Goal: Task Accomplishment & Management: Manage account settings

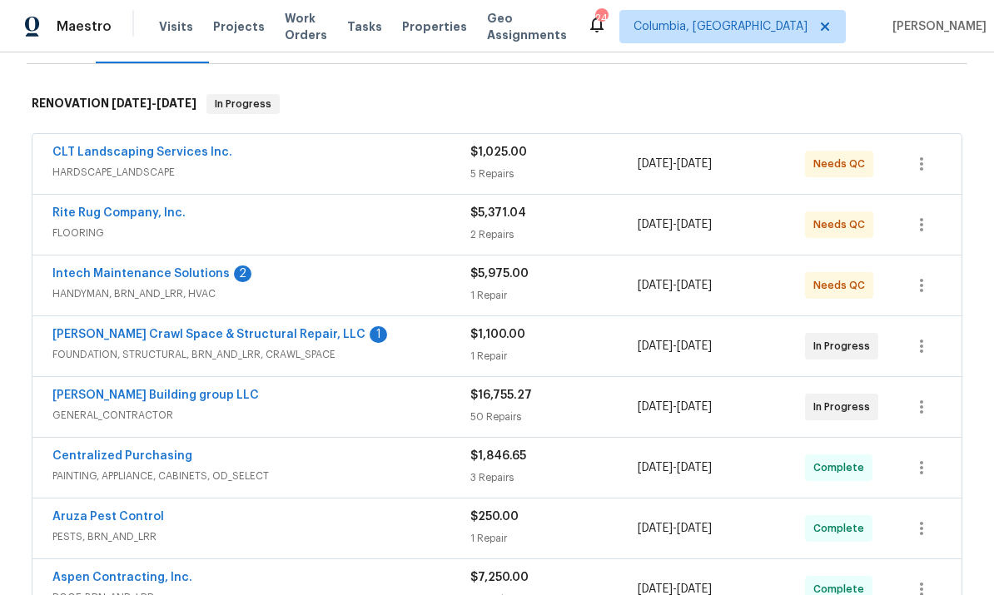
scroll to position [241, 0]
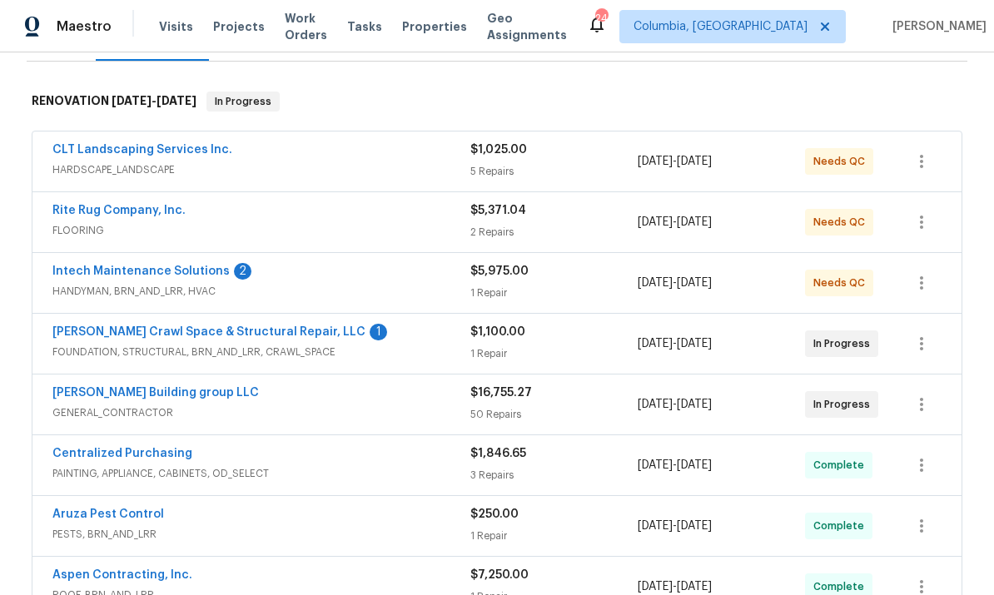
click at [259, 330] on link "[PERSON_NAME] Crawl Space & Structural Repair, LLC" at bounding box center [208, 332] width 313 height 12
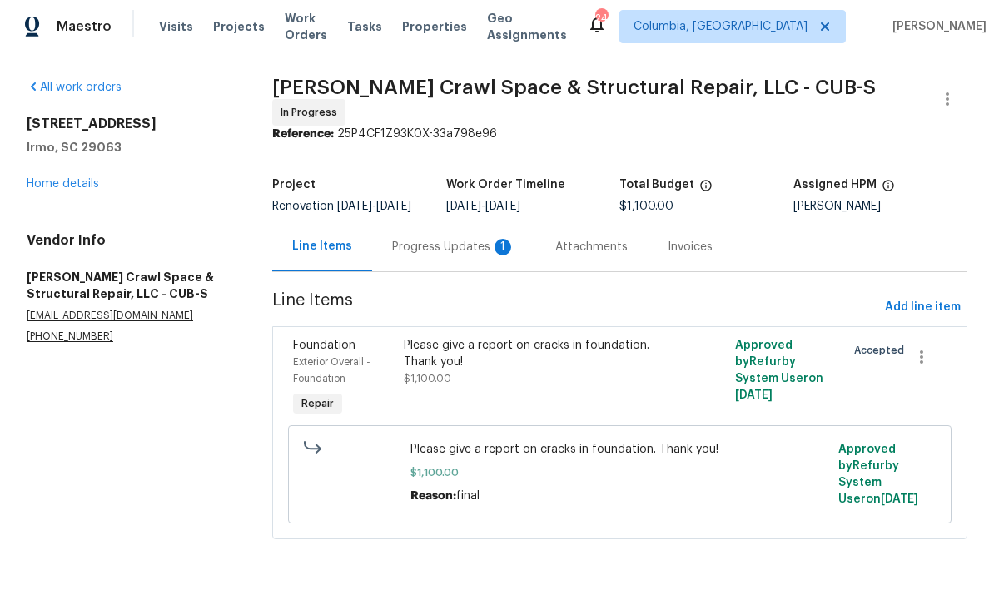
click at [444, 244] on div "Progress Updates 1" at bounding box center [453, 247] width 123 height 17
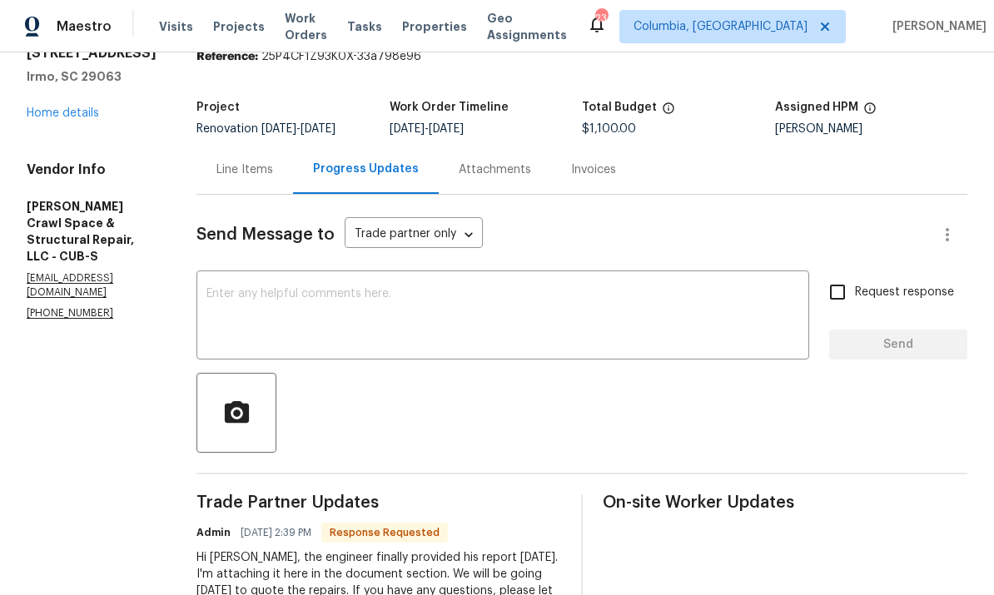
scroll to position [75, 0]
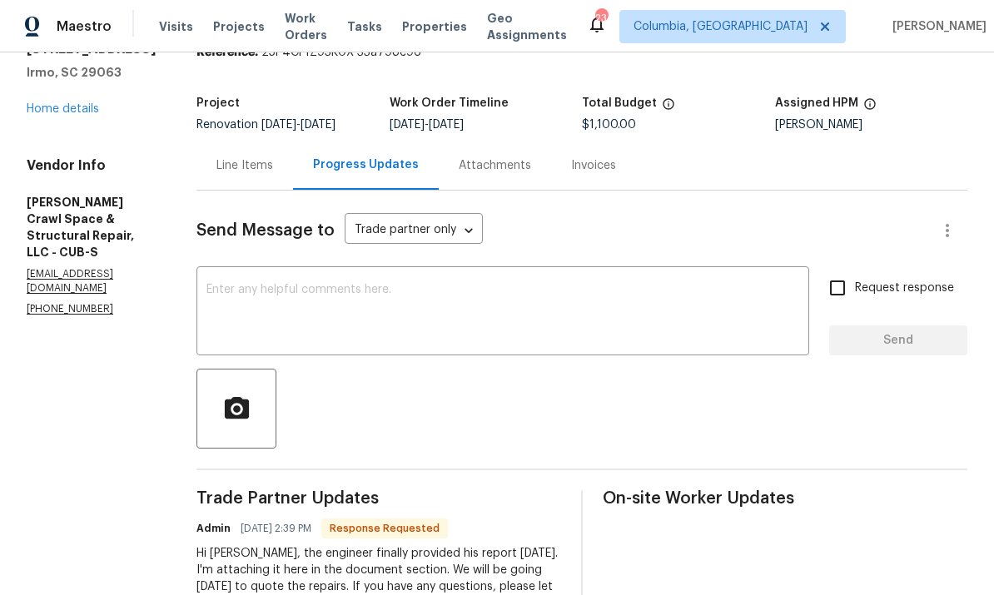
click at [269, 171] on div "Line Items" at bounding box center [245, 165] width 57 height 17
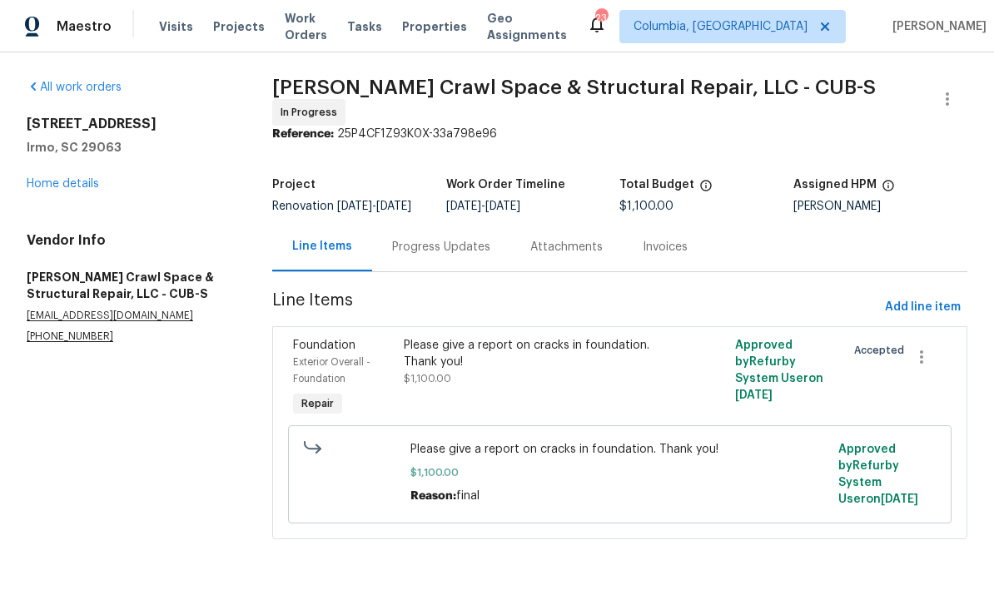
click at [468, 254] on div "Progress Updates" at bounding box center [441, 247] width 98 height 17
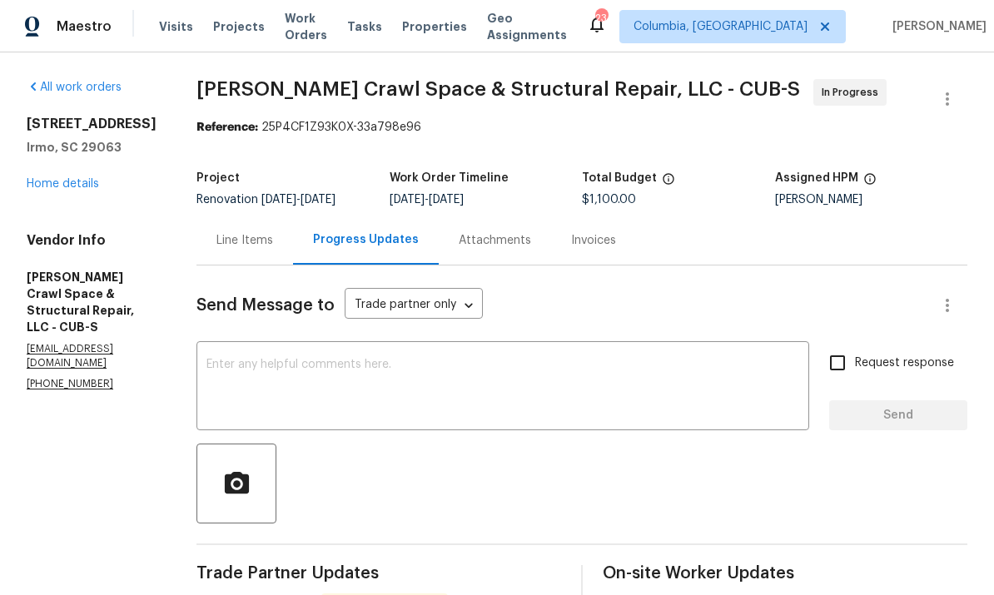
click at [267, 241] on div "Line Items" at bounding box center [245, 240] width 57 height 17
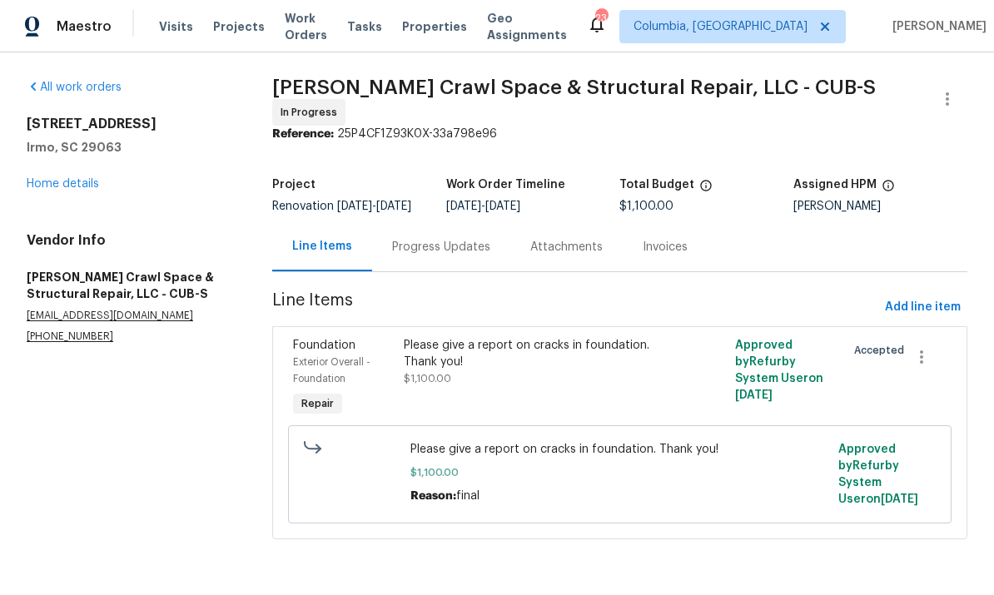
click at [563, 395] on div "Please give a report on cracks in foundation. Thank you! $1,100.00" at bounding box center [537, 378] width 276 height 93
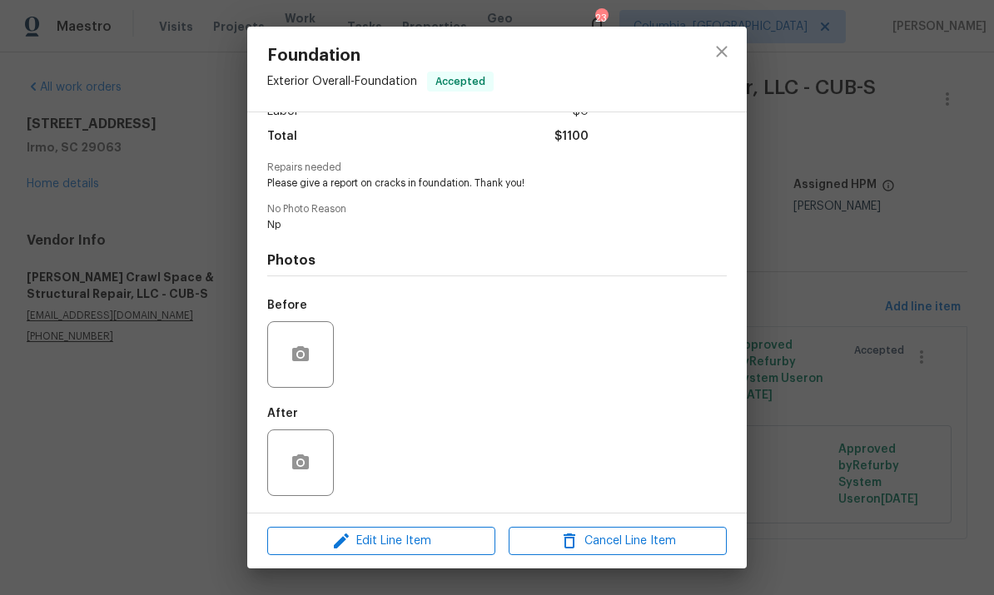
scroll to position [147, 0]
click at [399, 369] on div "Before" at bounding box center [497, 344] width 460 height 108
click at [721, 54] on icon "close" at bounding box center [722, 52] width 20 height 20
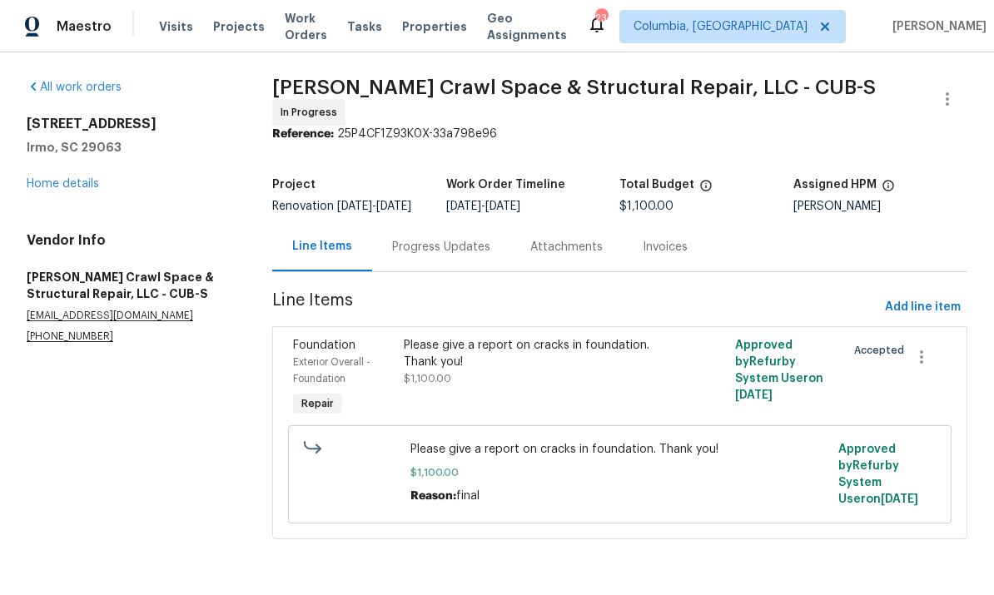
click at [442, 264] on div "Progress Updates" at bounding box center [441, 246] width 138 height 49
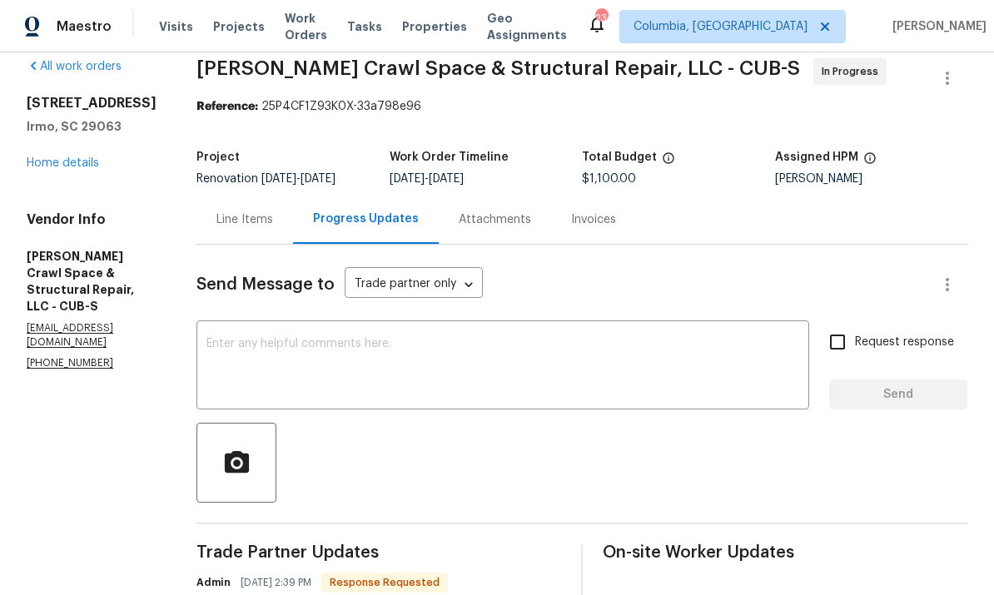
scroll to position [18, 0]
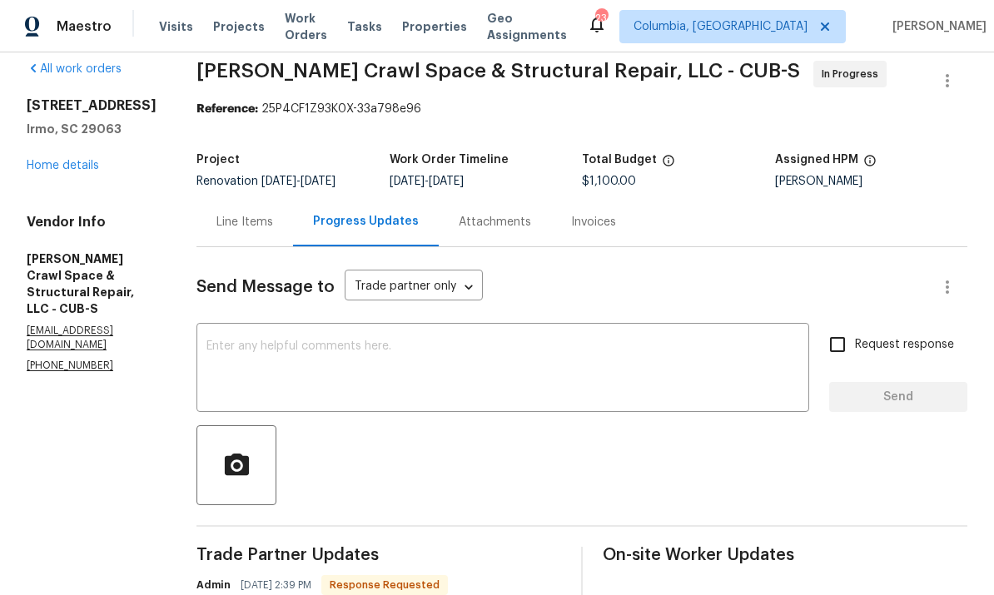
click at [311, 354] on textarea at bounding box center [503, 370] width 593 height 58
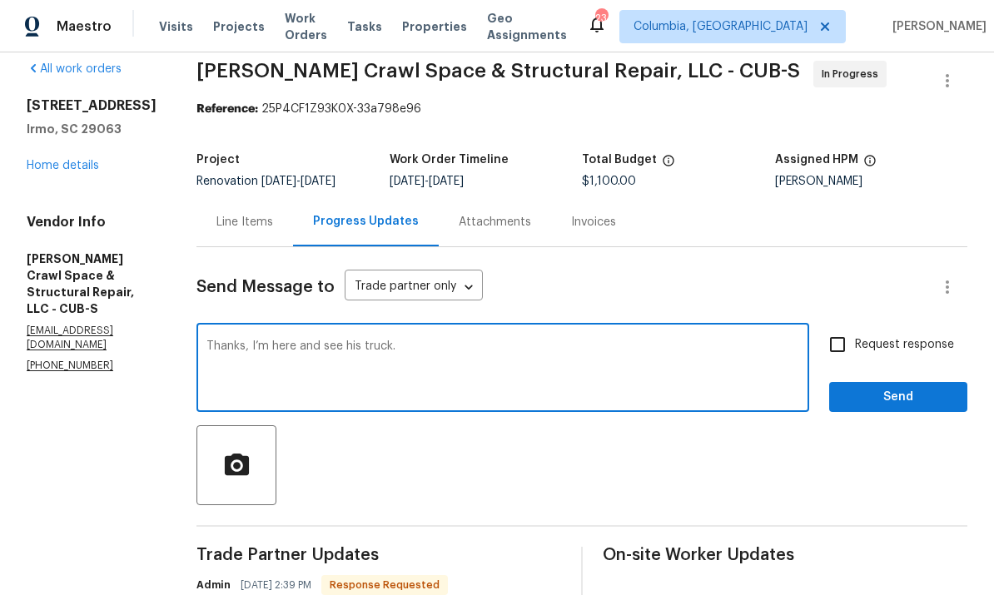
type textarea "Thanks, I’m here and see his truck."
click at [884, 401] on span "Send" at bounding box center [899, 397] width 112 height 21
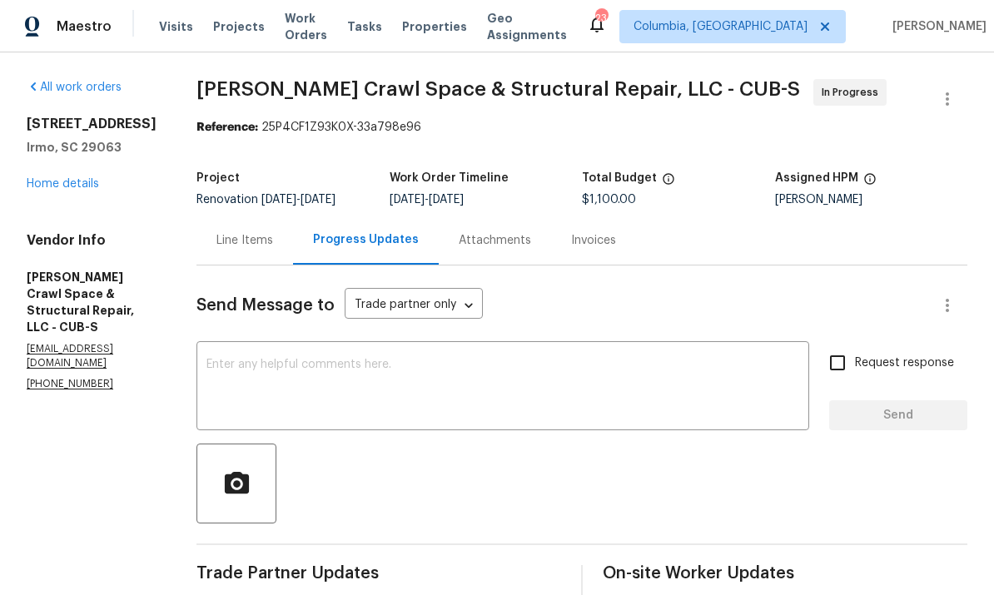
click at [264, 242] on div "Line Items" at bounding box center [245, 240] width 57 height 17
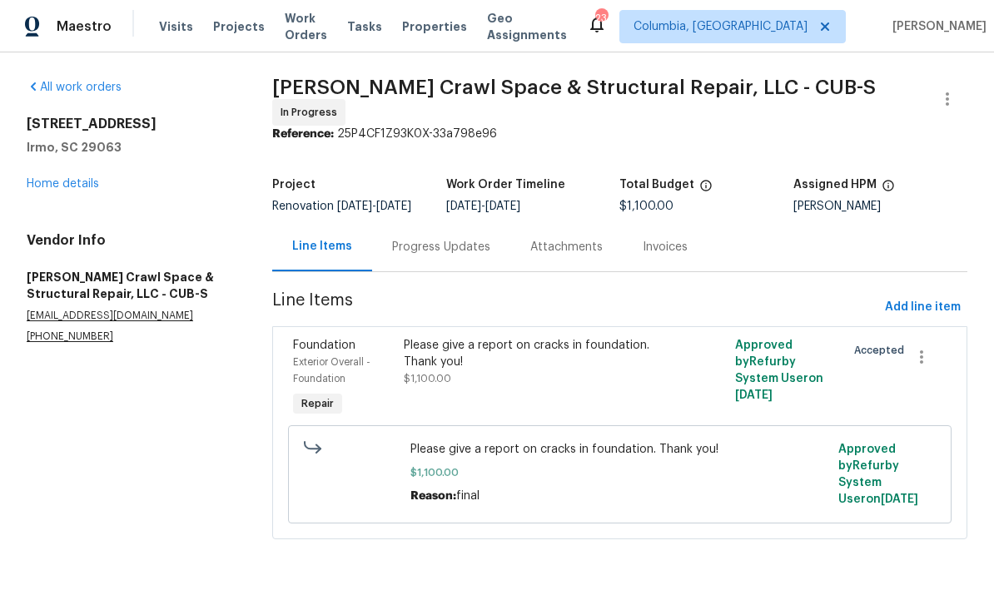
click at [67, 186] on link "Home details" at bounding box center [63, 184] width 72 height 12
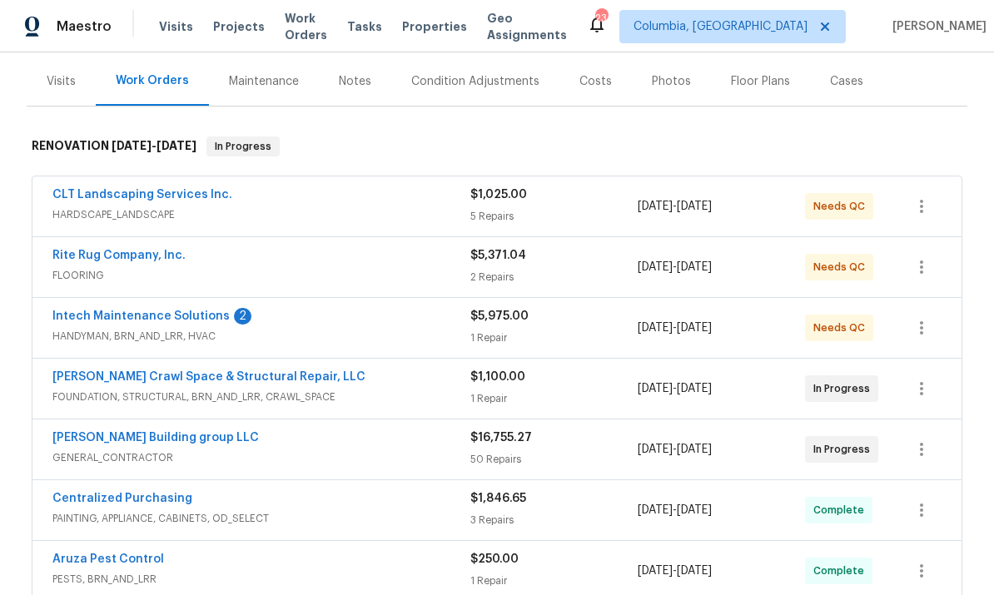
scroll to position [202, 0]
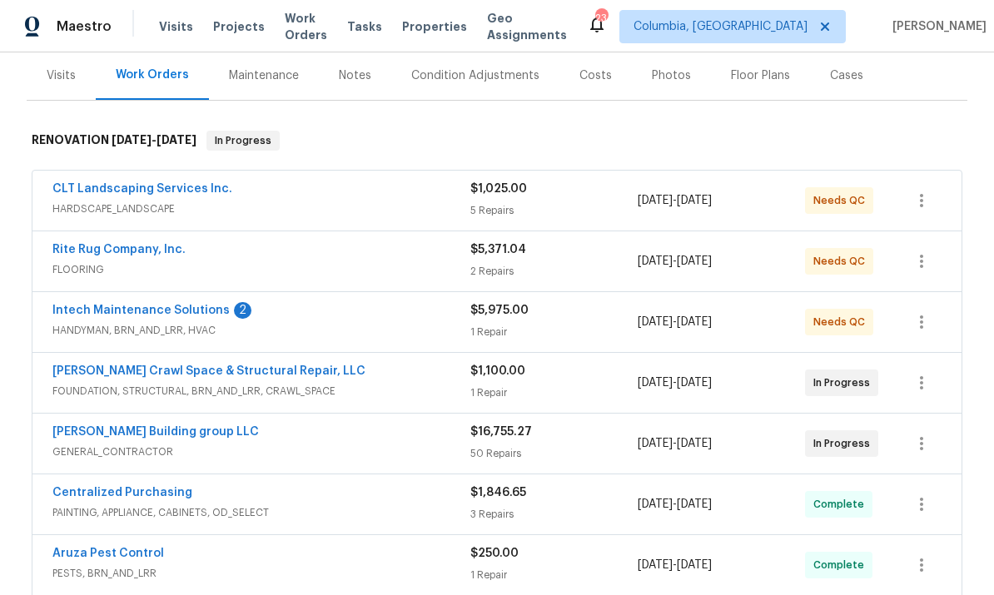
click at [176, 315] on link "Intech Maintenance Solutions" at bounding box center [140, 311] width 177 height 12
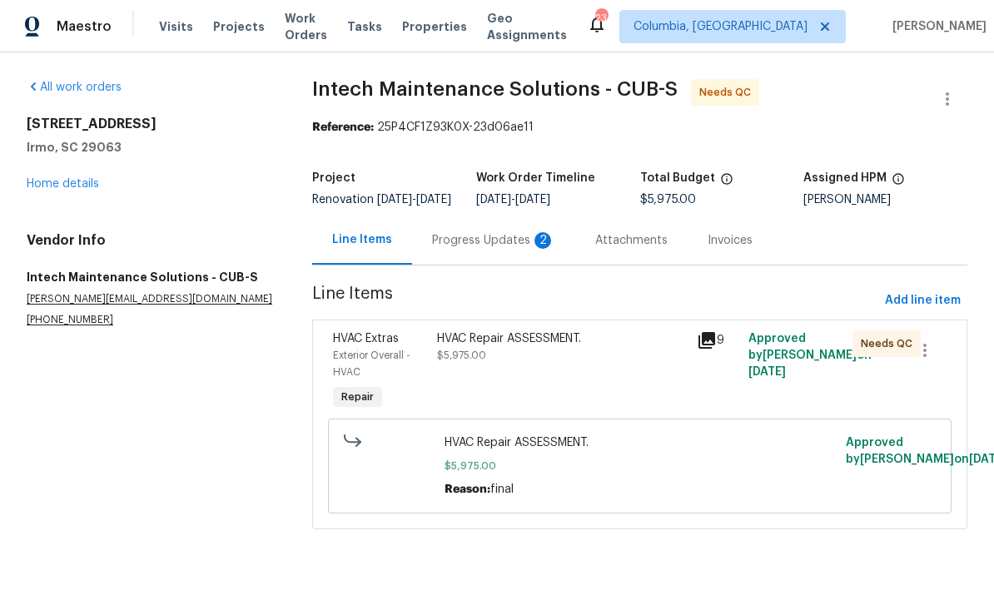
click at [484, 249] on div "Progress Updates 2" at bounding box center [493, 240] width 123 height 17
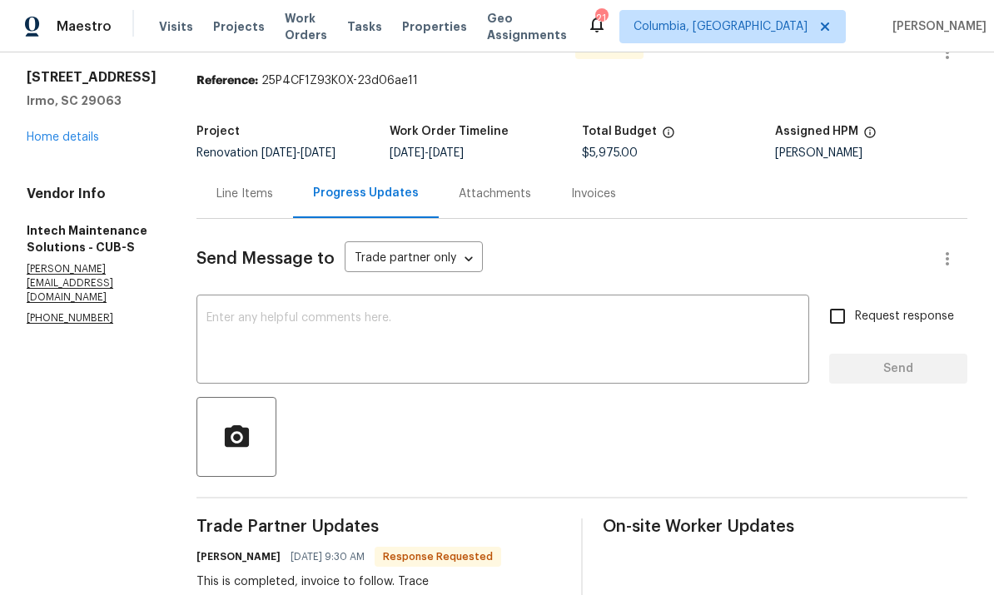
scroll to position [50, 0]
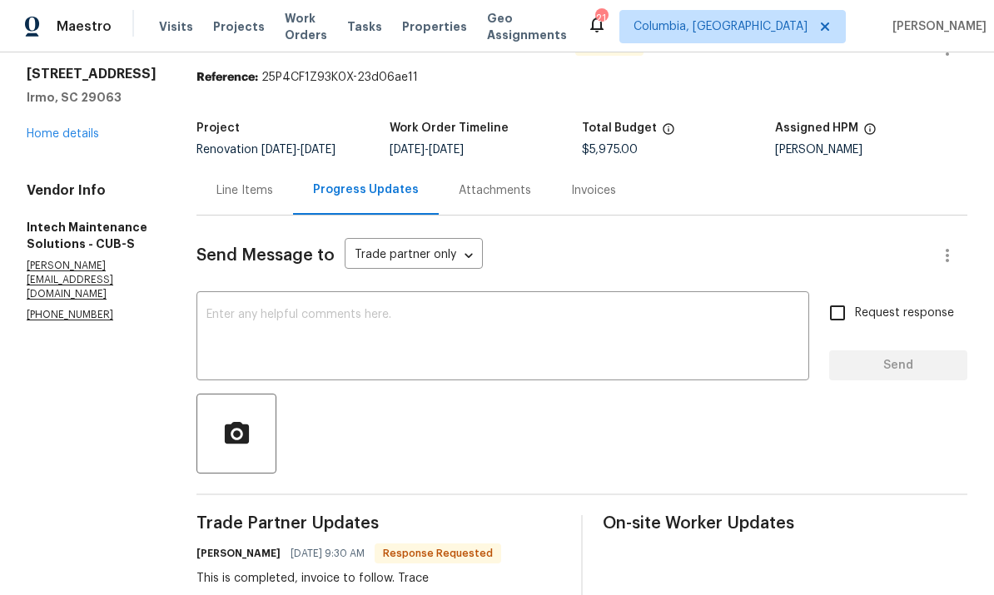
click at [509, 343] on textarea at bounding box center [503, 338] width 593 height 58
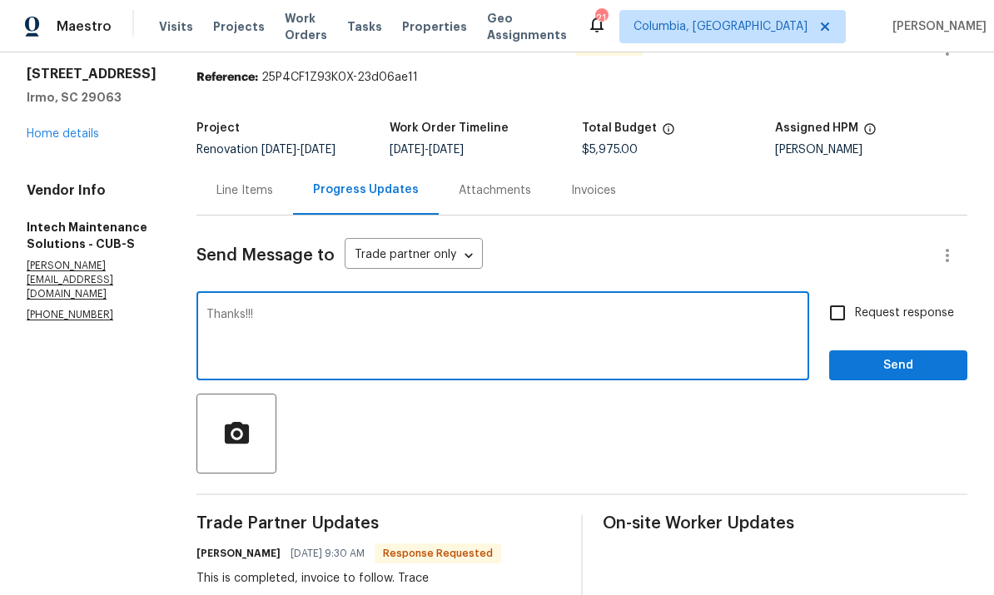
type textarea "Thanks!!!"
click at [888, 369] on span "Send" at bounding box center [899, 366] width 112 height 21
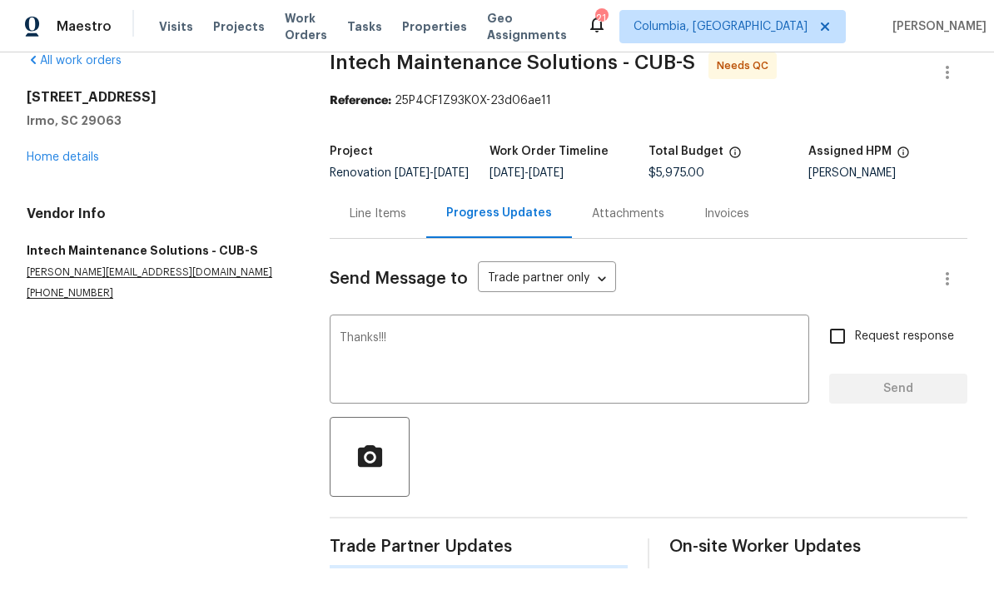
scroll to position [0, 0]
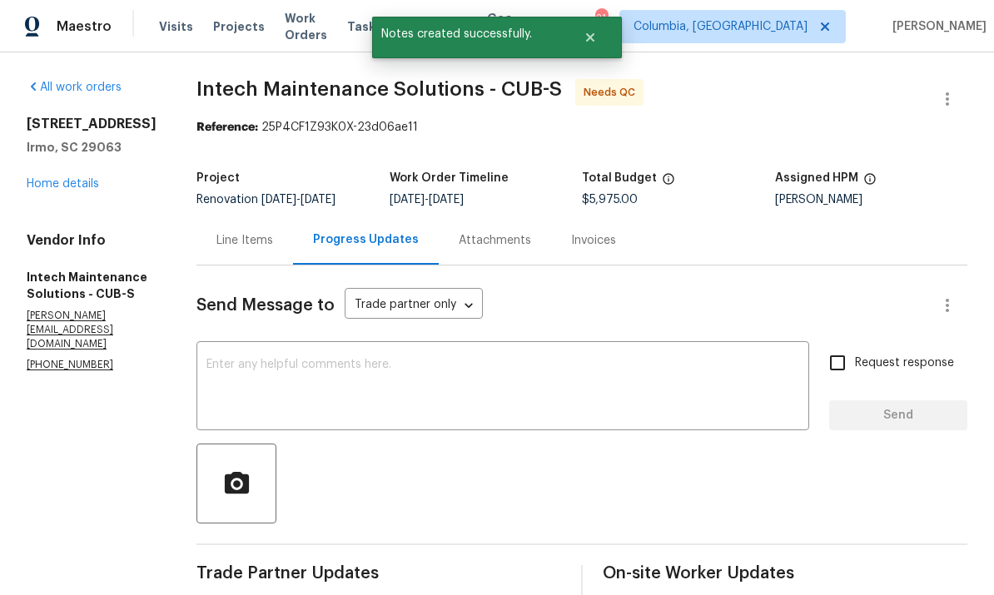
click at [217, 250] on div "Line Items" at bounding box center [245, 240] width 97 height 49
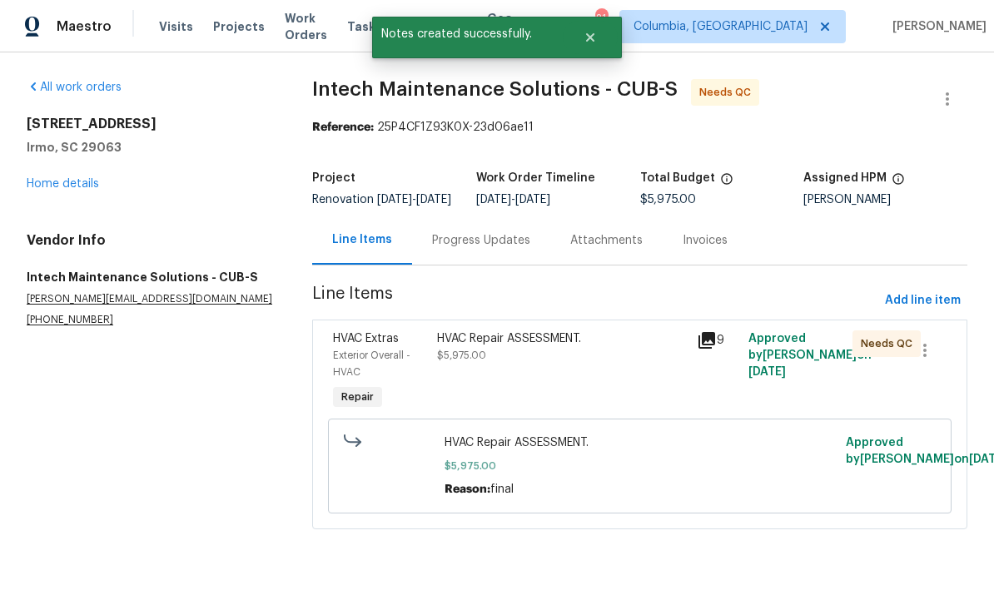
click at [546, 377] on div "HVAC Repair ASSESSMENT. $5,975.00" at bounding box center [562, 372] width 260 height 93
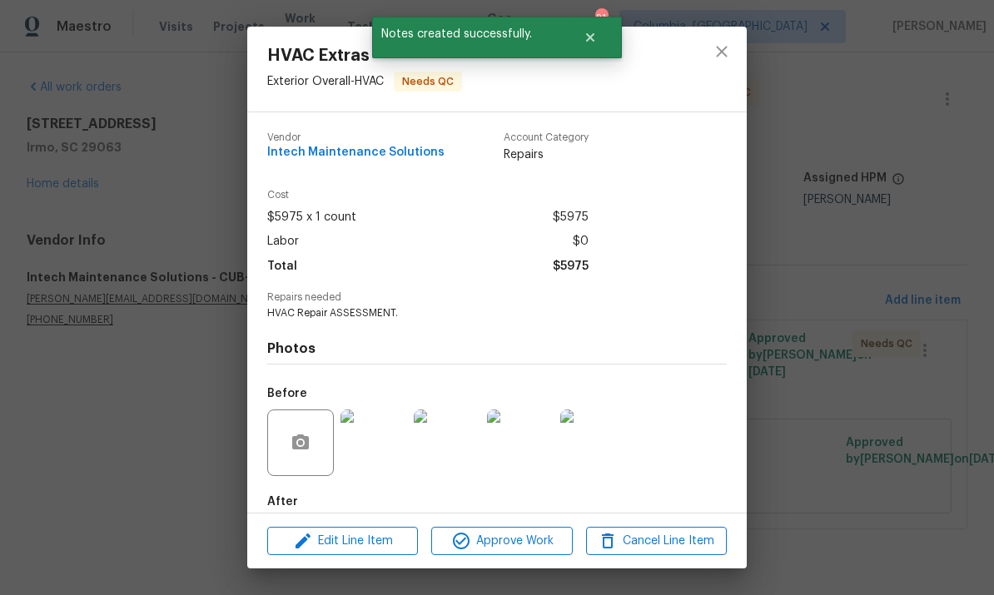
click at [596, 476] on img at bounding box center [593, 443] width 67 height 67
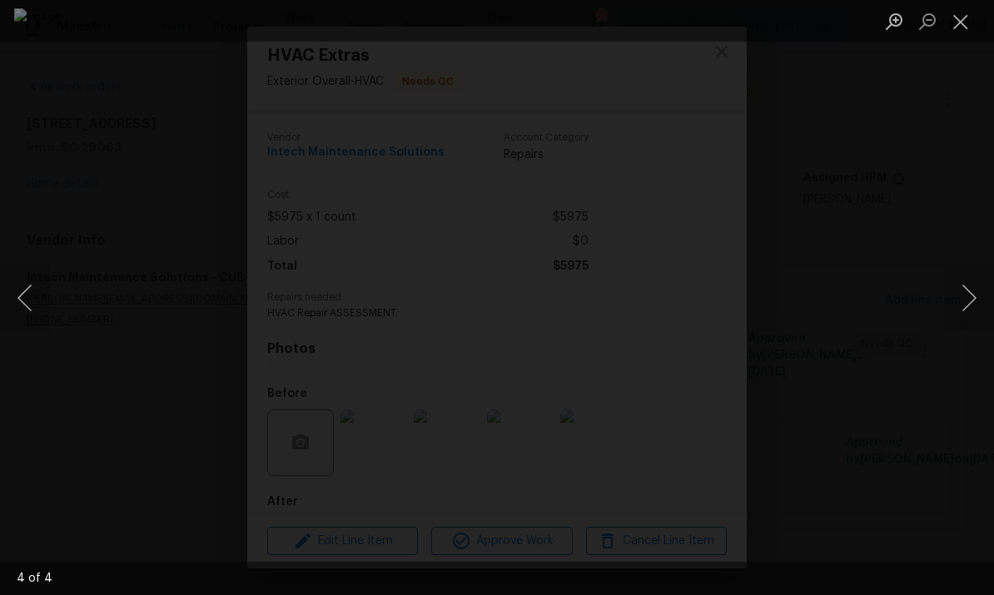
click at [6, 296] on button "Previous image" at bounding box center [25, 298] width 50 height 67
click at [28, 290] on button "Previous image" at bounding box center [25, 298] width 50 height 67
click at [20, 303] on button "Previous image" at bounding box center [25, 298] width 50 height 67
click at [19, 299] on button "Previous image" at bounding box center [25, 298] width 50 height 67
click at [962, 25] on button "Close lightbox" at bounding box center [960, 21] width 33 height 29
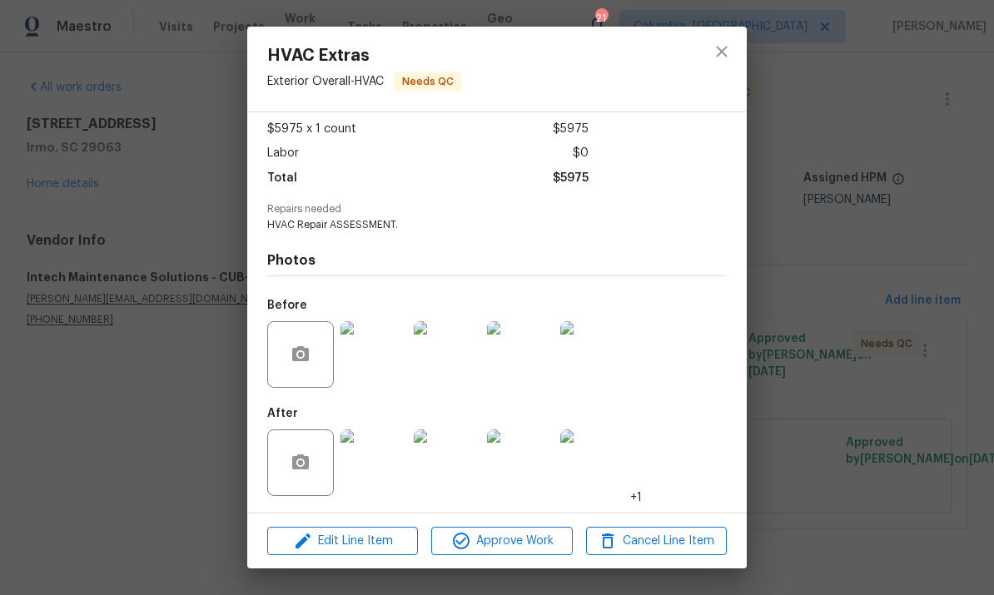
scroll to position [92, 0]
click at [521, 549] on span "Approve Work" at bounding box center [501, 541] width 131 height 21
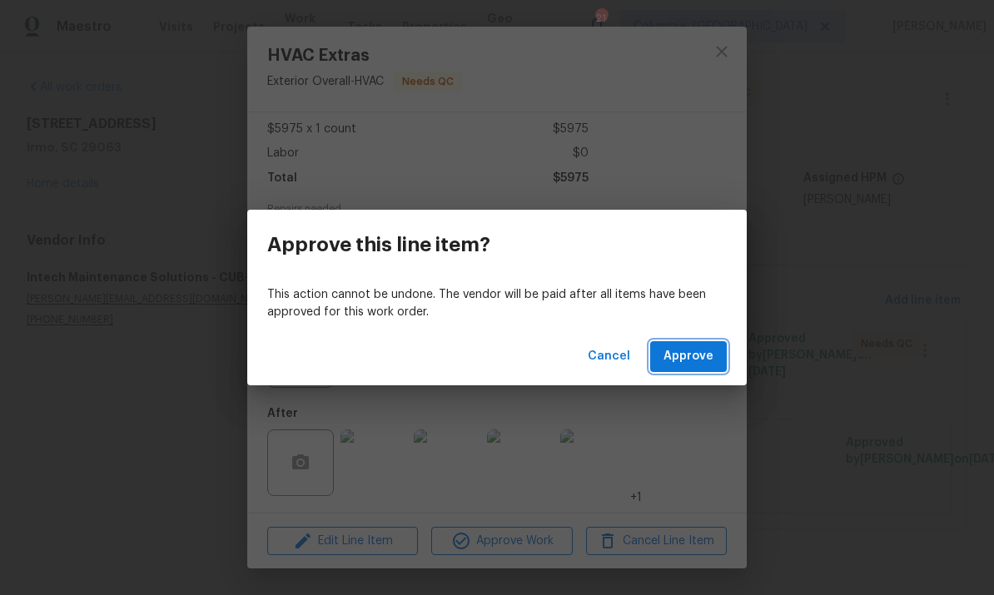
click at [707, 346] on span "Approve" at bounding box center [689, 356] width 50 height 21
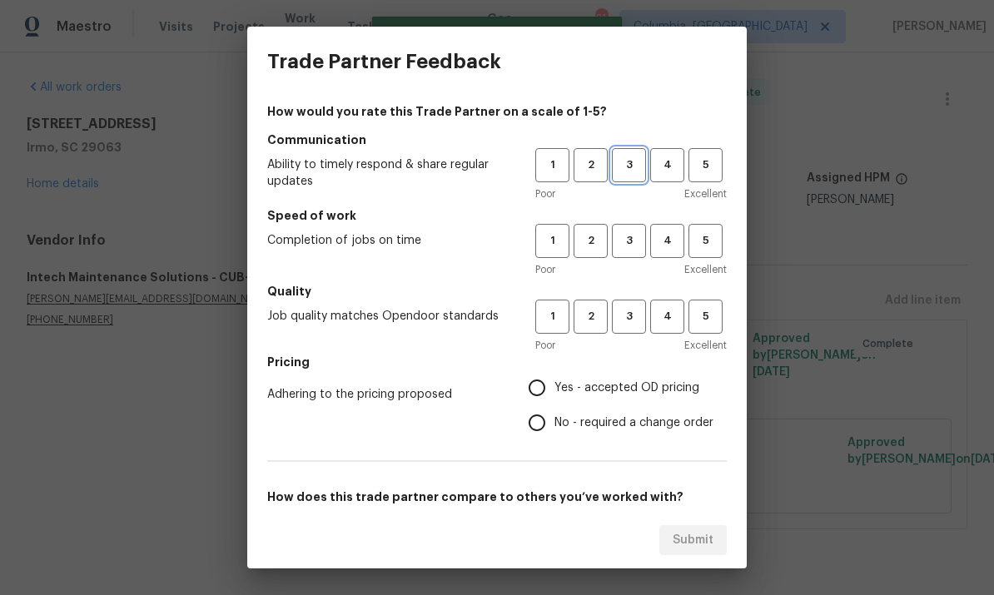
click at [629, 158] on span "3" at bounding box center [629, 165] width 31 height 19
click at [621, 244] on span "3" at bounding box center [629, 241] width 31 height 19
click at [625, 330] on button "3" at bounding box center [629, 317] width 34 height 34
click at [546, 421] on input "No - required a change order" at bounding box center [537, 423] width 35 height 35
radio input "true"
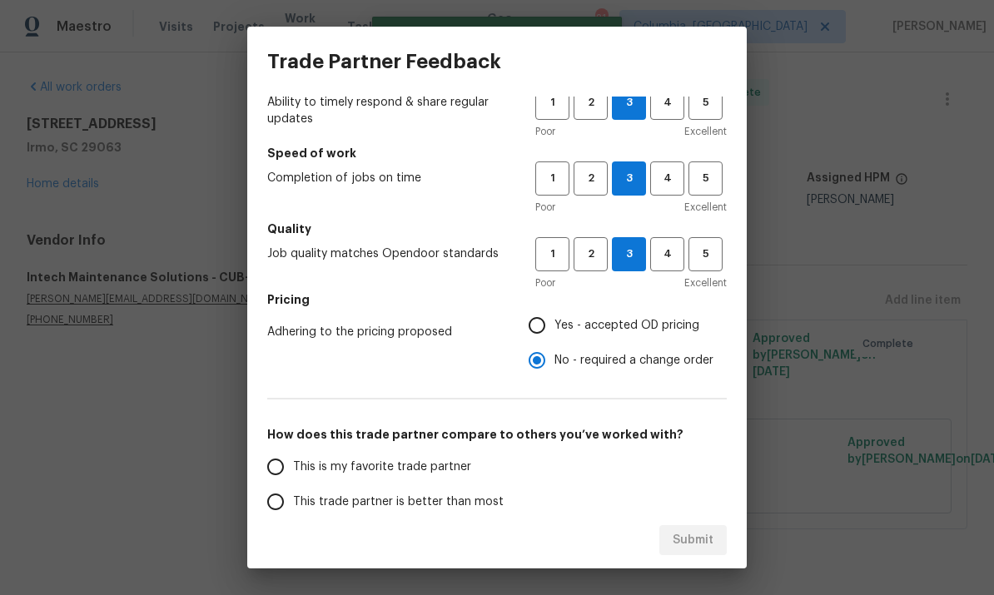
scroll to position [128, 0]
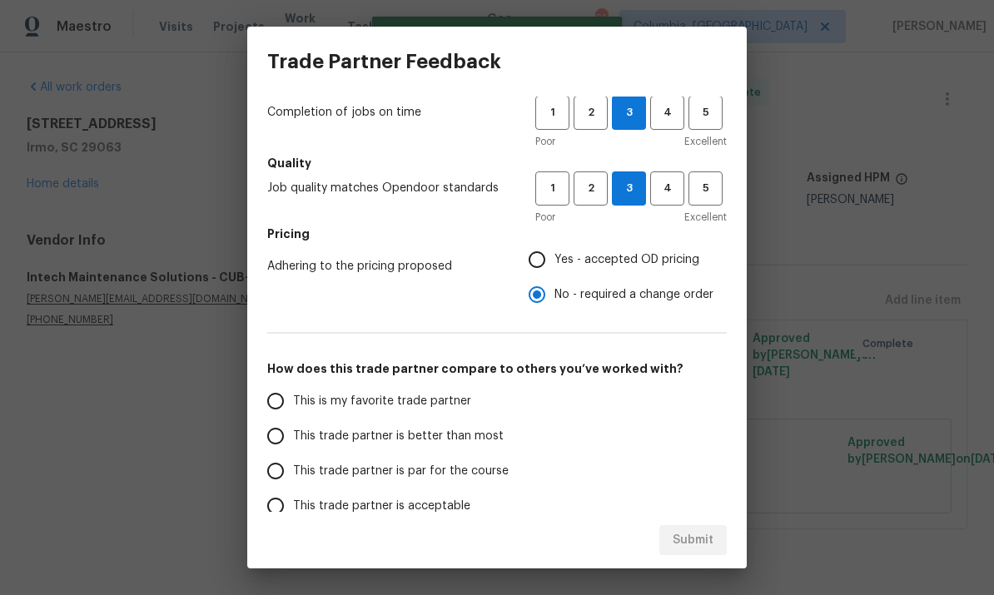
click at [540, 267] on input "Yes - accepted OD pricing" at bounding box center [537, 259] width 35 height 35
radio input "true"
click at [553, 300] on input "No - required a change order" at bounding box center [537, 294] width 35 height 35
radio input "true"
click at [283, 476] on input "This trade partner is par for the course" at bounding box center [275, 471] width 35 height 35
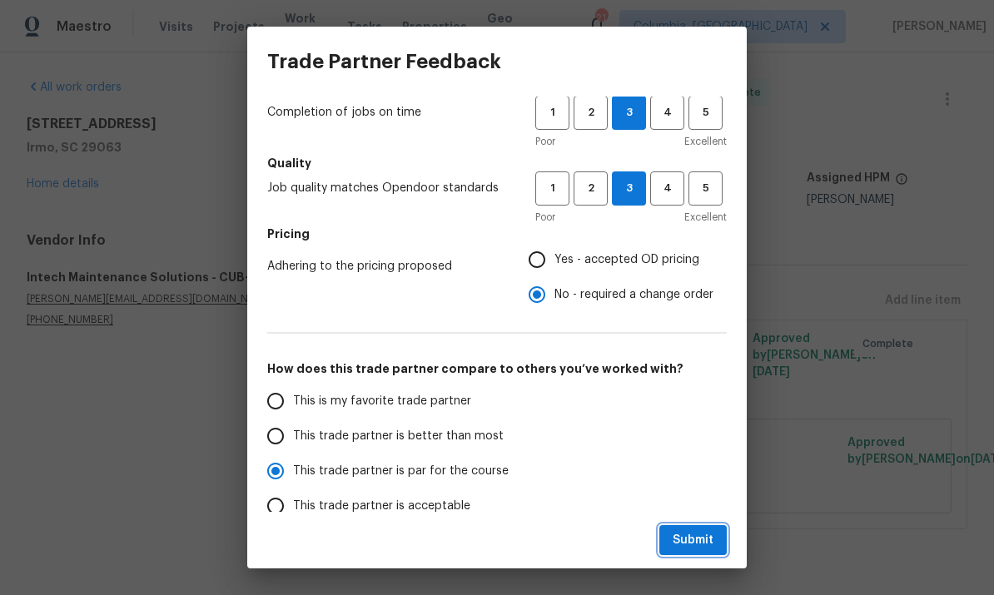
click at [710, 542] on span "Submit" at bounding box center [693, 541] width 41 height 21
radio input "true"
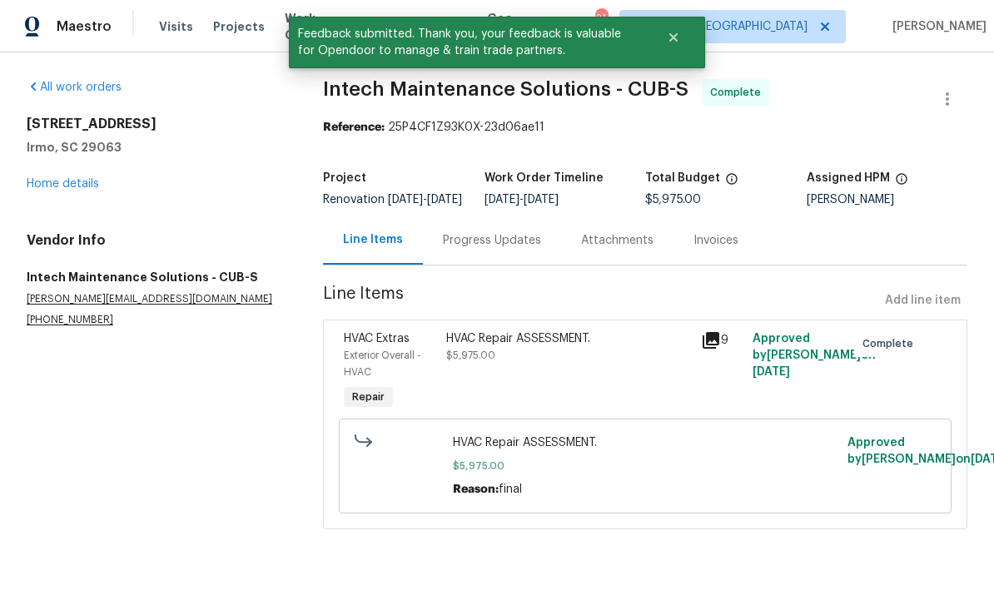
click at [58, 178] on link "Home details" at bounding box center [63, 184] width 72 height 12
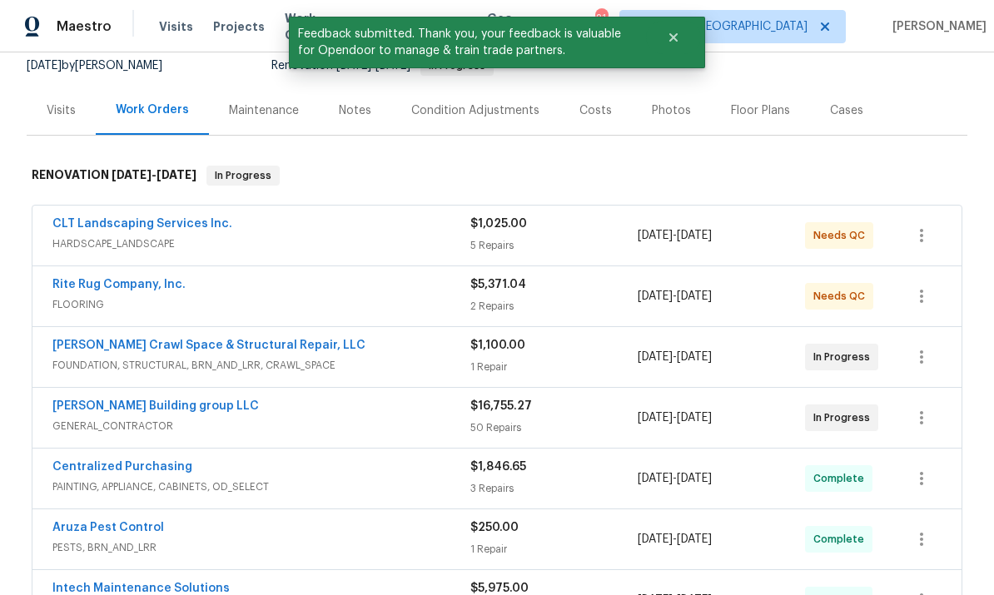
scroll to position [176, 0]
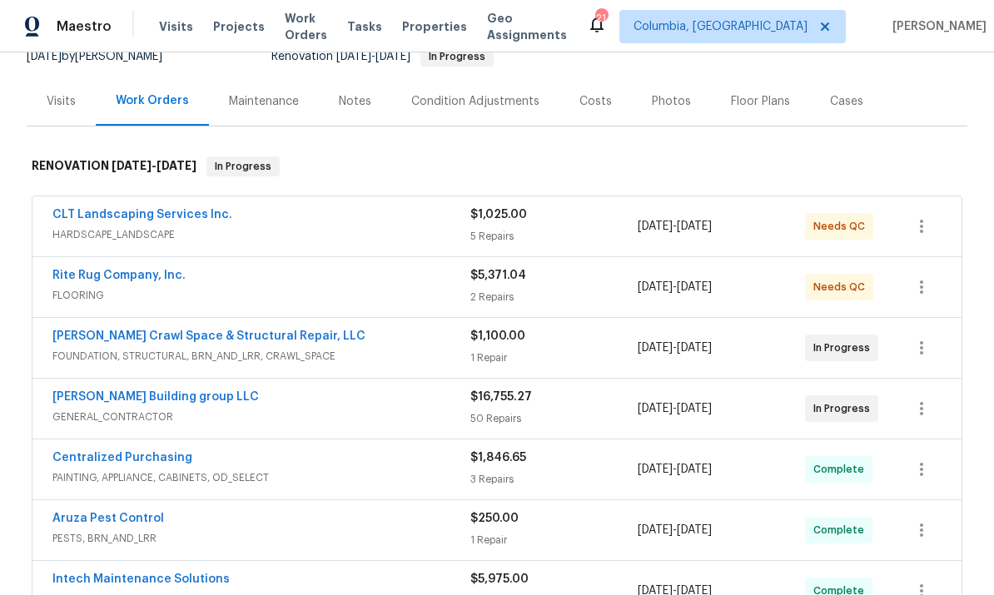
click at [142, 276] on link "Rite Rug Company, Inc." at bounding box center [118, 276] width 133 height 12
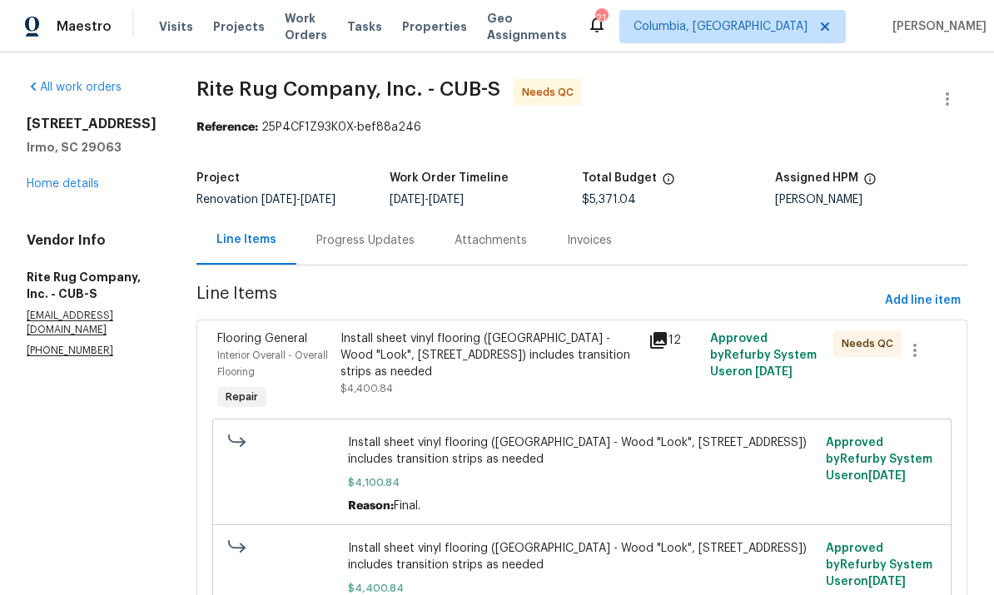
click at [364, 240] on div "Progress Updates" at bounding box center [365, 240] width 98 height 17
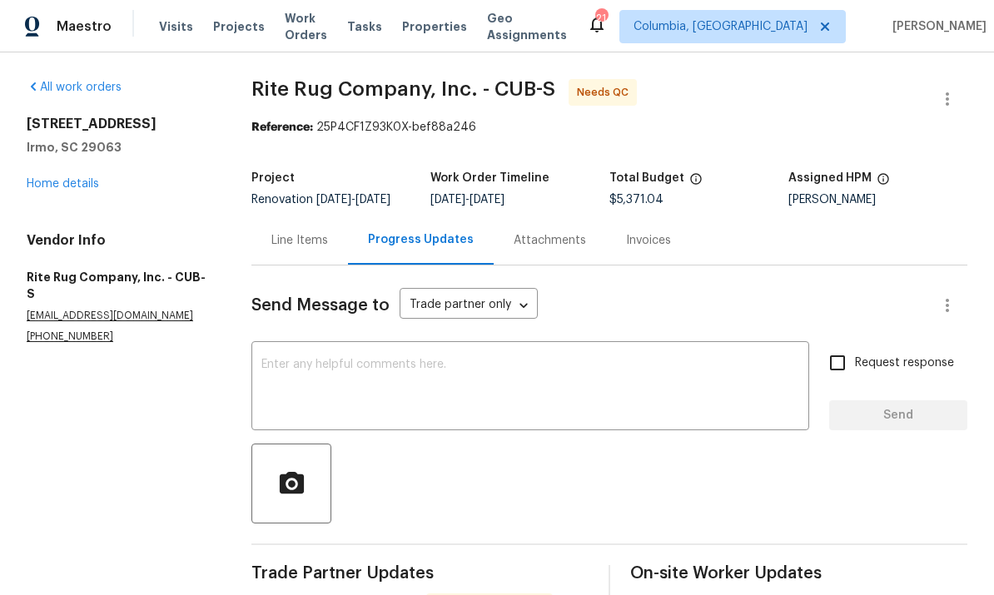
scroll to position [2, 0]
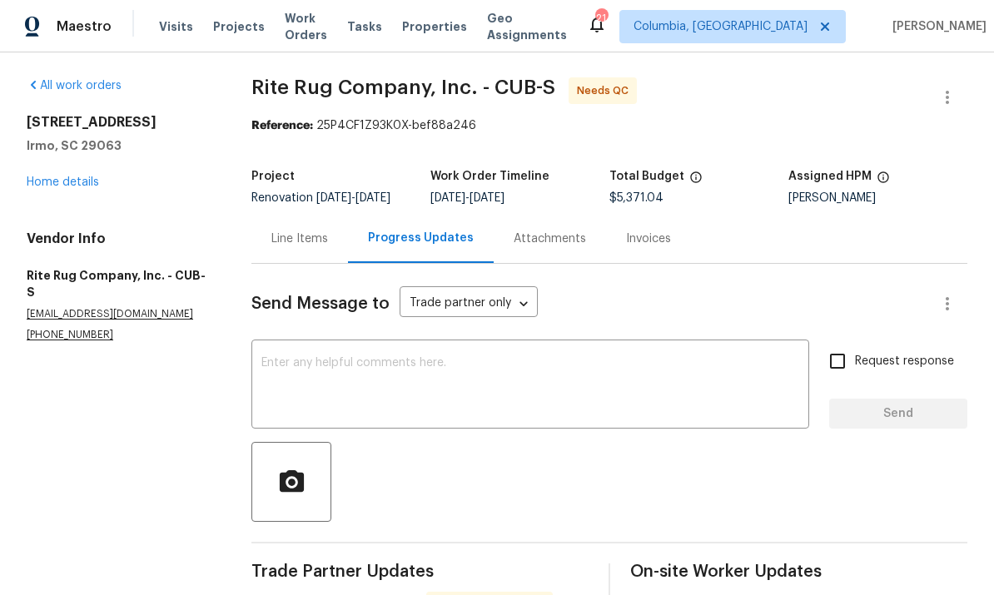
click at [310, 247] on div "Line Items" at bounding box center [300, 239] width 57 height 17
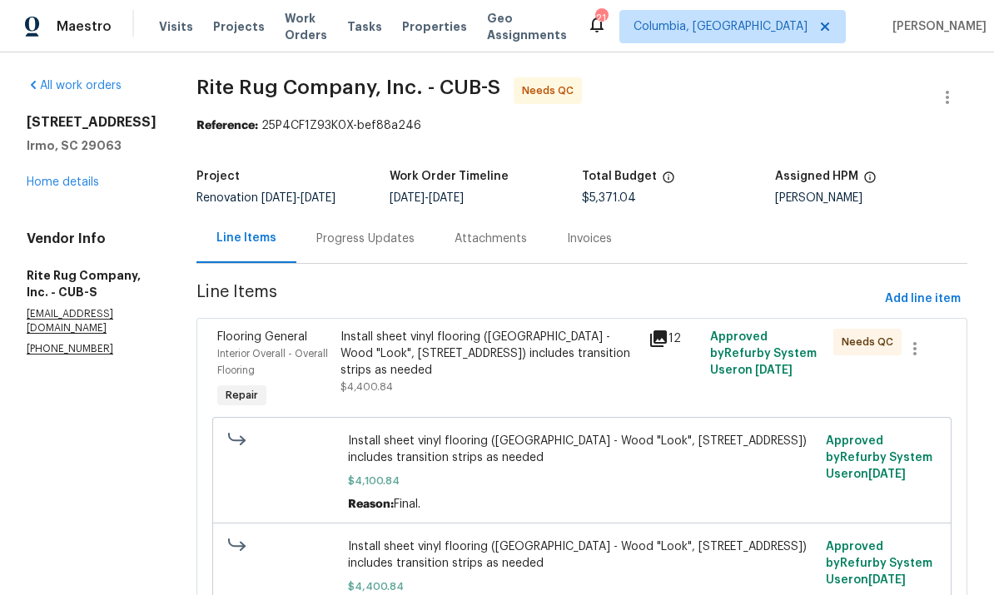
click at [501, 379] on div "Install sheet vinyl flooring ([GEOGRAPHIC_DATA] - Wood "Look", [STREET_ADDRESS]…" at bounding box center [490, 362] width 298 height 67
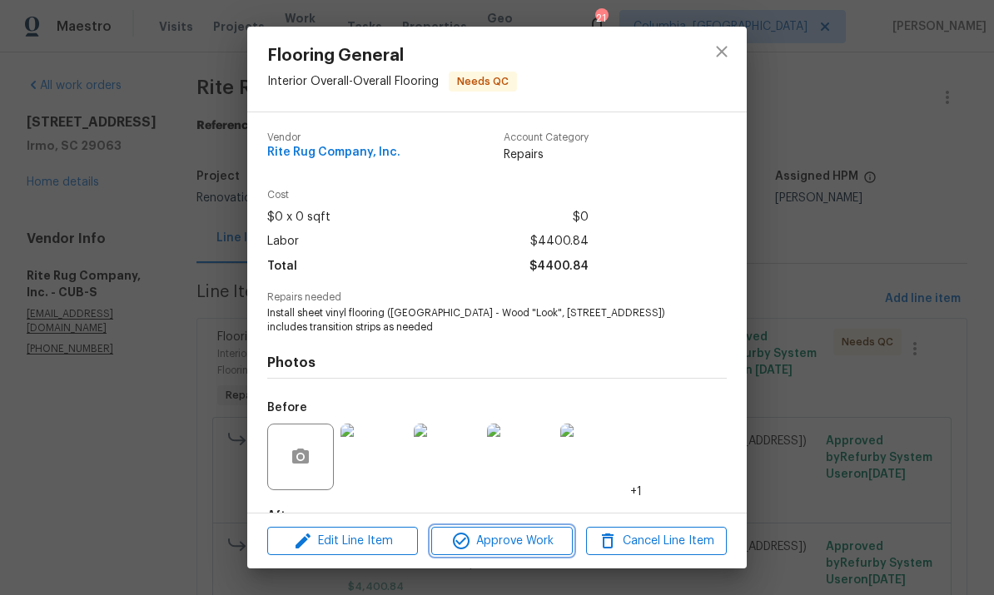
click at [509, 538] on span "Approve Work" at bounding box center [501, 541] width 131 height 21
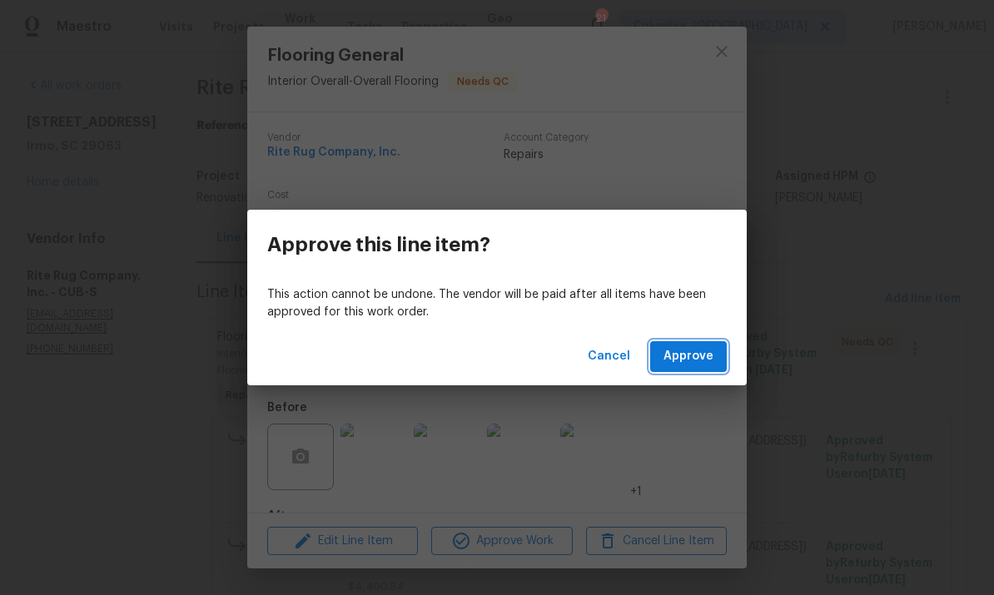
click at [691, 363] on span "Approve" at bounding box center [689, 356] width 50 height 21
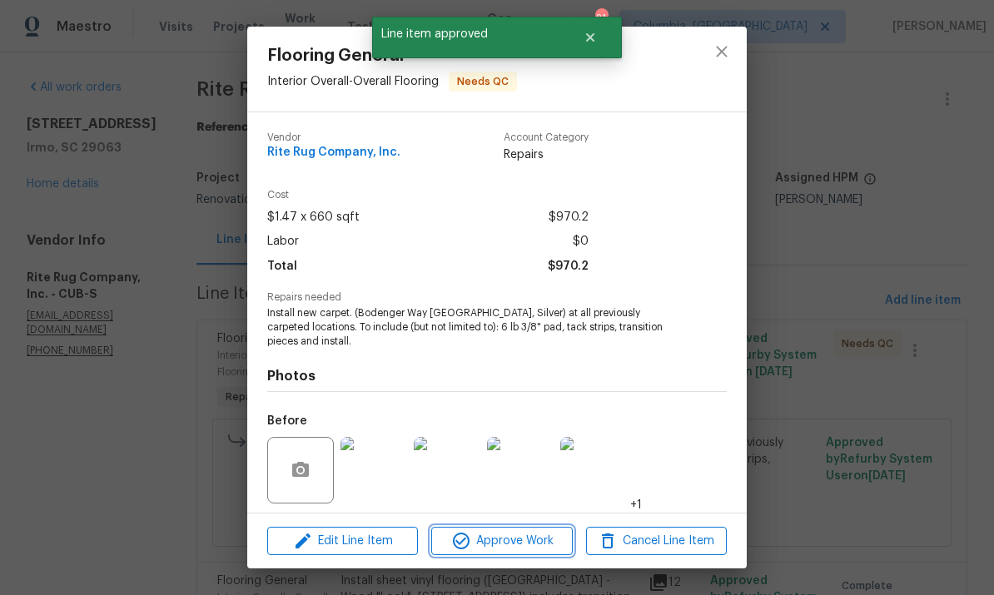
click at [502, 549] on span "Approve Work" at bounding box center [501, 541] width 131 height 21
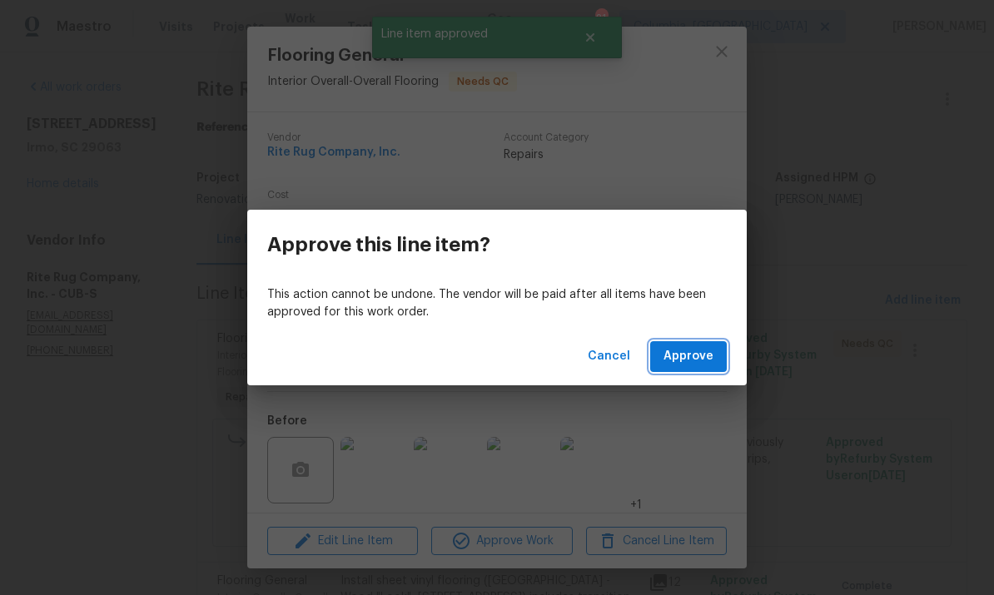
click at [692, 365] on span "Approve" at bounding box center [689, 356] width 50 height 21
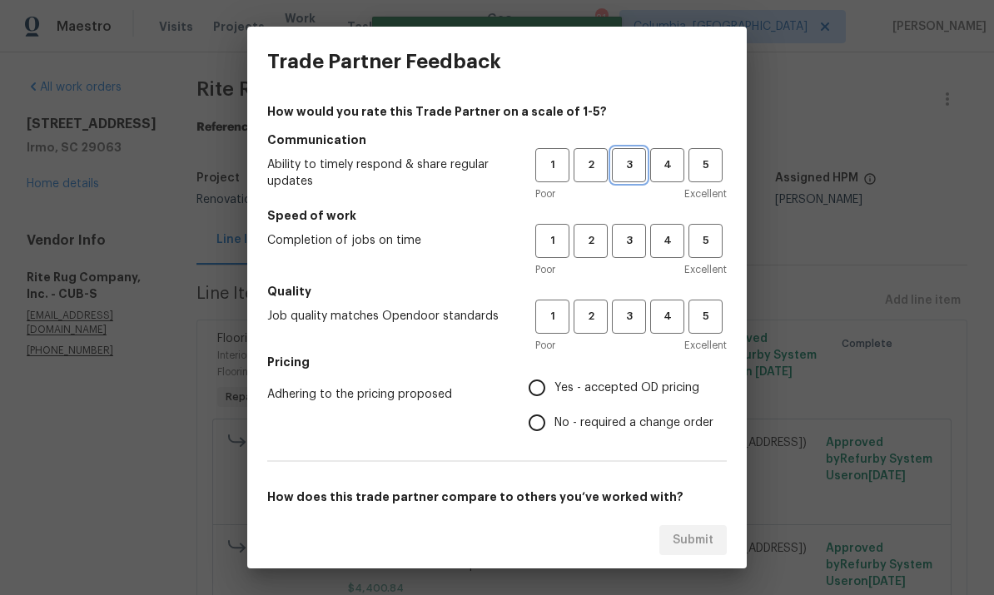
click at [639, 168] on span "3" at bounding box center [629, 165] width 31 height 19
click at [622, 333] on button "3" at bounding box center [629, 317] width 34 height 34
click at [633, 248] on span "3" at bounding box center [629, 241] width 31 height 19
click at [536, 434] on input "No - required a change order" at bounding box center [537, 423] width 35 height 35
radio input "true"
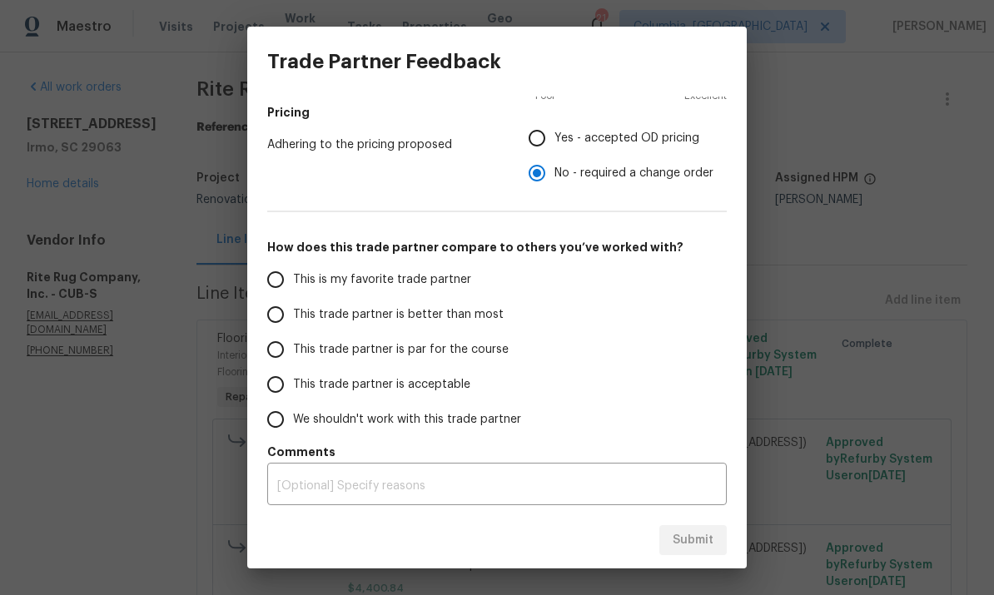
scroll to position [250, 0]
click at [286, 353] on input "This trade partner is par for the course" at bounding box center [275, 349] width 35 height 35
click at [697, 552] on button "Submit" at bounding box center [693, 541] width 67 height 31
radio input "true"
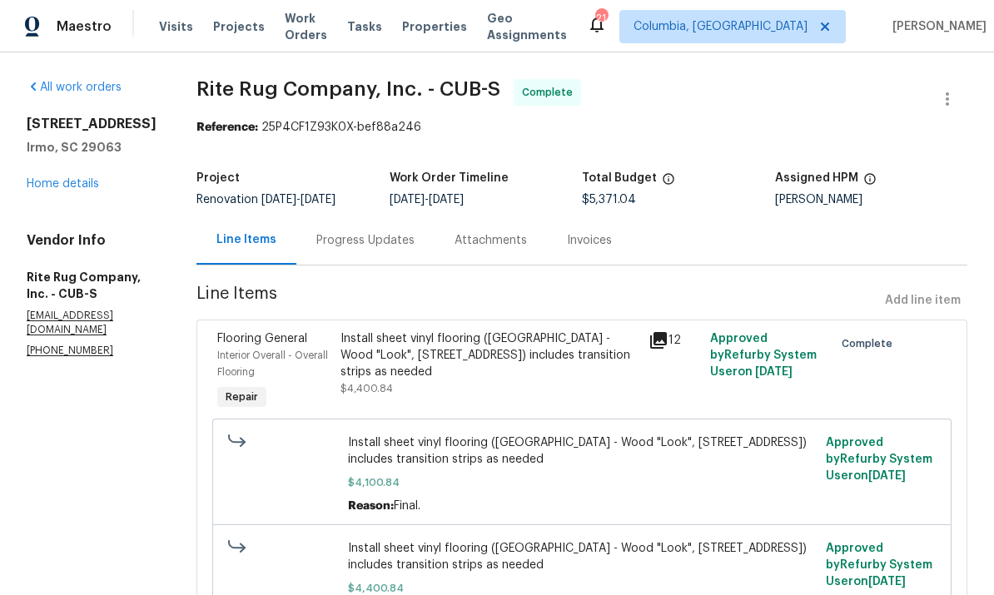
click at [52, 184] on link "Home details" at bounding box center [63, 184] width 72 height 12
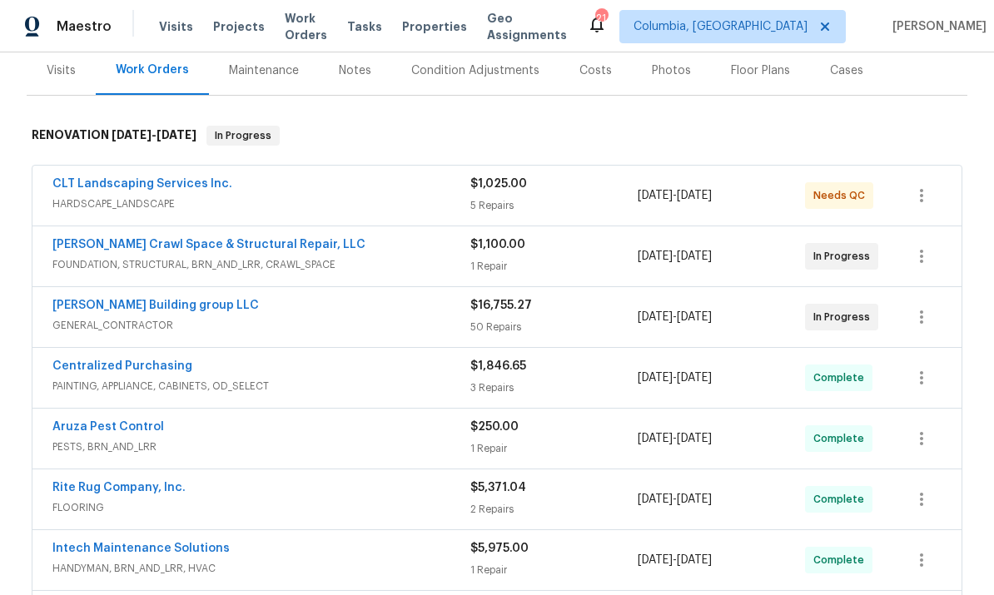
scroll to position [206, 0]
click at [163, 180] on link "CLT Landscaping Services Inc." at bounding box center [142, 185] width 180 height 12
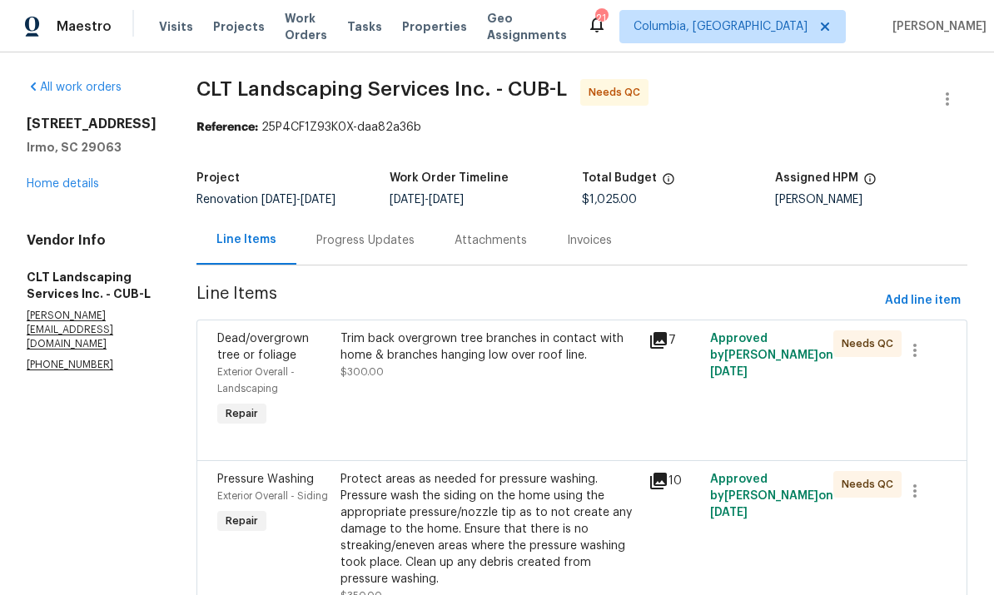
click at [541, 378] on div "Trim back overgrown tree branches in contact with home & branches hanging low o…" at bounding box center [490, 356] width 298 height 50
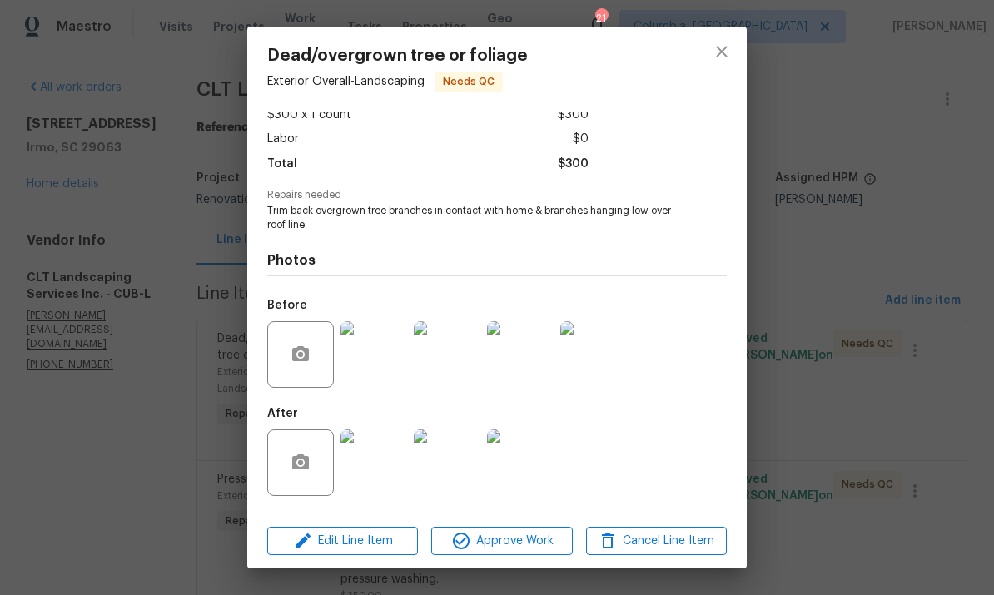
scroll to position [106, 0]
click at [370, 447] on img at bounding box center [374, 463] width 67 height 67
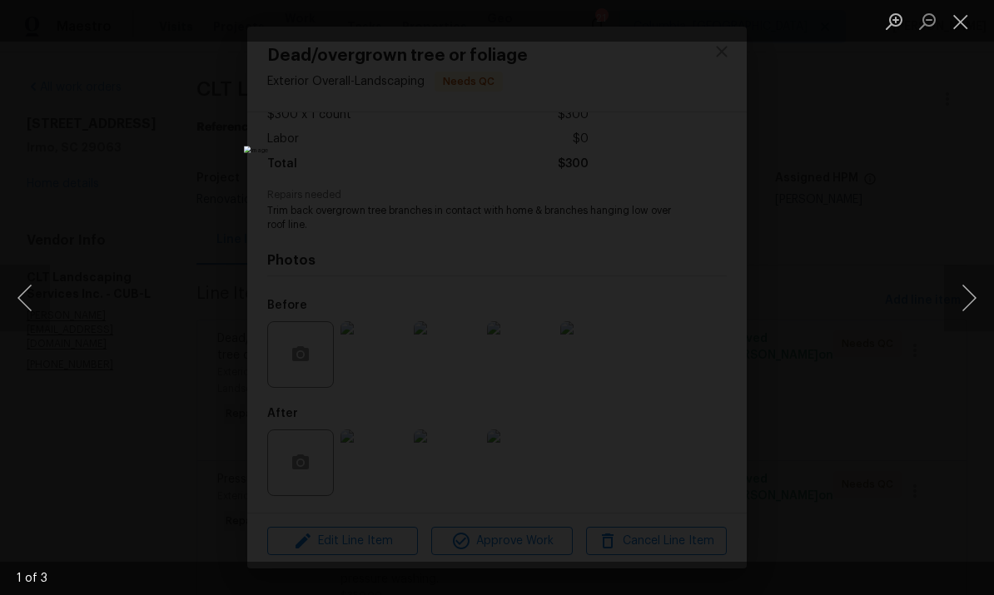
click at [963, 299] on button "Next image" at bounding box center [969, 298] width 50 height 67
click at [969, 304] on button "Next image" at bounding box center [969, 298] width 50 height 67
click at [964, 29] on button "Close lightbox" at bounding box center [960, 21] width 33 height 29
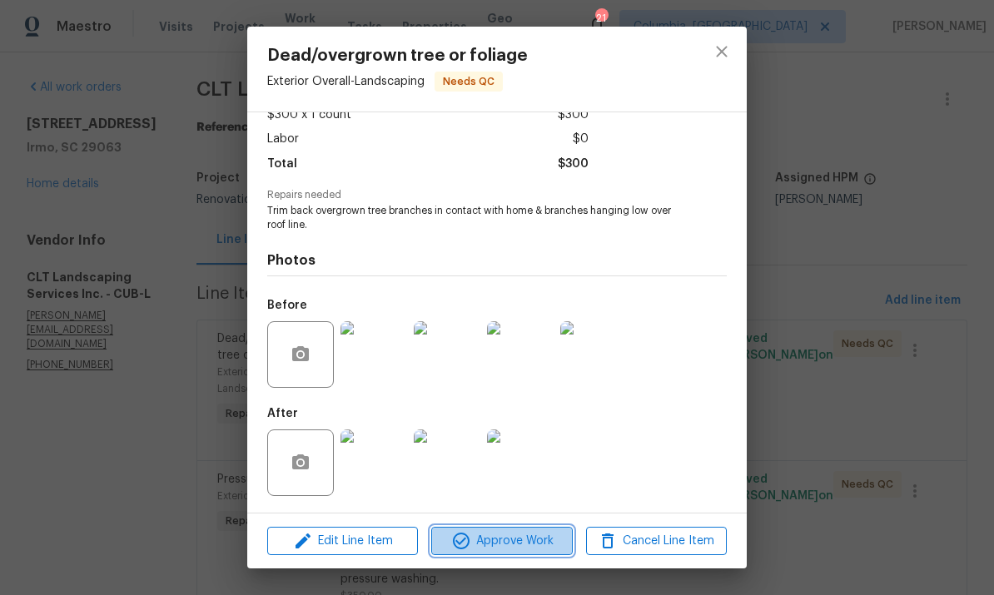
click at [537, 531] on span "Approve Work" at bounding box center [501, 541] width 131 height 21
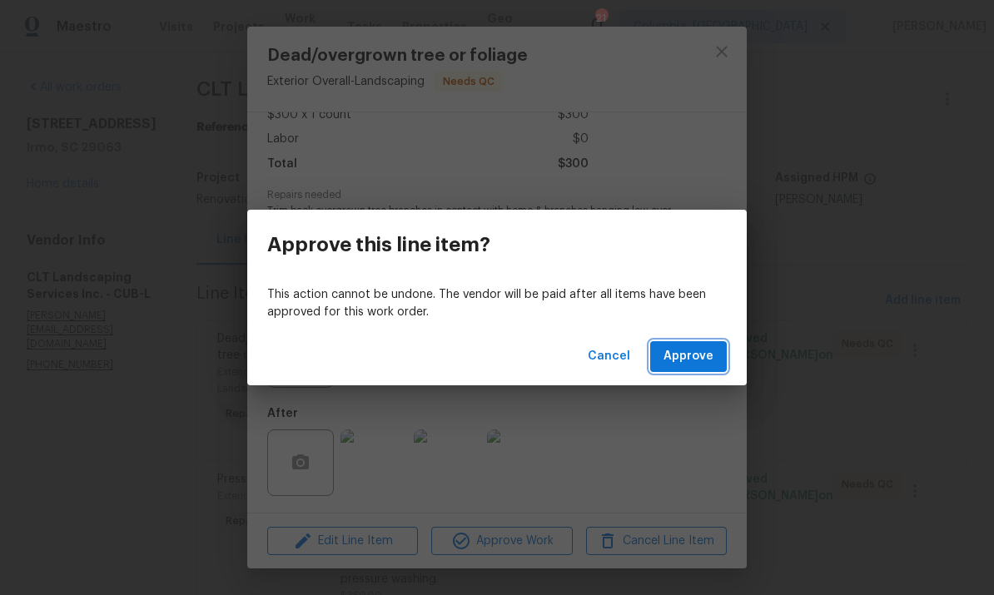
click at [697, 369] on button "Approve" at bounding box center [688, 356] width 77 height 31
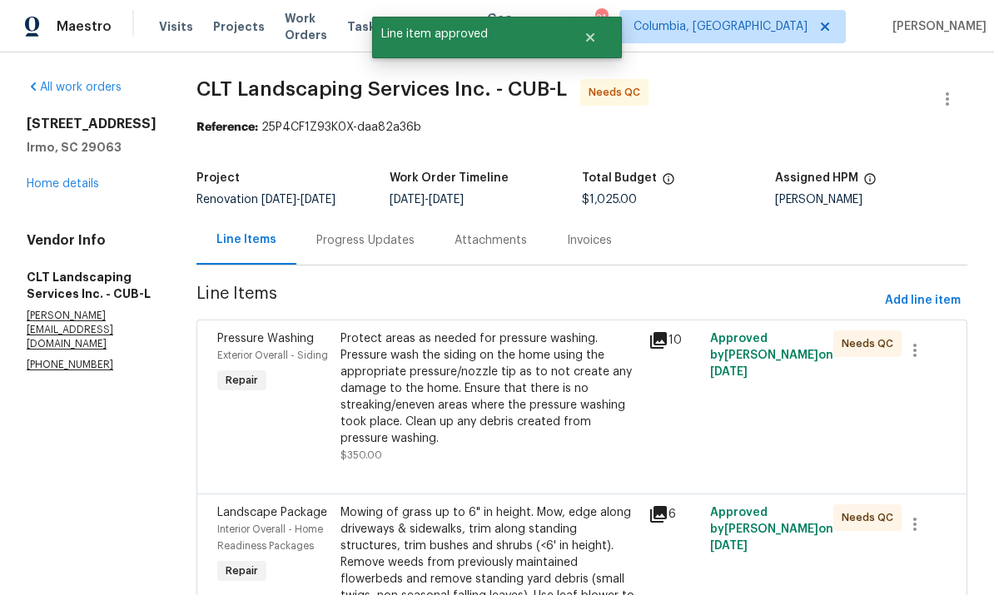
click at [552, 410] on div "Protect areas as needed for pressure washing. Pressure wash the siding on the h…" at bounding box center [490, 389] width 298 height 117
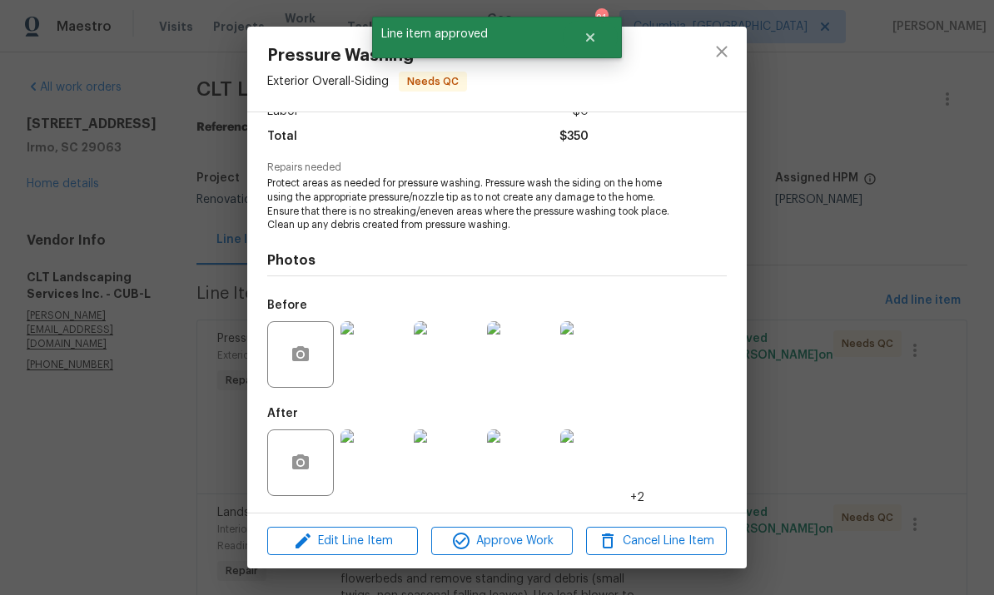
scroll to position [132, 0]
click at [371, 470] on img at bounding box center [374, 463] width 67 height 67
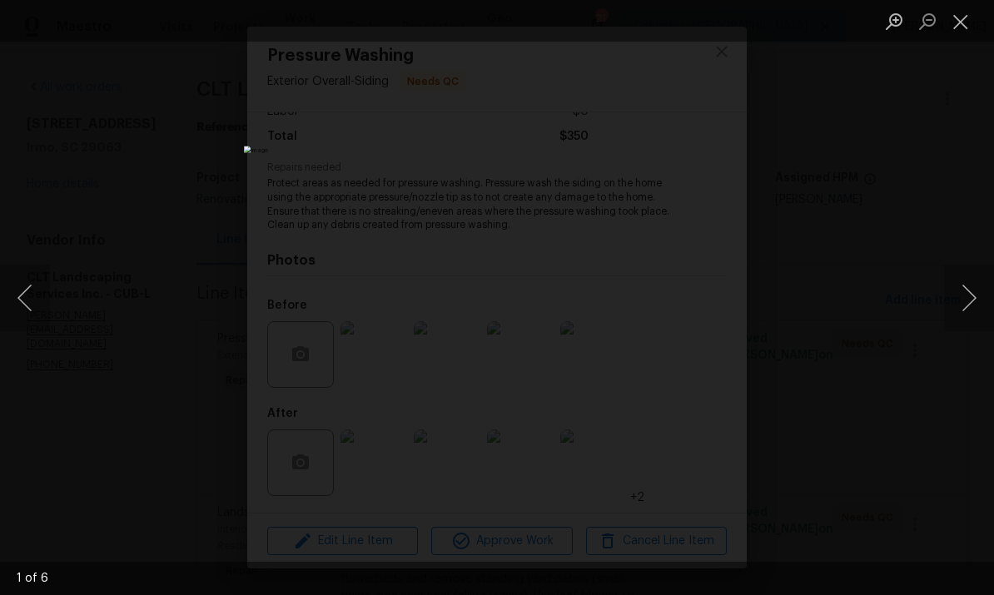
click at [974, 296] on button "Next image" at bounding box center [969, 298] width 50 height 67
click at [970, 323] on button "Next image" at bounding box center [969, 298] width 50 height 67
click at [980, 331] on button "Next image" at bounding box center [969, 298] width 50 height 67
click at [964, 33] on button "Close lightbox" at bounding box center [960, 21] width 33 height 29
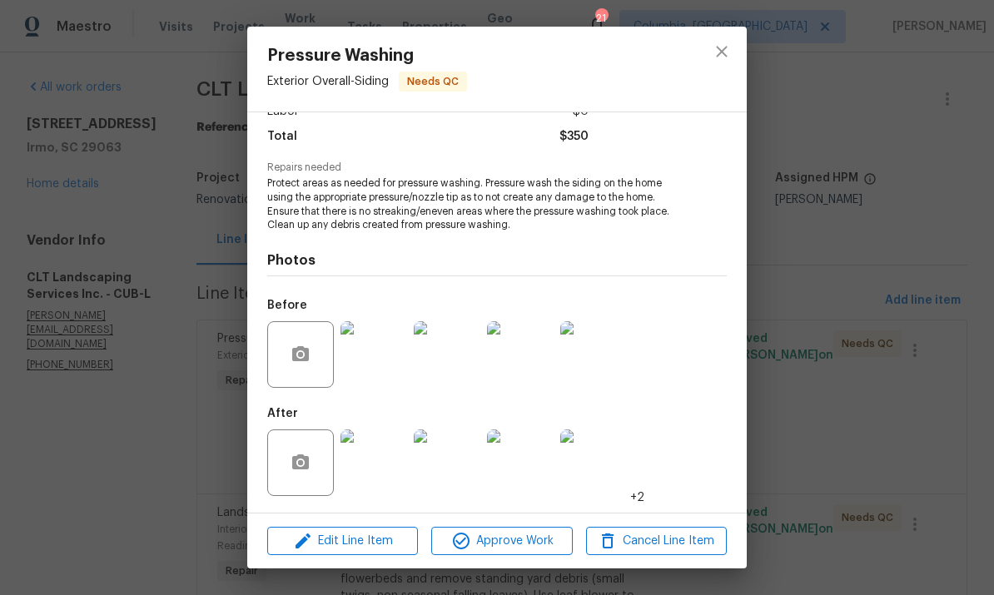
click at [550, 550] on span "Approve Work" at bounding box center [501, 541] width 131 height 21
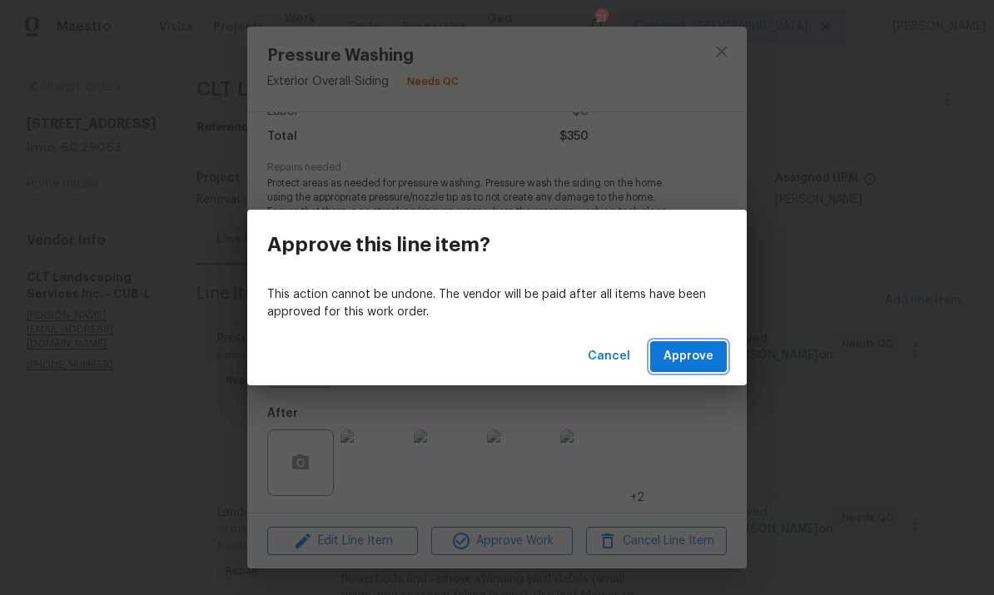
click at [700, 369] on button "Approve" at bounding box center [688, 356] width 77 height 31
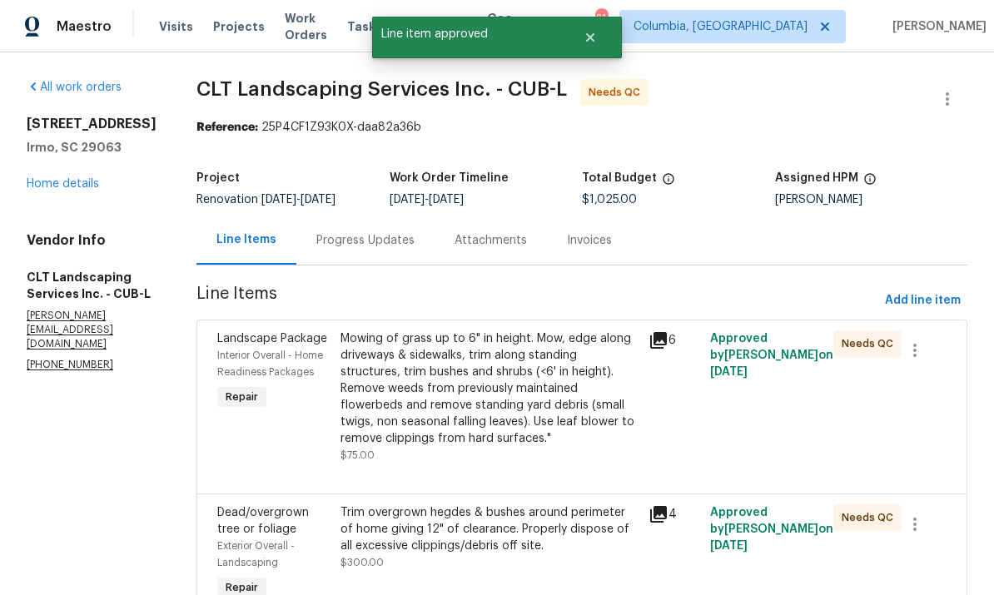
click at [541, 421] on div "Mowing of grass up to 6" in height. Mow, edge along driveways & sidewalks, trim…" at bounding box center [490, 389] width 298 height 117
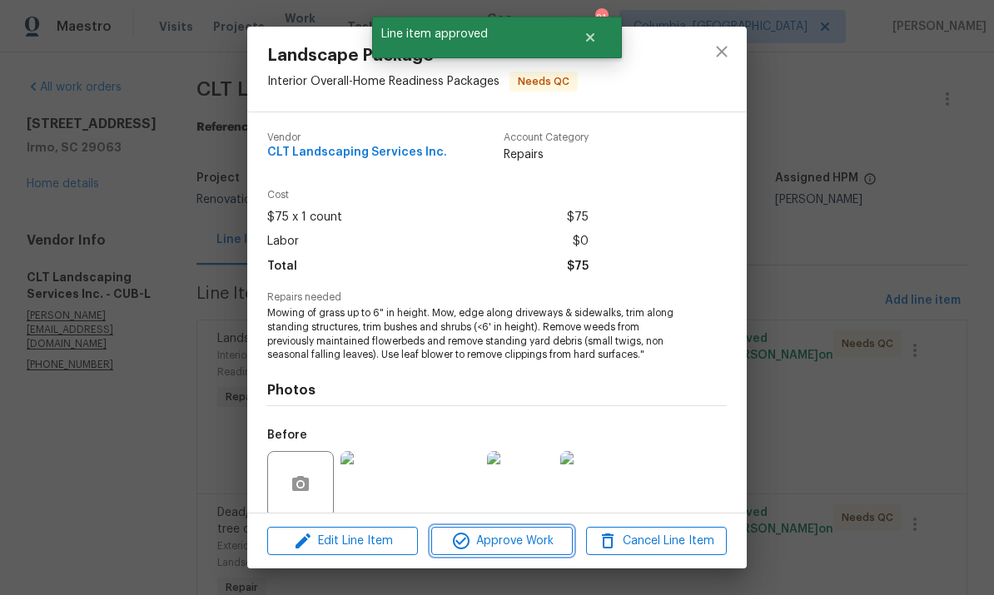
click at [552, 545] on span "Approve Work" at bounding box center [501, 541] width 131 height 21
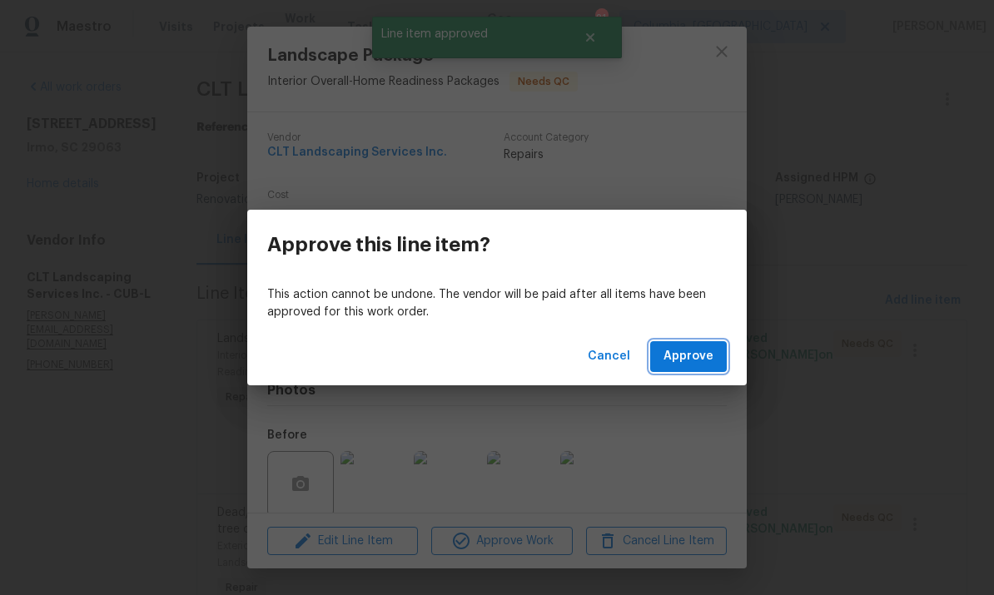
click at [703, 366] on span "Approve" at bounding box center [689, 356] width 50 height 21
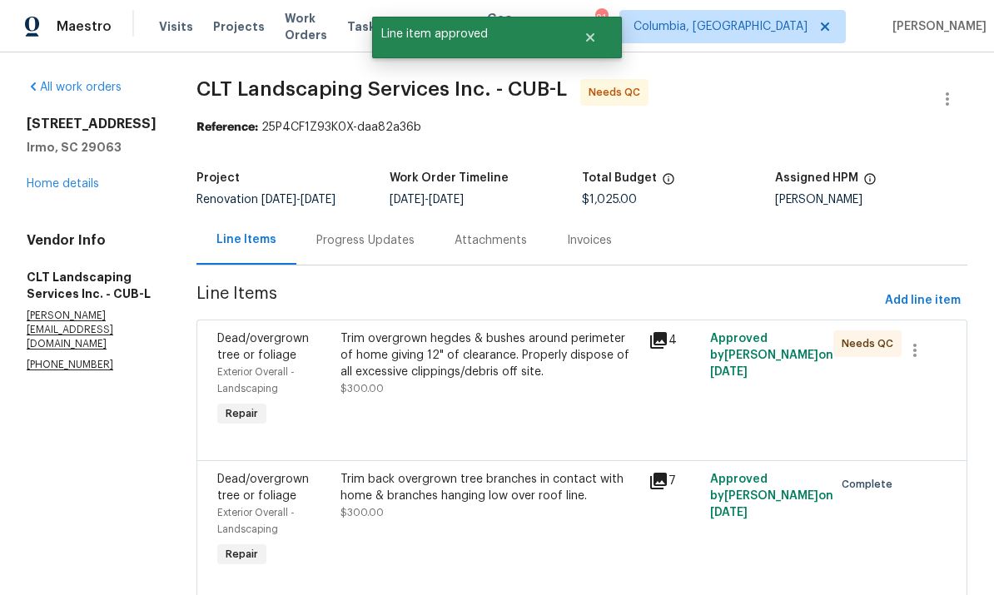
click at [526, 383] on div "Trim overgrown hegdes & bushes around perimeter of home giving 12" of clearance…" at bounding box center [490, 364] width 298 height 67
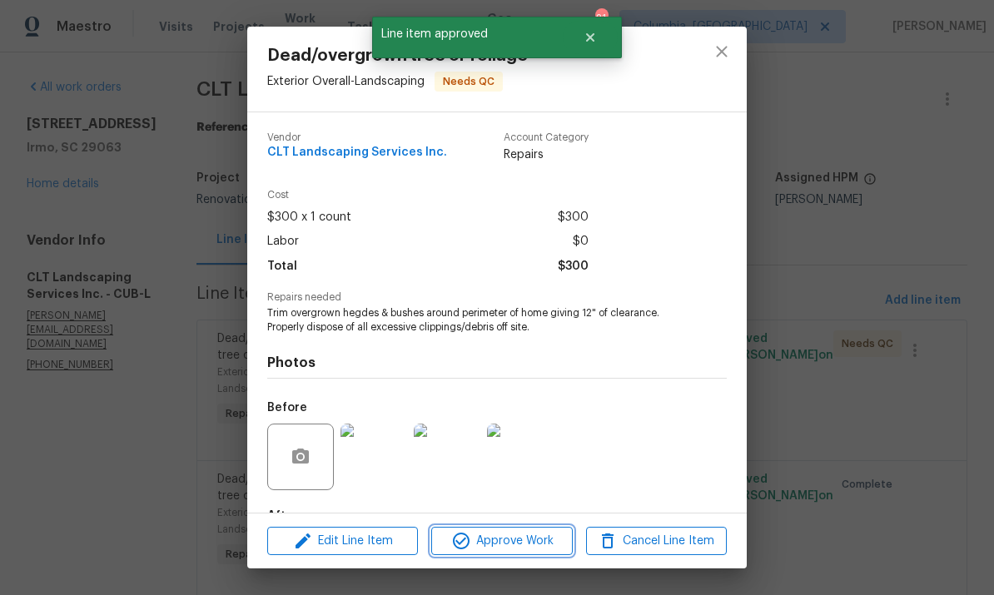
click at [535, 540] on span "Approve Work" at bounding box center [501, 541] width 131 height 21
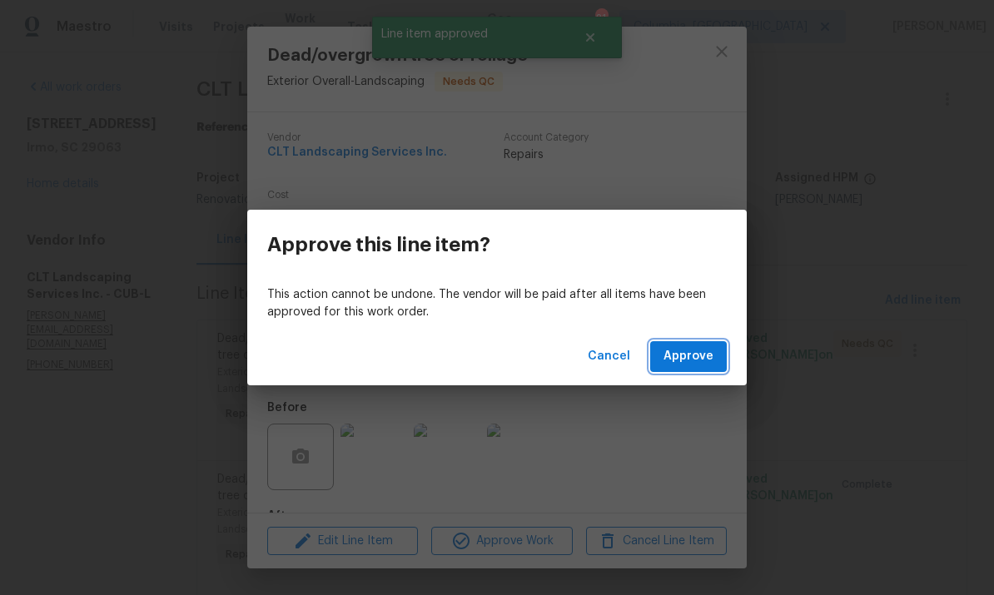
click at [685, 370] on button "Approve" at bounding box center [688, 356] width 77 height 31
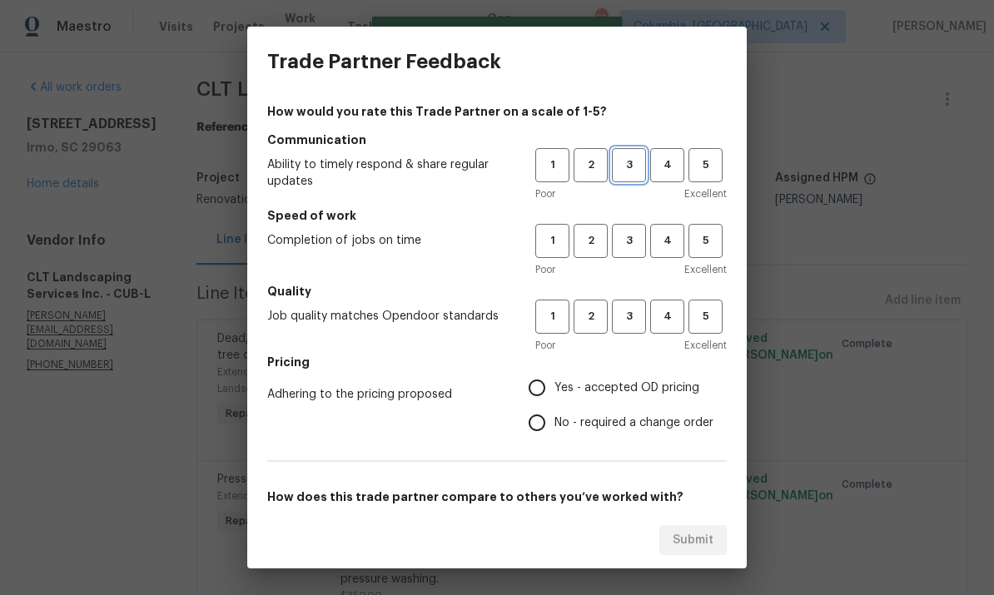
click at [624, 152] on button "3" at bounding box center [629, 165] width 34 height 34
click at [597, 173] on span "2" at bounding box center [590, 165] width 31 height 19
click at [590, 242] on span "2" at bounding box center [590, 241] width 31 height 19
click at [550, 176] on button "1" at bounding box center [553, 165] width 34 height 34
click at [552, 246] on span "1" at bounding box center [552, 241] width 31 height 19
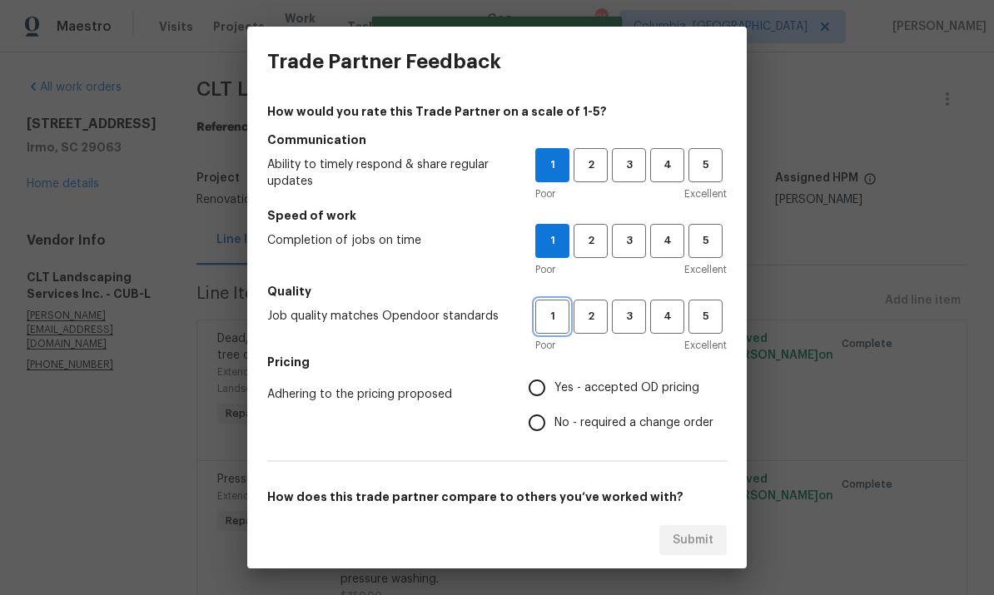
click at [553, 330] on button "1" at bounding box center [553, 317] width 34 height 34
click at [593, 318] on span "2" at bounding box center [590, 316] width 31 height 19
click at [536, 392] on input "Yes - accepted OD pricing" at bounding box center [537, 388] width 35 height 35
radio input "true"
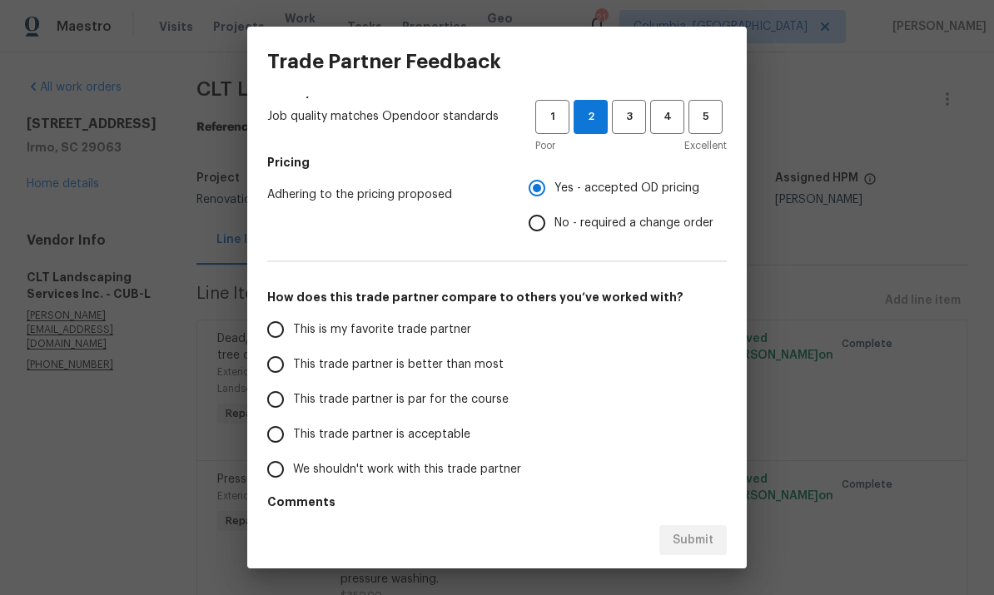
scroll to position [236, 0]
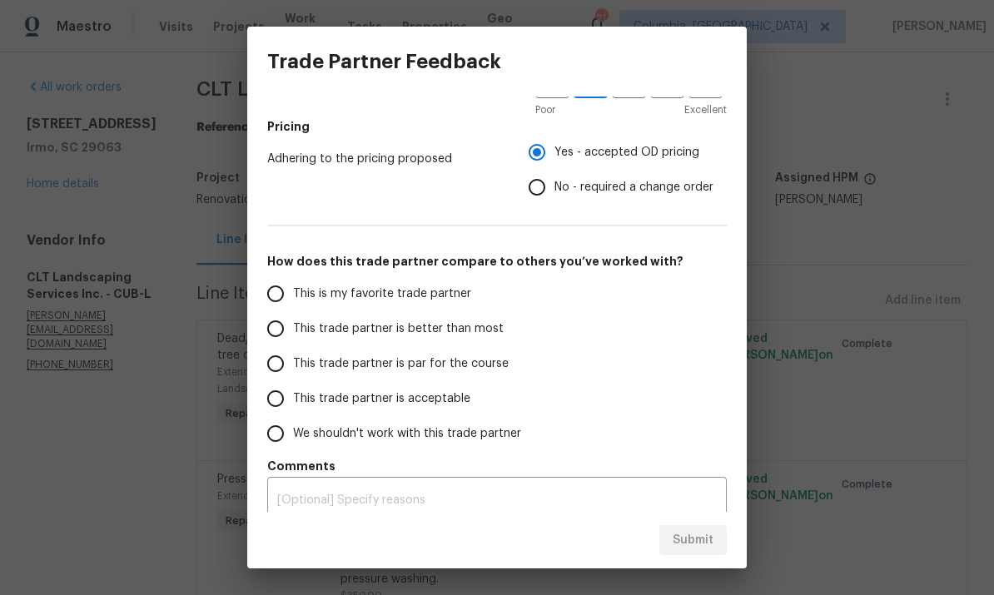
click at [286, 399] on input "This trade partner is acceptable" at bounding box center [275, 398] width 35 height 35
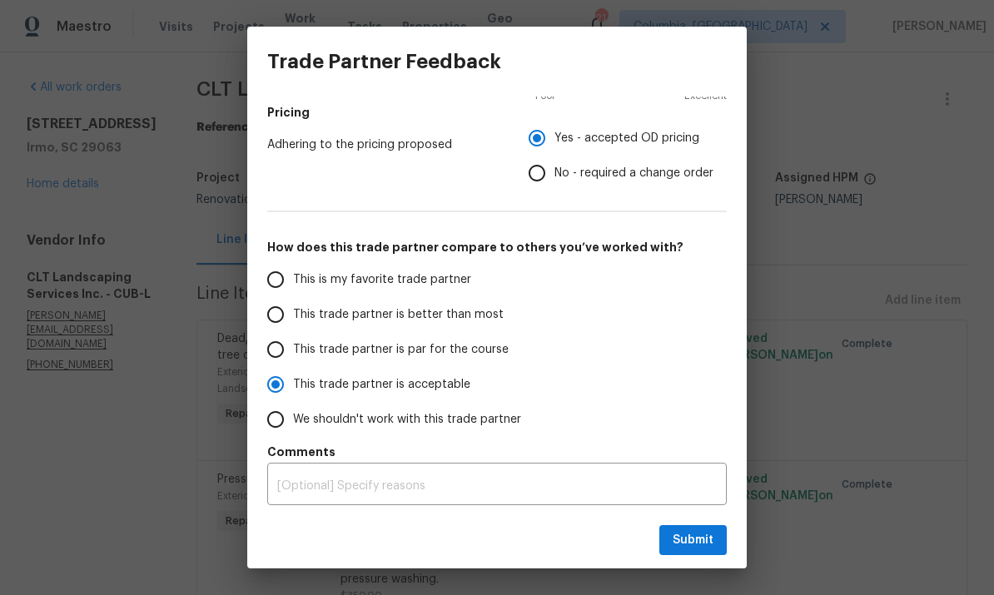
scroll to position [250, 0]
click at [358, 491] on textarea at bounding box center [497, 487] width 440 height 12
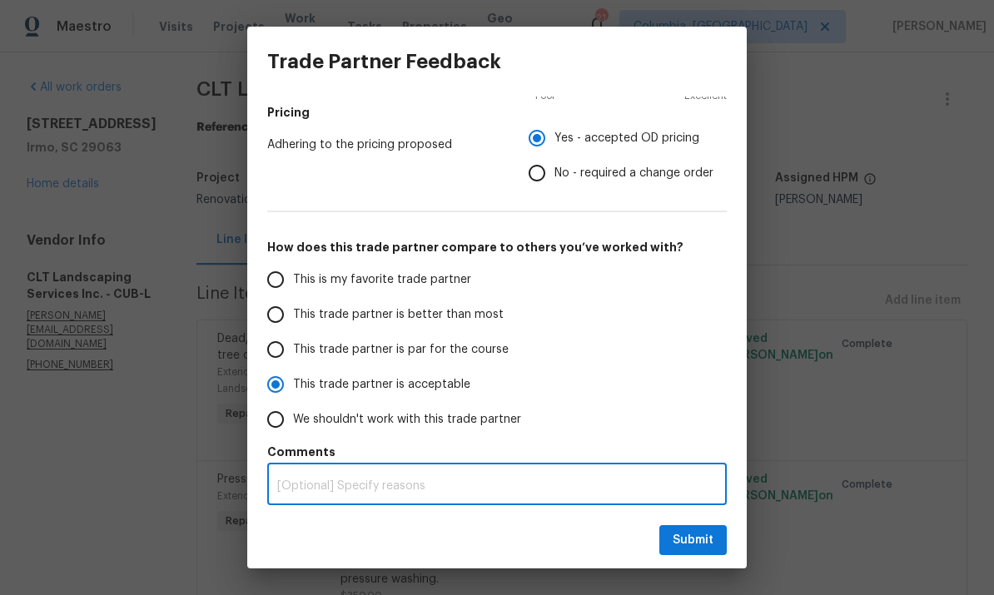
radio input "true"
type textarea "T"
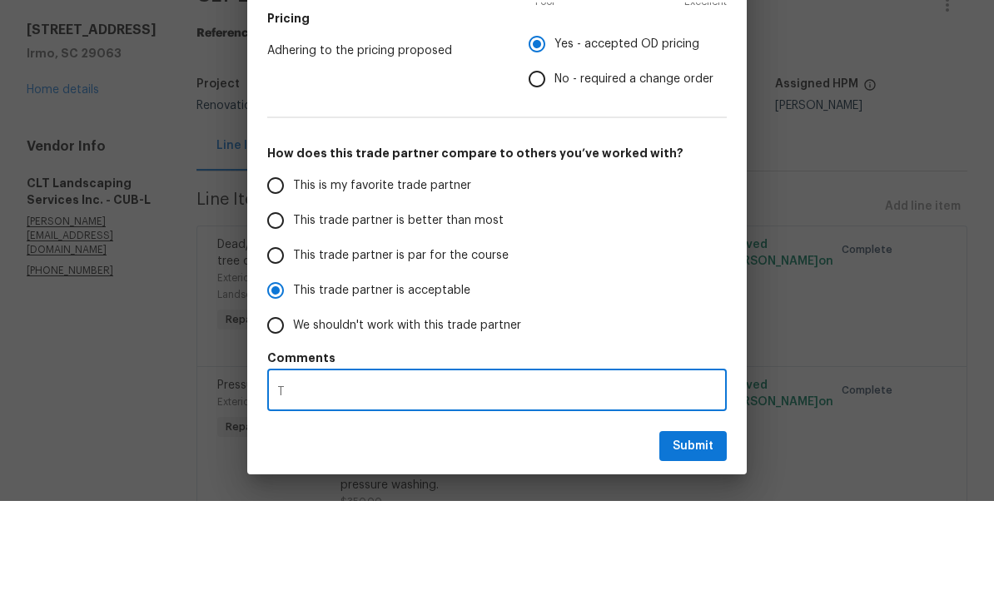
radio input "false"
type textarea "Th"
radio input "false"
type textarea "The"
radio input "false"
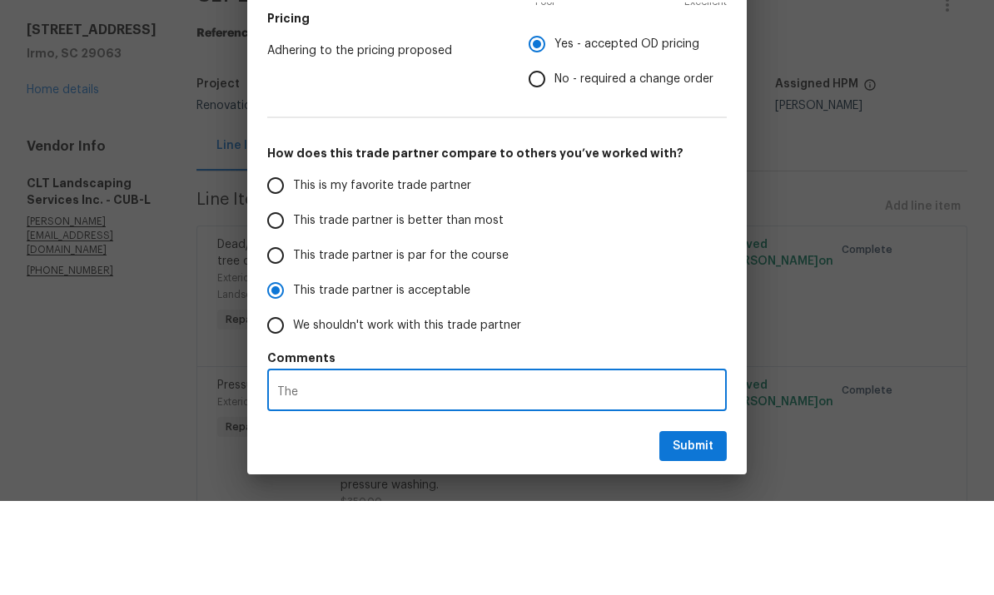
type textarea "Ther"
radio input "false"
type textarea "There"
radio input "false"
type textarea "There"
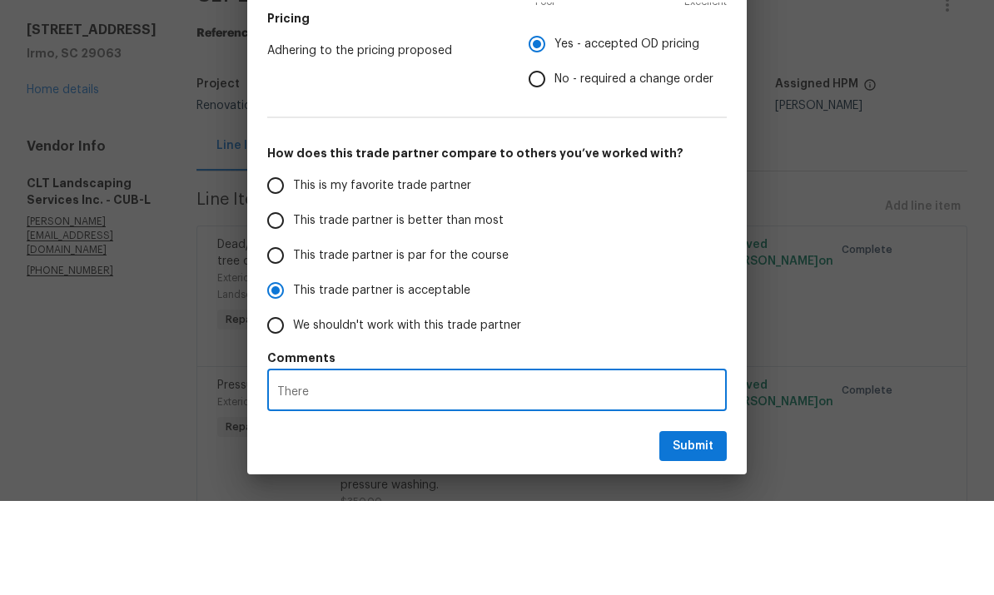
radio input "false"
type textarea "There w"
radio input "false"
type textarea "There we"
radio input "false"
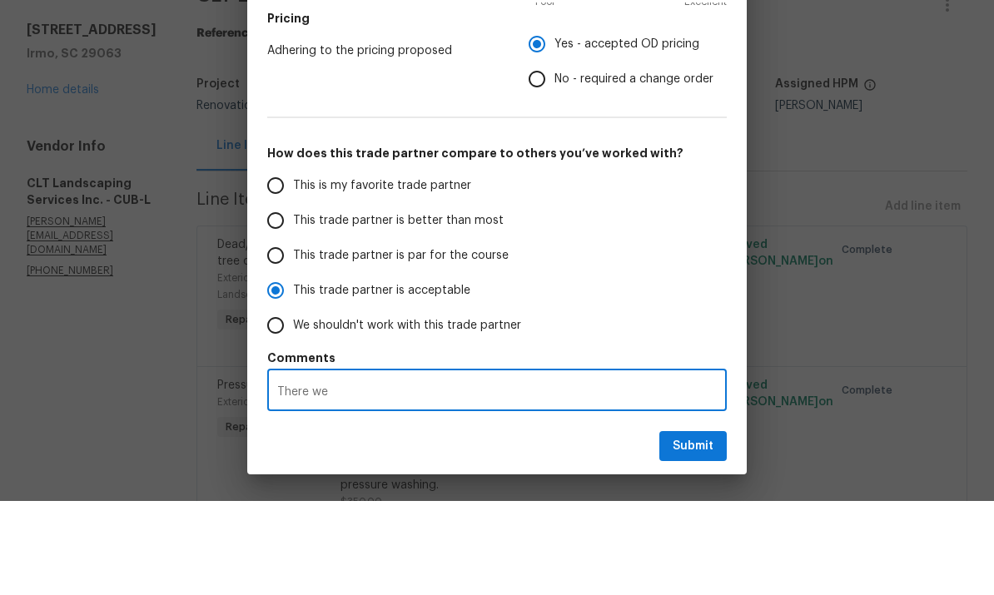
type textarea "There wer"
radio input "false"
type textarea "There were"
radio input "false"
type textarea "There were"
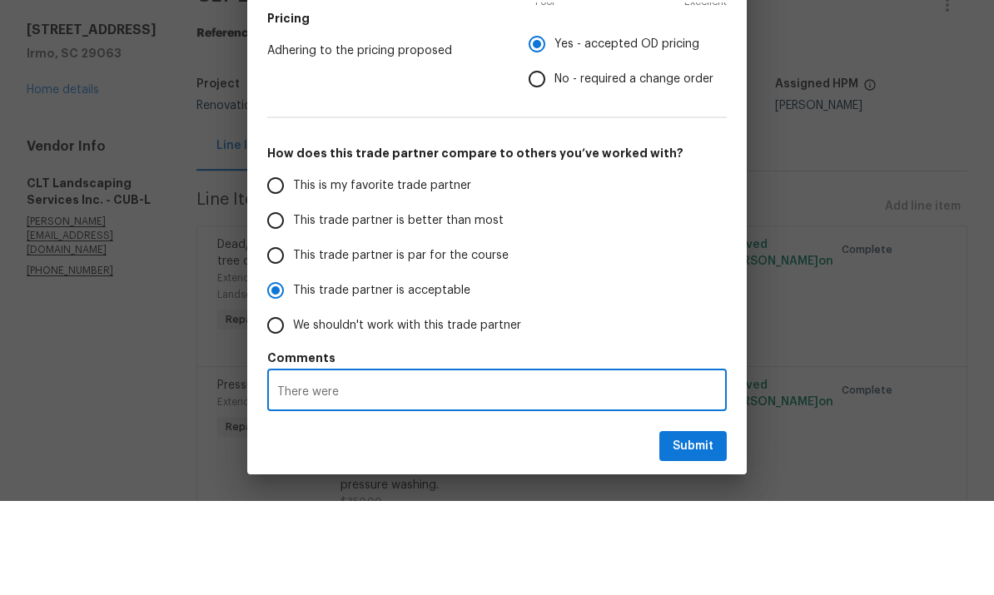
radio input "false"
type textarea "There were a"
radio input "false"
type textarea "There were a L"
radio input "false"
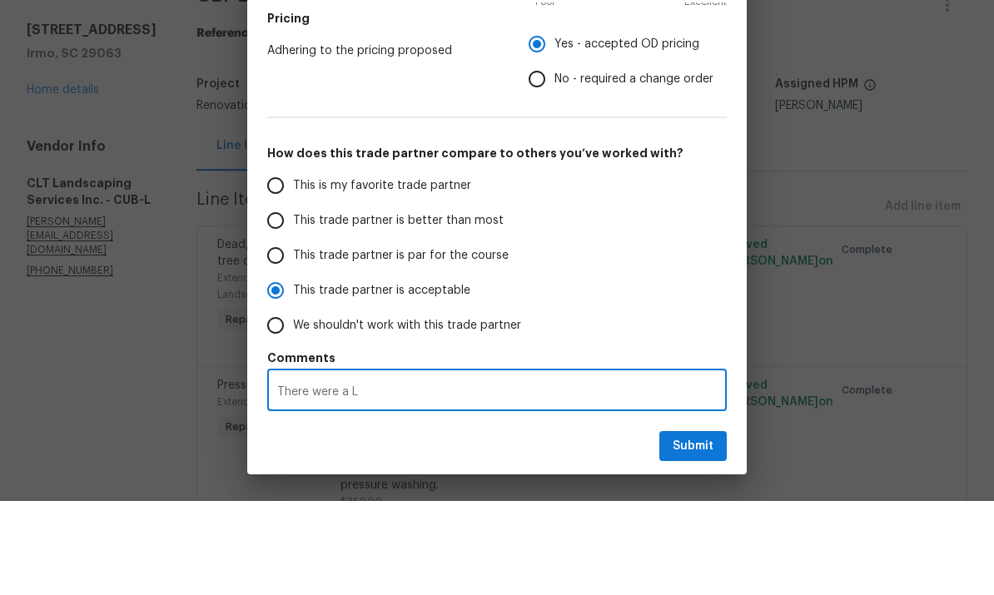
type textarea "There were a LO"
radio input "false"
type textarea "There were a LOT"
radio input "false"
type textarea "There were a LOT"
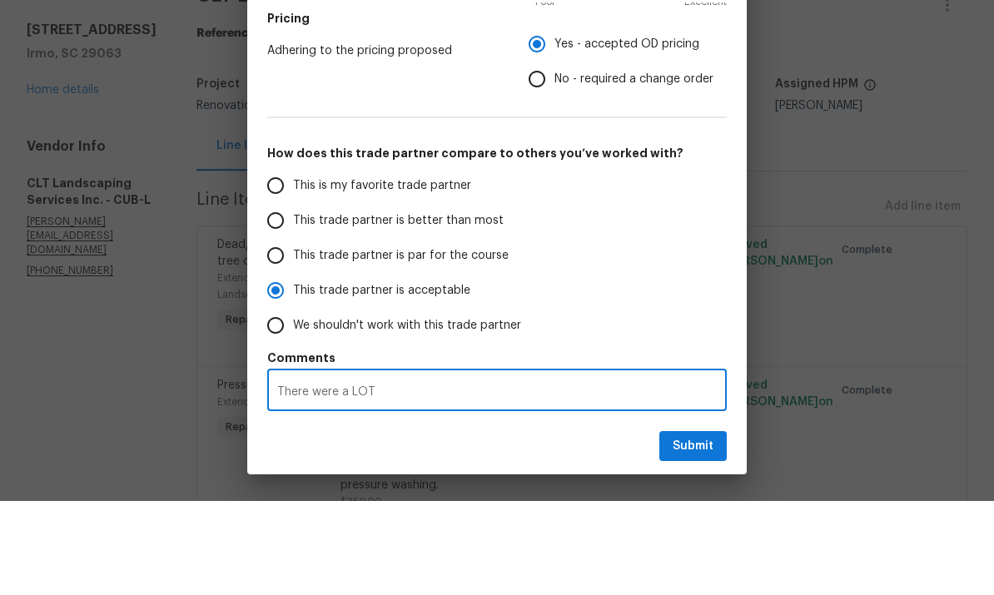
radio input "false"
type textarea "There were a LOT o"
radio input "false"
type textarea "There were a LOT of"
radio input "false"
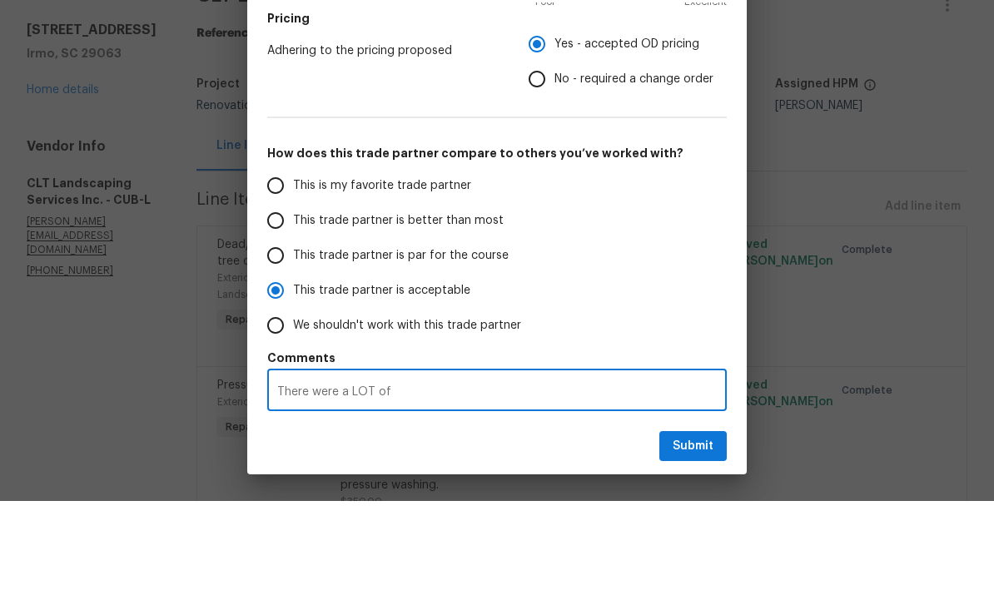
type textarea "There were a LOT of"
radio input "false"
type textarea "There were a LOT of i"
radio input "false"
type textarea "There were a LOT of is"
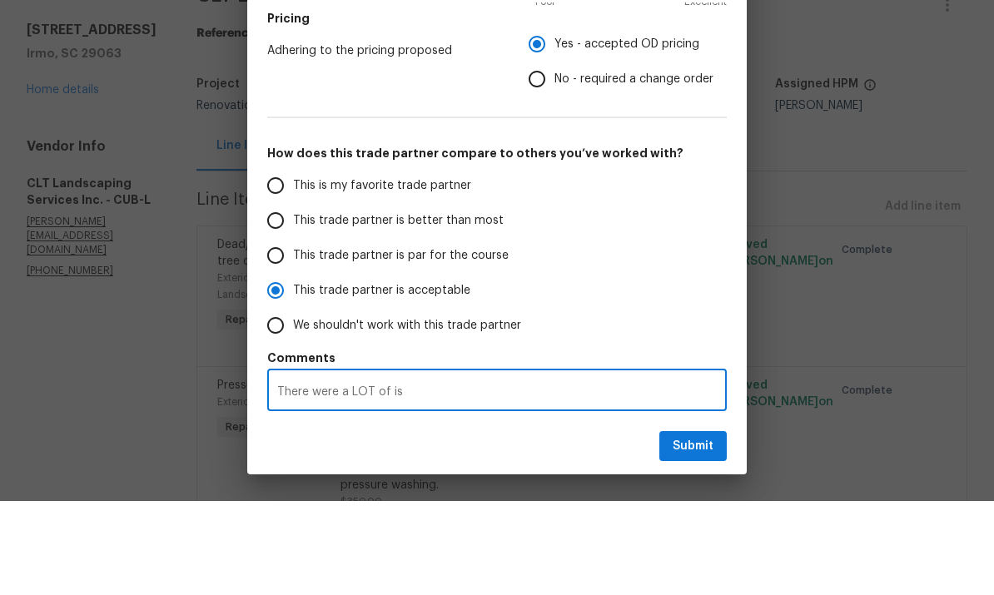
radio input "false"
type textarea "There were a LOT of iss"
radio input "false"
type textarea "There were a LOT of issu"
radio input "false"
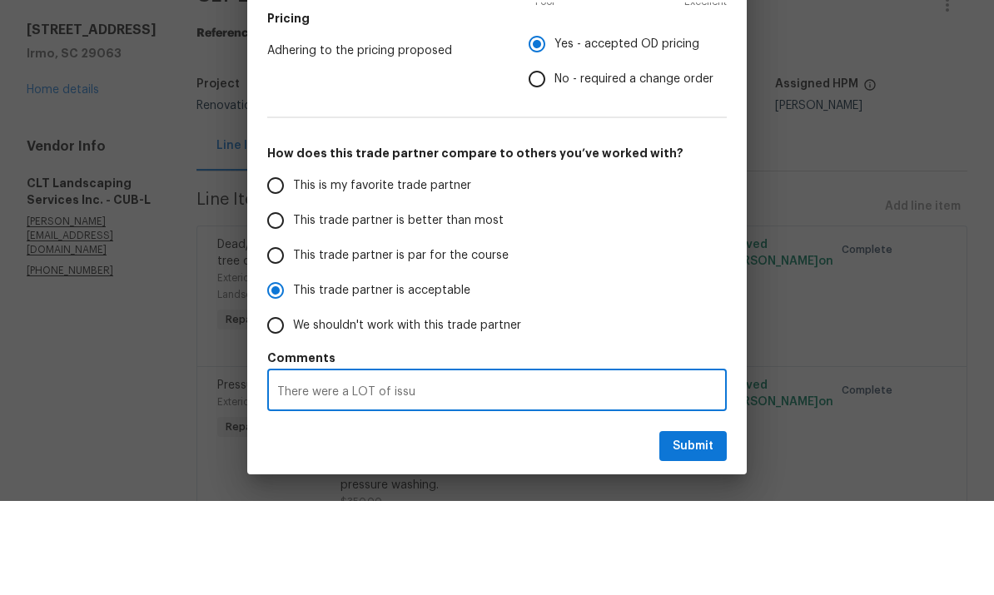
type textarea "There were a LOT of issue"
radio input "false"
type textarea "There were a LOT of issues"
radio input "false"
type textarea "There were a LOT of issues"
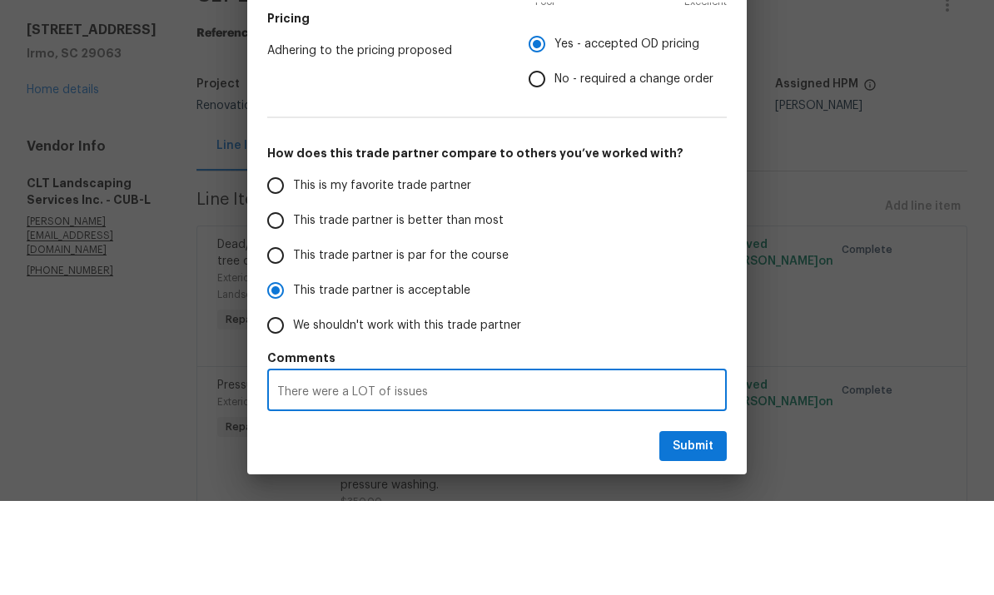
radio input "false"
type textarea "There were a LOT of issues o"
radio input "false"
type textarea "There were a LOT of issues on"
radio input "false"
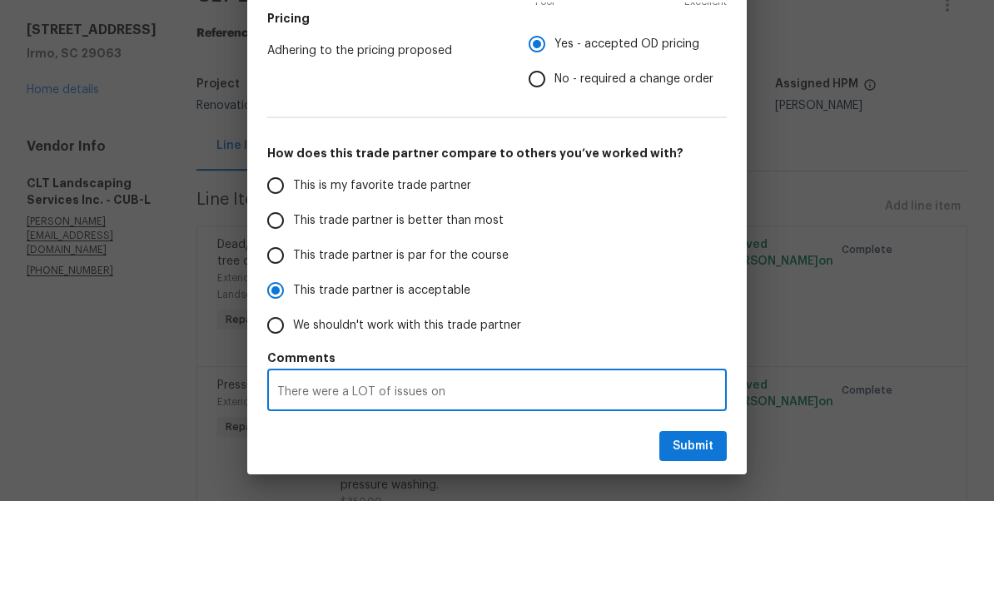
type textarea "There were a LOT of issues on"
radio input "false"
type textarea "There were a LOT of issues on t"
radio input "false"
type textarea "There were a LOT of issues on th"
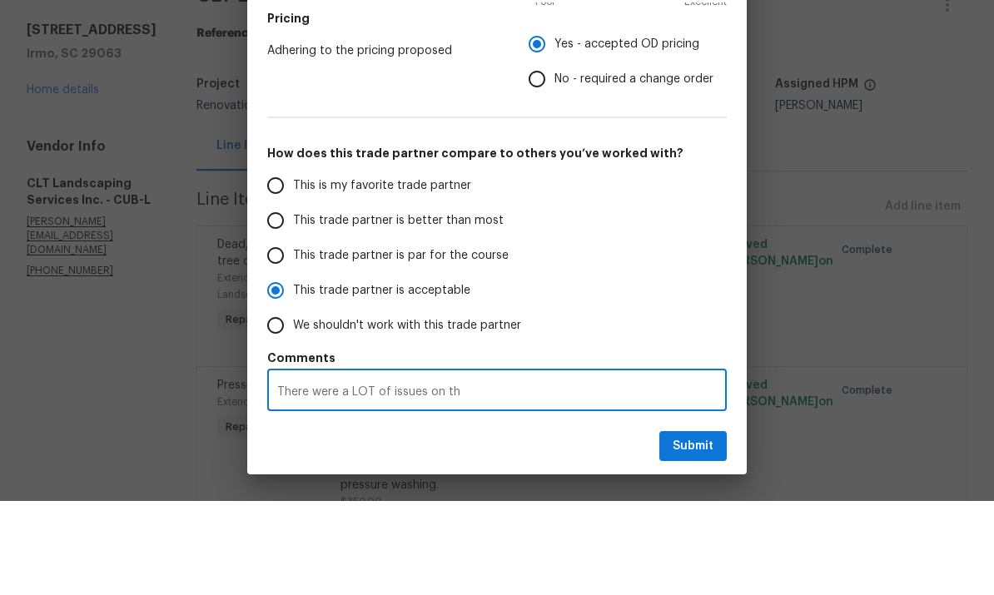
radio input "false"
type textarea "There were a LOT of issues on thi"
radio input "false"
type textarea "There were a LOT of issues on this"
radio input "false"
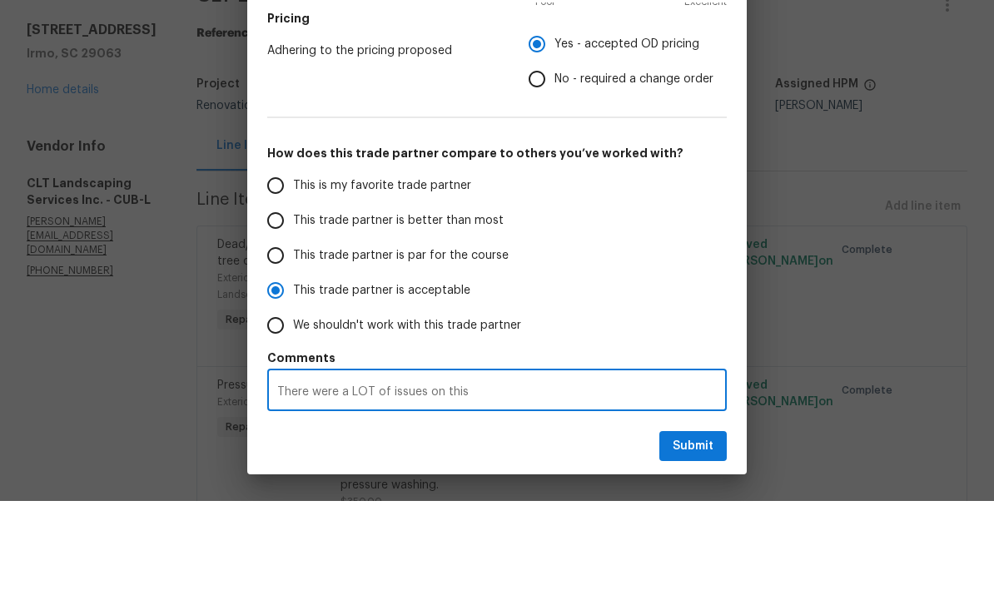
type textarea "There were a LOT of issues on this"
radio input "false"
type textarea "There were a LOT of issues on this jo"
radio input "false"
type textarea "There were a LOT of issues on this job"
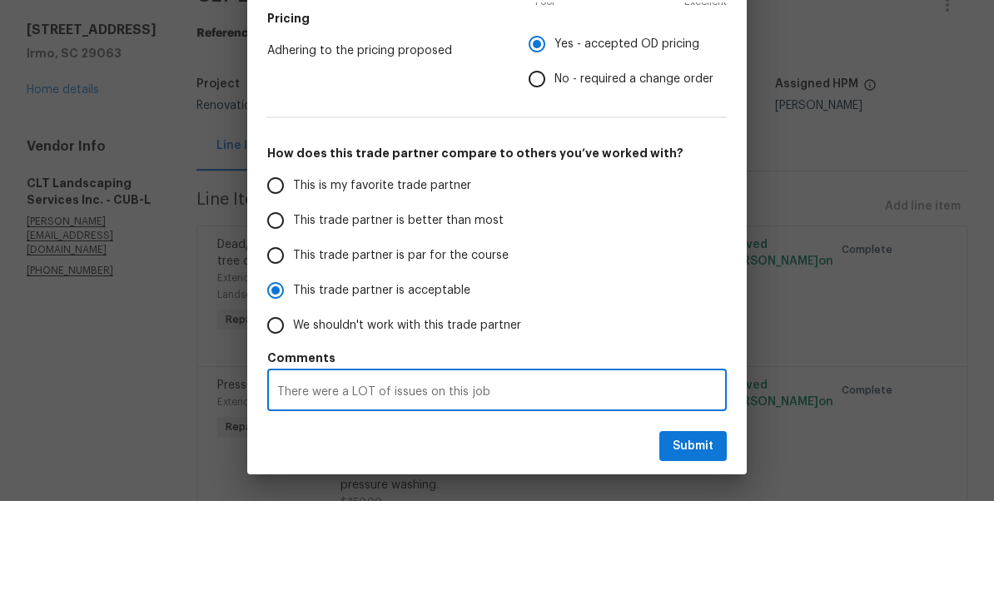
radio input "false"
type textarea "There were a LOT of issues on this job."
radio input "false"
type textarea "There were a LOT of issues on this job.C"
radio input "false"
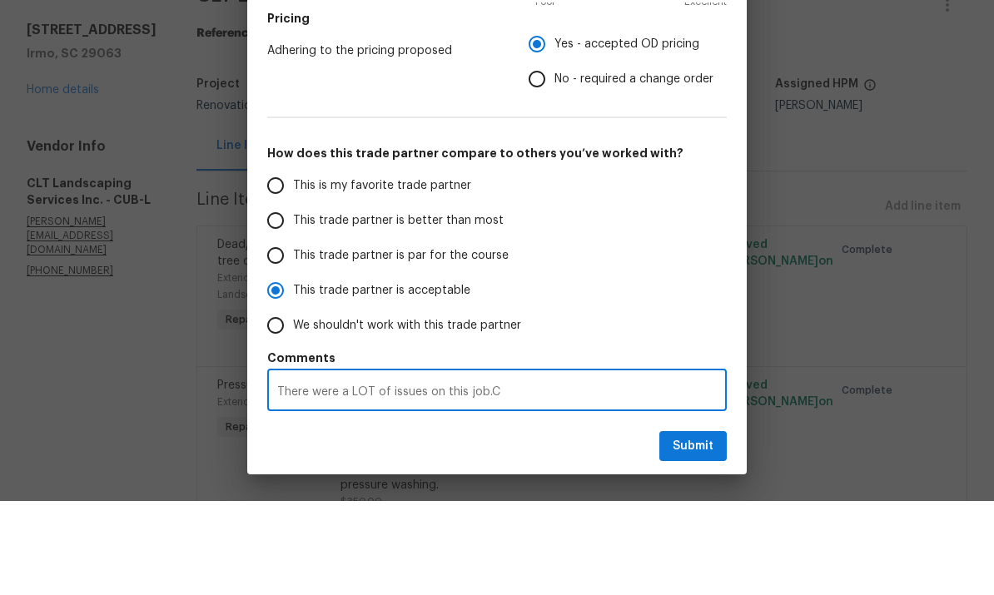
type textarea "There were a LOT of issues on this [DOMAIN_NAME]"
radio input "false"
type textarea "There were a LOT of issues on this [DOMAIN_NAME]"
radio input "false"
type textarea "There were a LOT of issues on this job.Comm"
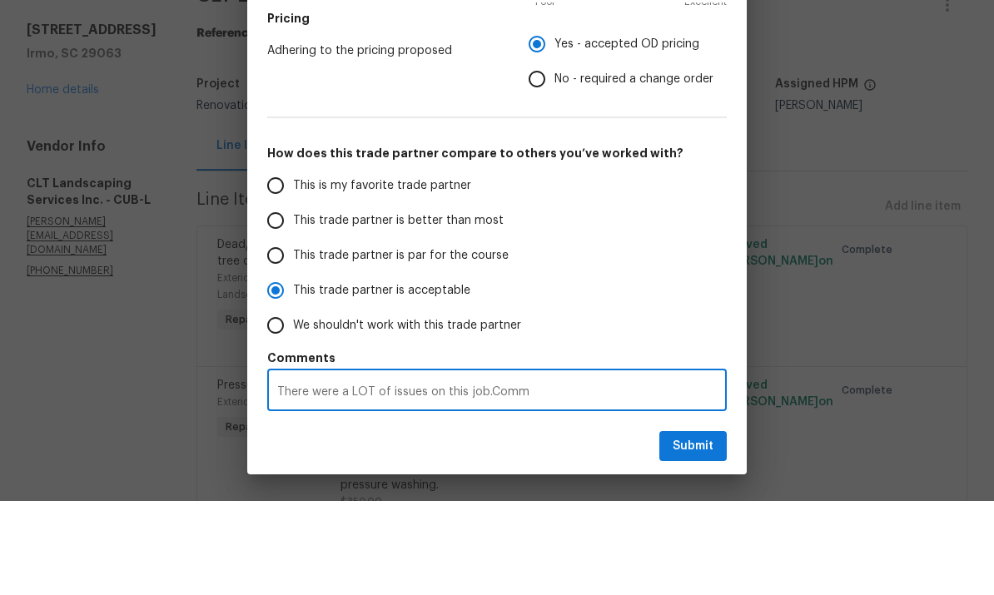
radio input "false"
type textarea "There were a LOT of issues on this job.Commu"
radio input "false"
type textarea "There were a LOT of issues on this job.Commun"
radio input "false"
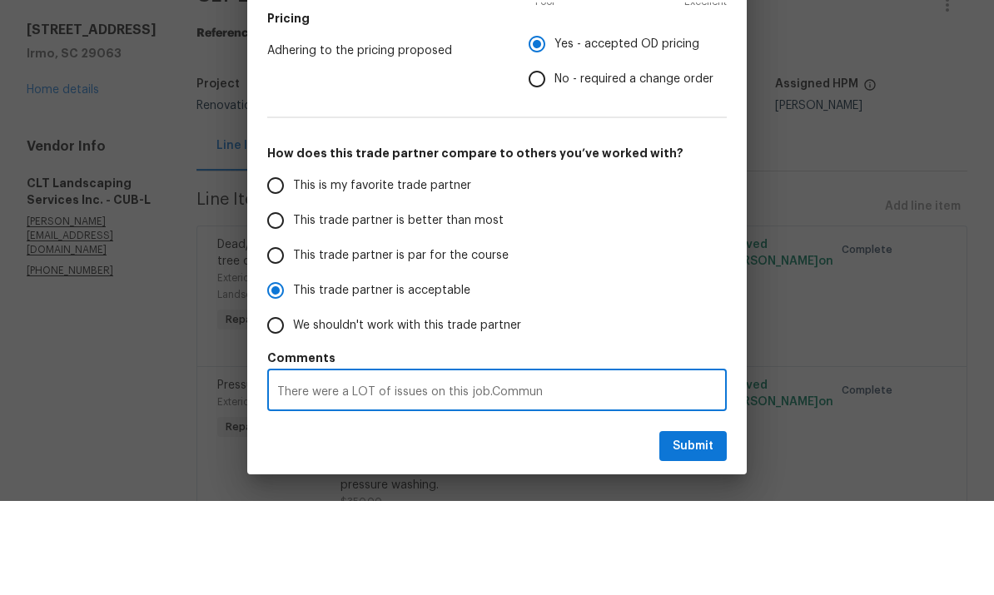
type textarea "There were a LOT of issues on this job.Communi"
radio input "false"
type textarea "There were a LOT of issues on this job.Communic"
radio input "false"
type textarea "There were a LOT of issues on this job.Communica"
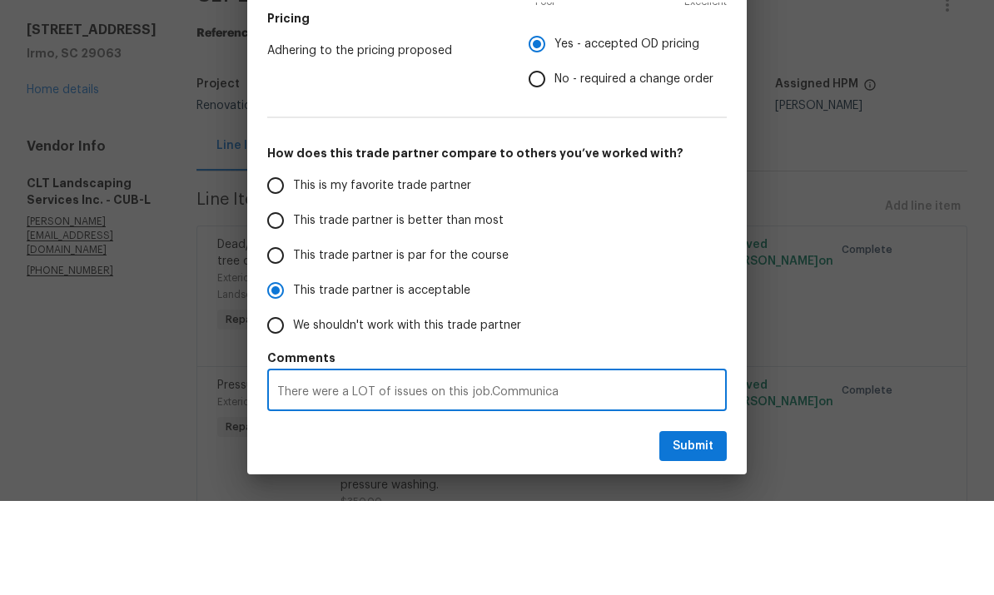
radio input "false"
type textarea "There were a LOT of issues on this job.Communicat"
radio input "false"
type textarea "There were a LOT of issues on this job.Communicati"
radio input "false"
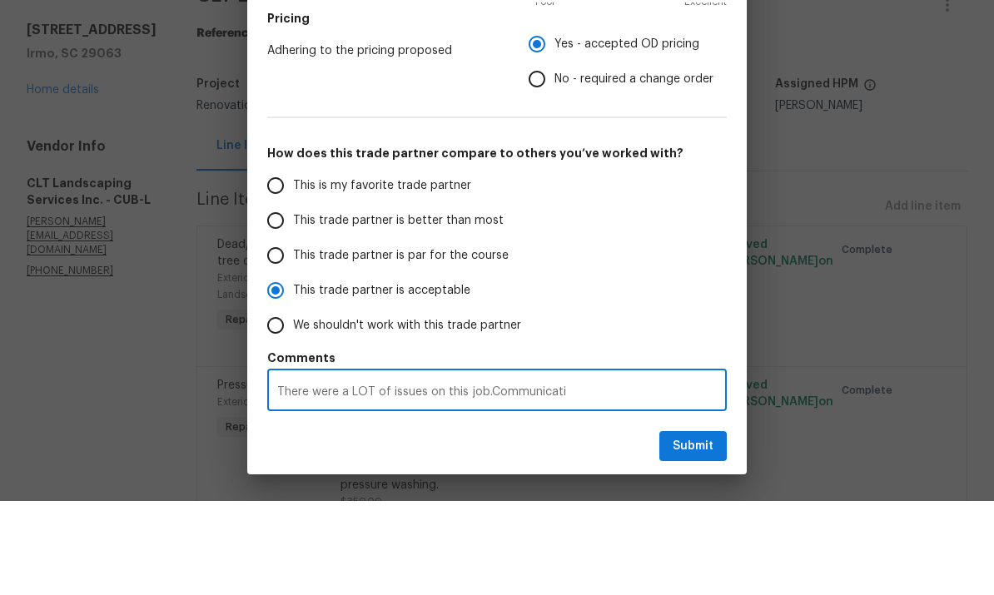
type textarea "There were a LOT of issues on this job.Communicatio"
radio input "false"
type textarea "There were a LOT of issues on this job.Communication"
radio input "false"
type textarea "There were a LOT of issues on this job.Communication"
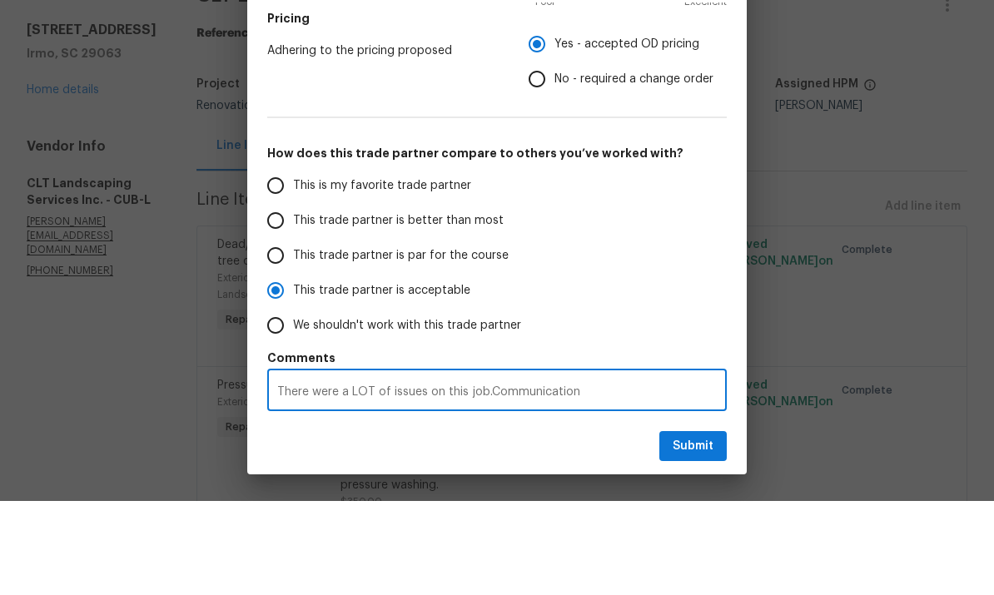
radio input "false"
type textarea "There were a LOT of issues on this job.Communication w"
radio input "false"
type textarea "There were a LOT of issues on this job.Communication wa"
radio input "false"
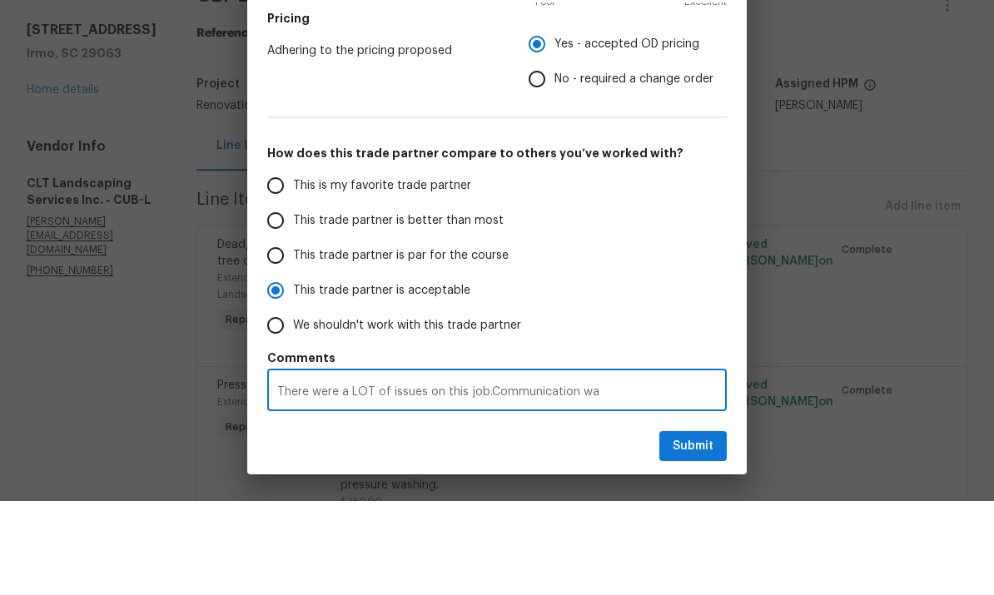
type textarea "There were a LOT of issues on this job.Communication was"
radio input "false"
type textarea "There were a LOT of issues on this job.Communication was"
radio input "false"
type textarea "There were a LOT of issues on this job.Communication was n"
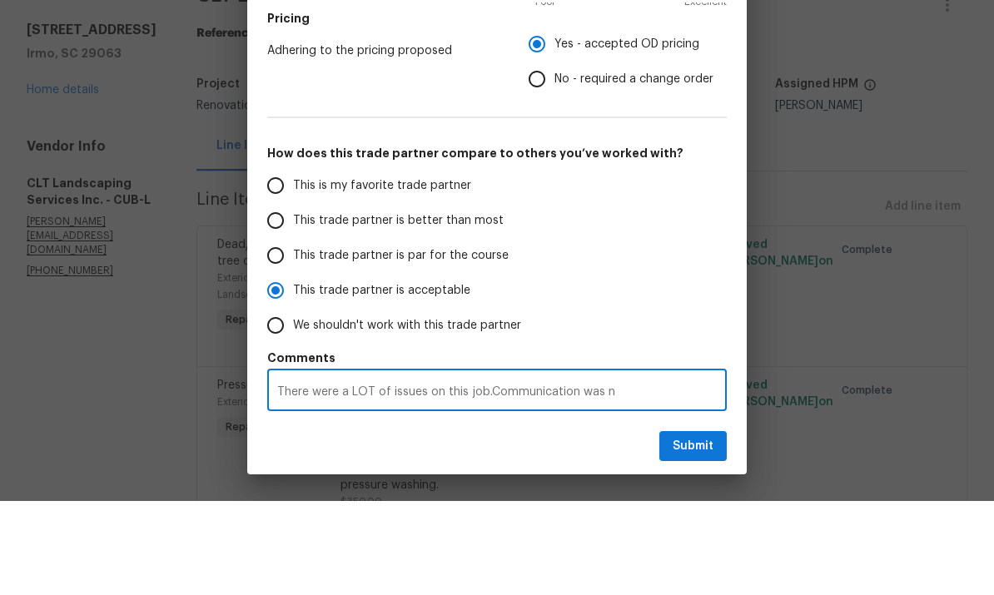
radio input "false"
type textarea "There were a LOT of issues on this job.Communication was no"
radio input "false"
type textarea "There were a LOT of issues on this job.Communication was not"
radio input "false"
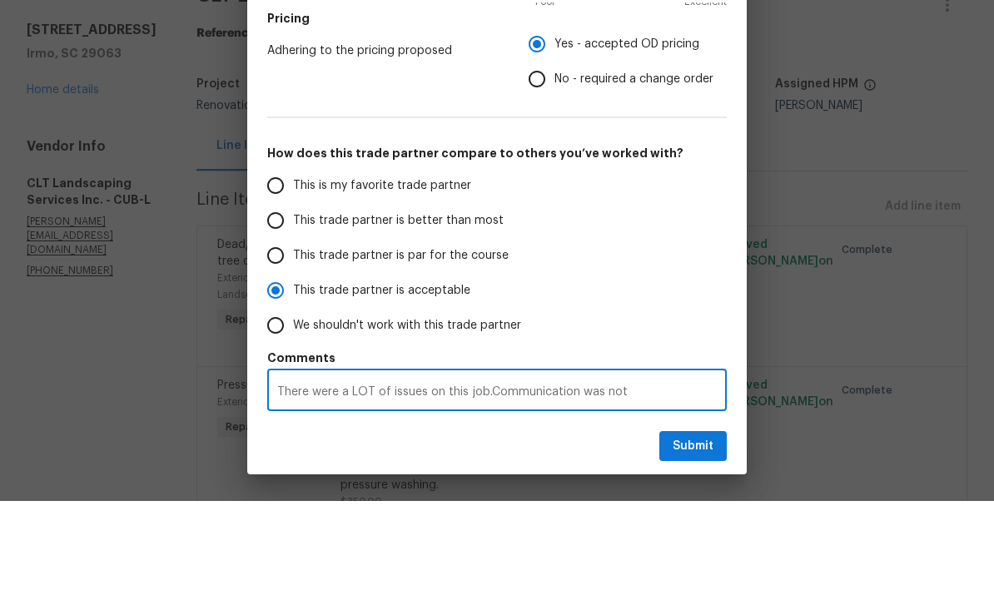
type textarea "There were a LOT of issues on this job.Communication was not"
radio input "false"
type textarea "There were a LOT of issues on this job.Communication was not w"
radio input "false"
type textarea "There were a LOT of issues on this job.Communication was not we"
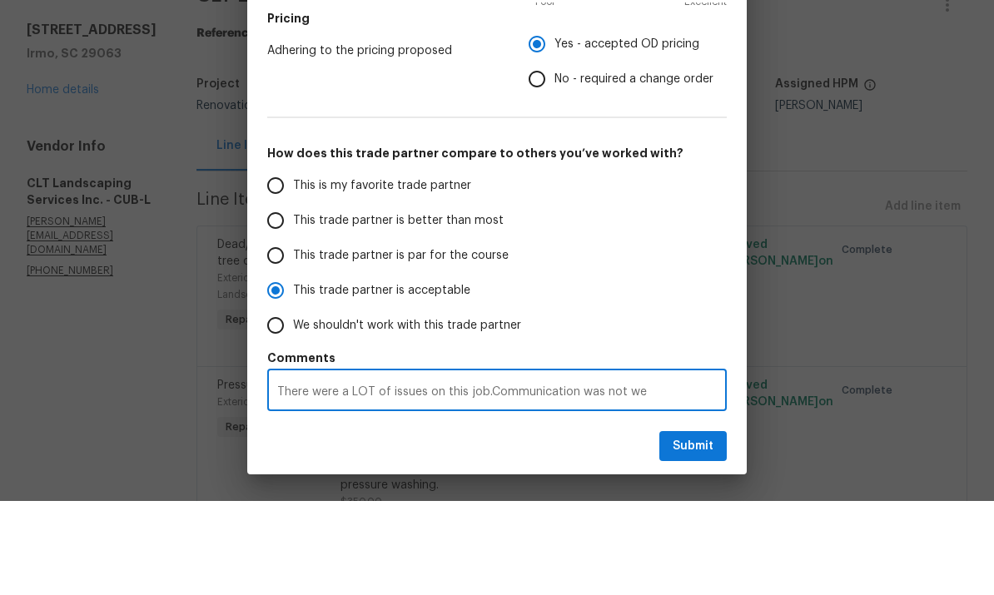
radio input "false"
type textarea "There were a LOT of issues on this job.Communication was not wel"
radio input "false"
type textarea "There were a LOT of issues on this job.Communication was not well"
radio input "false"
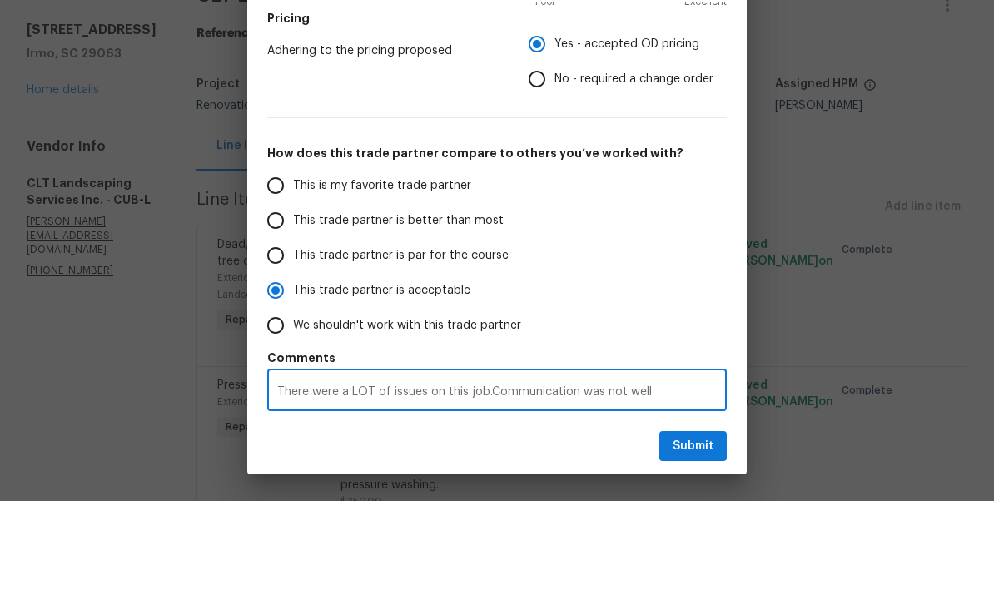
type textarea "There were a LOT of issues on this job.Communication was not well."
radio input "false"
type textarea "There were a LOT of issues on this job.Communication was not well."
radio input "false"
type textarea "There were a LOT of issues on this job.Communication was not well. I"
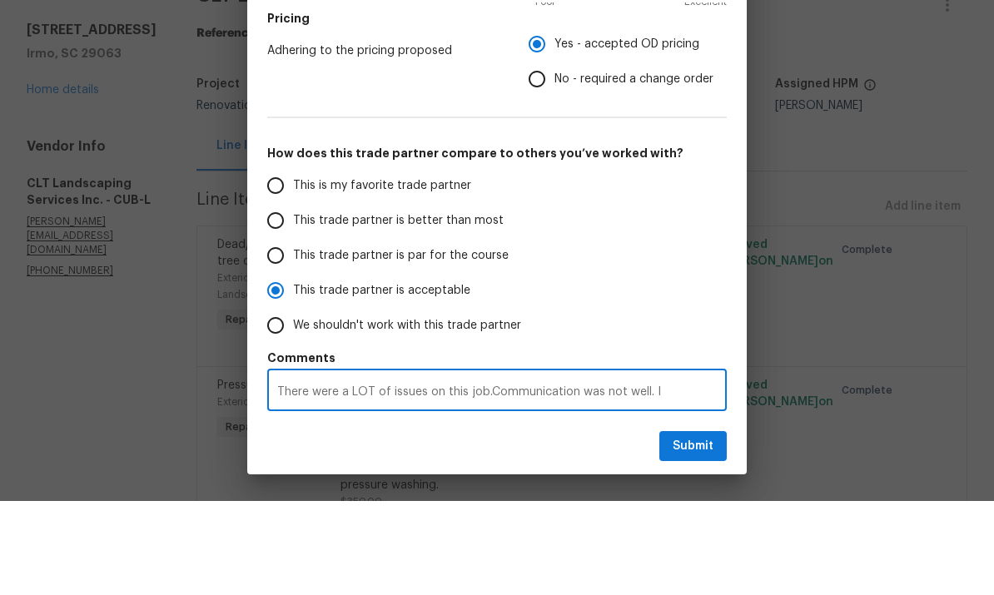
radio input "false"
type textarea "There were a LOT of issues on this job.Communication was not well. I"
radio input "false"
type textarea "There were a LOT of issues on this job.Communication was not well. I n"
radio input "false"
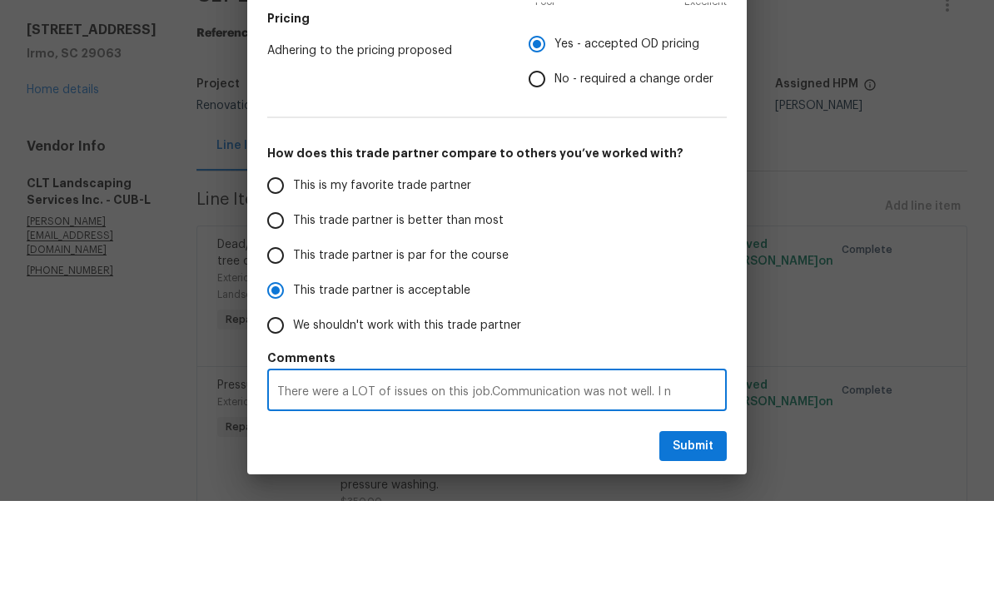
type textarea "There were a LOT of issues on this job.Communication was not well. I ne"
radio input "false"
type textarea "There were a LOT of issues on this job.Communication was not well. I nee"
radio input "false"
type textarea "There were a LOT of issues on this job.Communication was not well. I need"
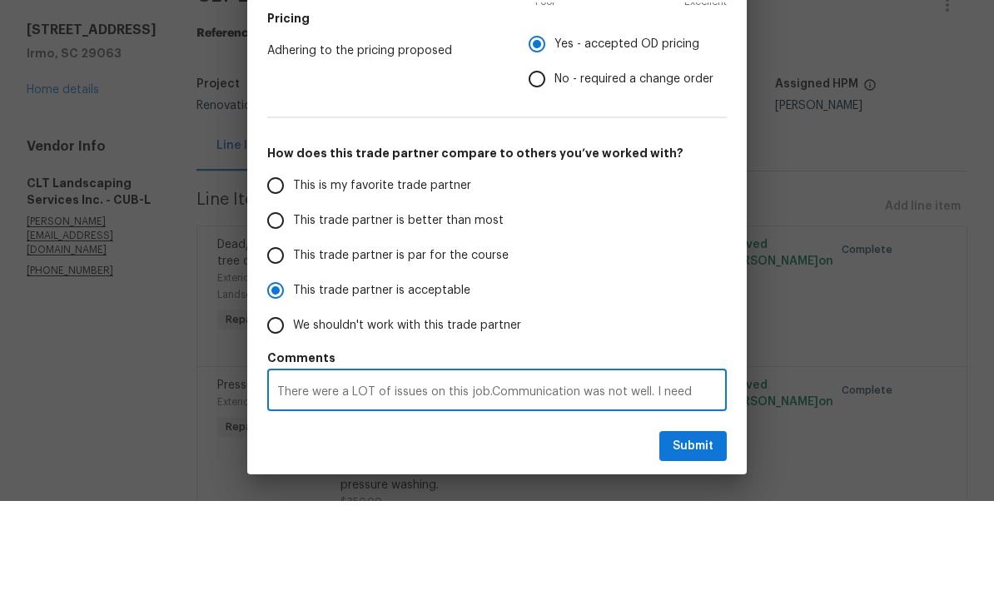
radio input "false"
type textarea "There were a LOT of issues on this job.Communication was not well. I need"
radio input "false"
type textarea "There were a LOT of issues on this job.Communication was not well. I need"
radio input "false"
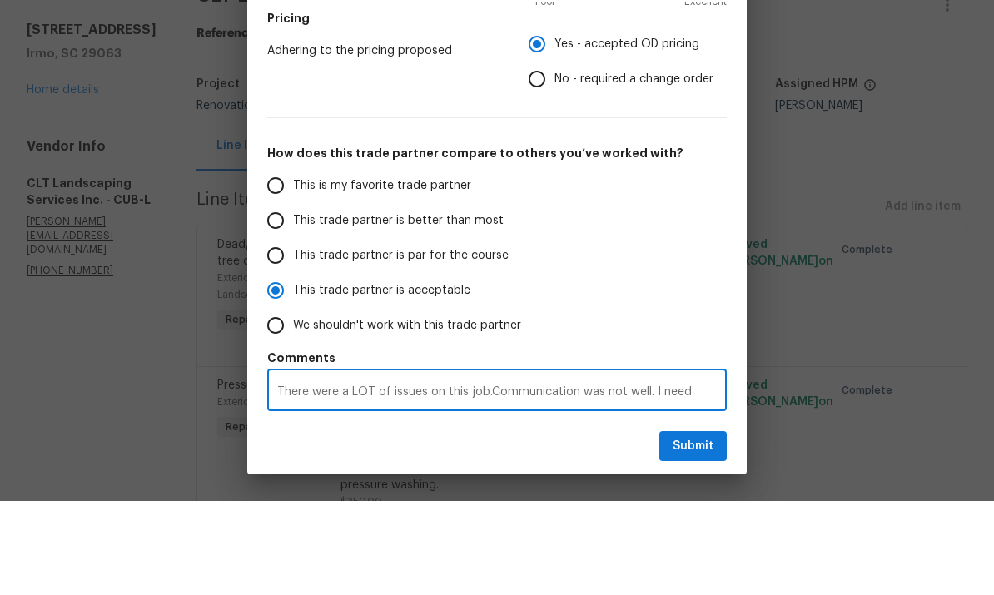
type textarea "There were a LOT of issues on this job.Communication was not well. I nee"
radio input "false"
type textarea "There were a LOT of issues on this job.Communication was not well. I ne"
radio input "false"
type textarea "There were a LOT of issues on this job.Communication was not well. I n"
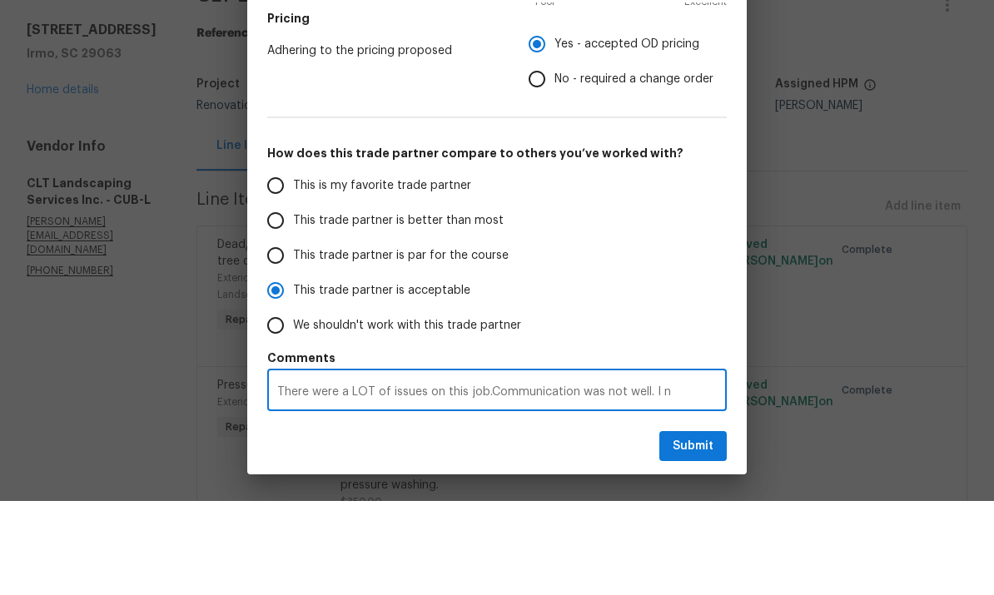
radio input "false"
type textarea "There were a LOT of issues on this job.Communication was not well. I"
radio input "false"
type textarea "There were a LOT of issues on this job.Communication was not well. I"
radio input "false"
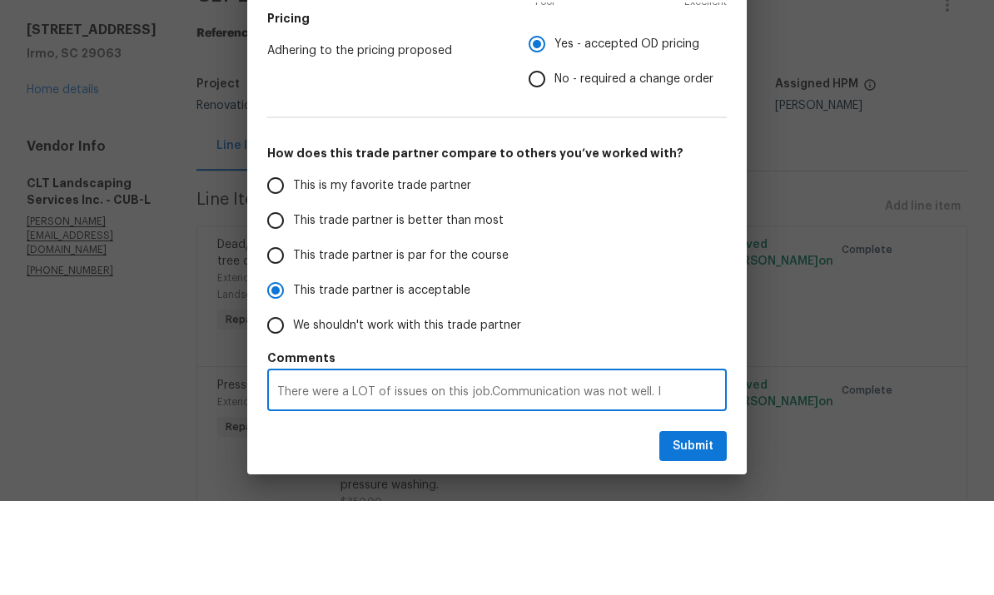
type textarea "There were a LOT of issues on this job.Communication was not well."
radio input "false"
type textarea "There were a LOT of issues on this job.Communication was not well."
radio input "false"
type textarea "There were a LOT of issues on this job.Communication was not well"
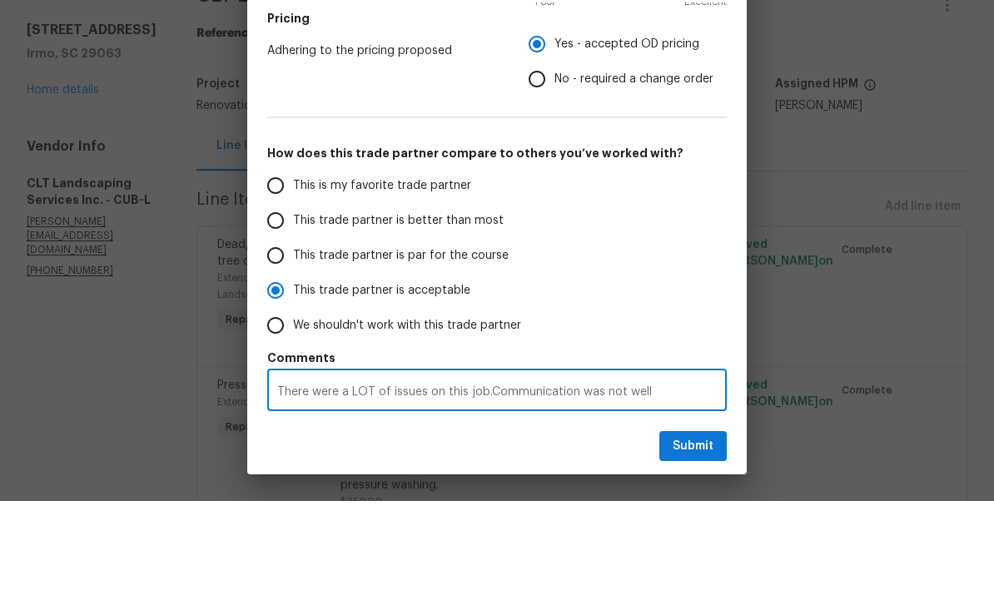
radio input "false"
type textarea "There were a LOT of issues on this job.Communication was not well,"
radio input "false"
type textarea "There were a LOT of issues on this job.Communication was not well,"
radio input "false"
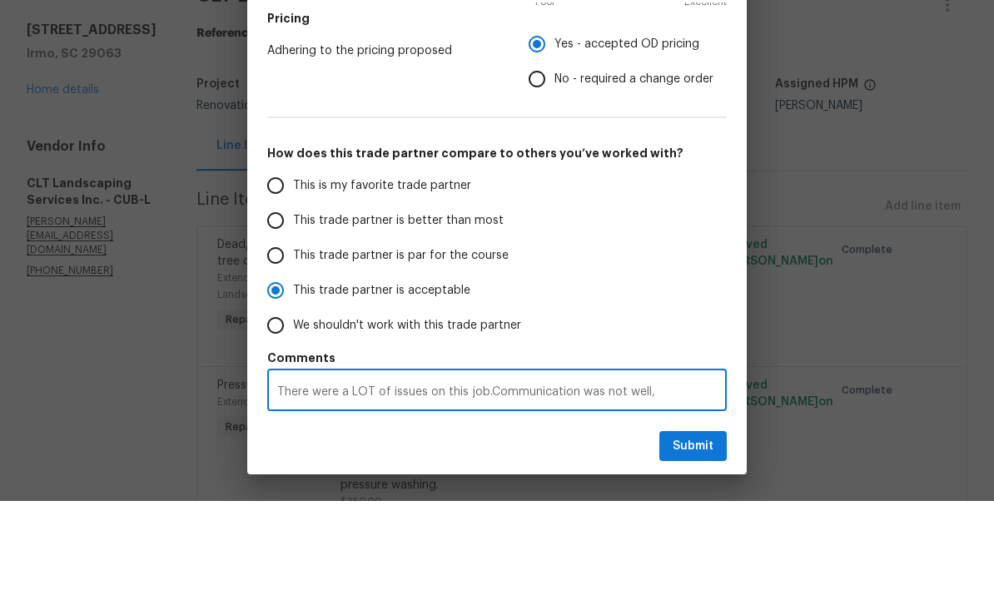
type textarea "There were a LOT of issues on this job.Communication was not well, *"
radio input "false"
type textarea "There were a LOT of issues on this job.Communication was not well, *"
radio input "false"
type textarea "There were a LOT of issues on this job.Communication was not well, * s"
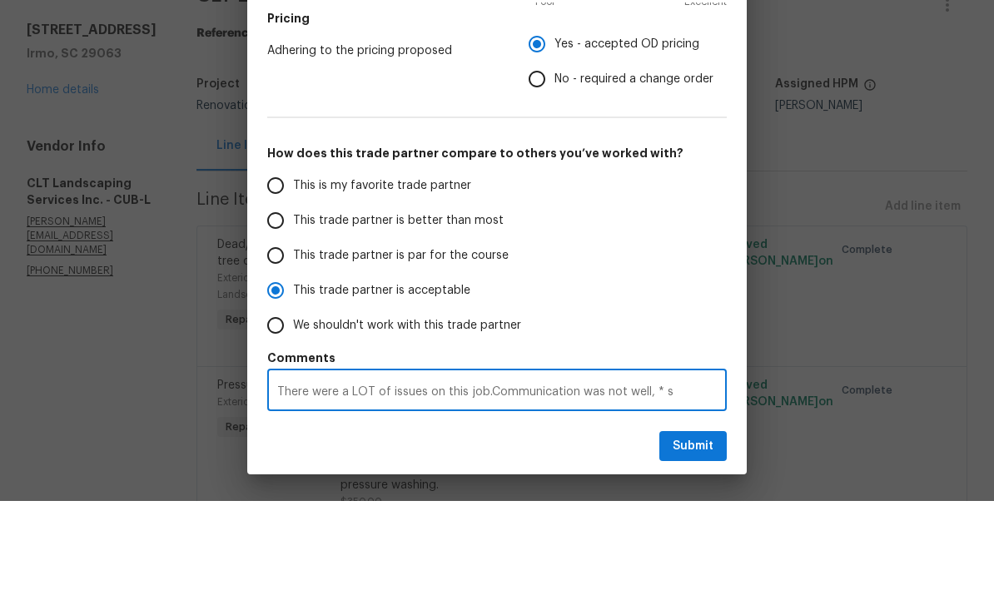
radio input "false"
type textarea "There were a LOT of issues on this job.Communication was not well, * se"
radio input "false"
type textarea "There were a LOT of issues on this job.Communication was not well, * see"
radio input "false"
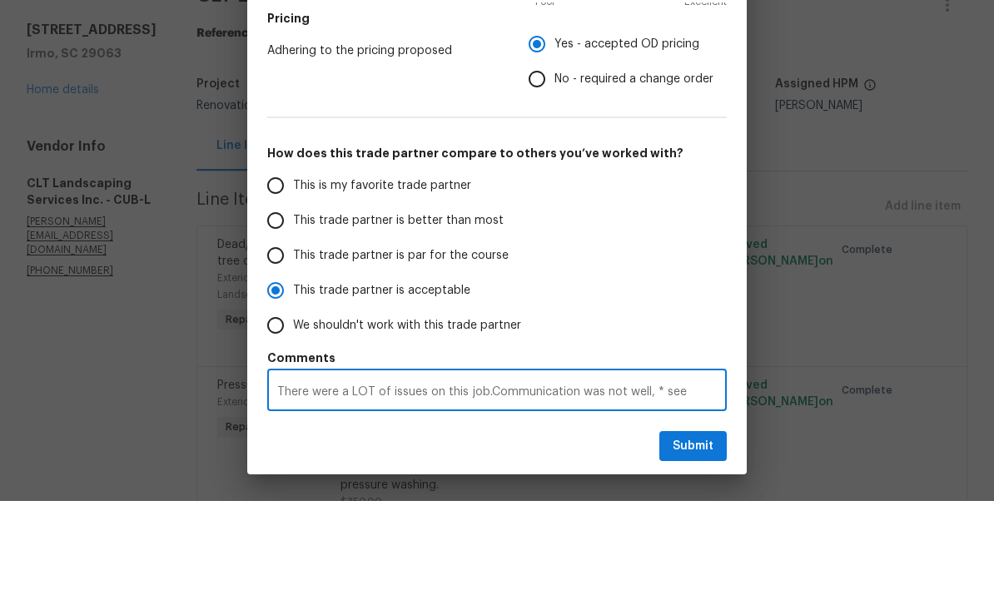
type textarea "There were a LOT of issues on this job.Communication was not well, * see"
radio input "false"
type textarea "There were a LOT of issues on this job.Communication was not well, * see n"
radio input "false"
type textarea "There were a LOT of issues on this job.Communication was not well, * see no"
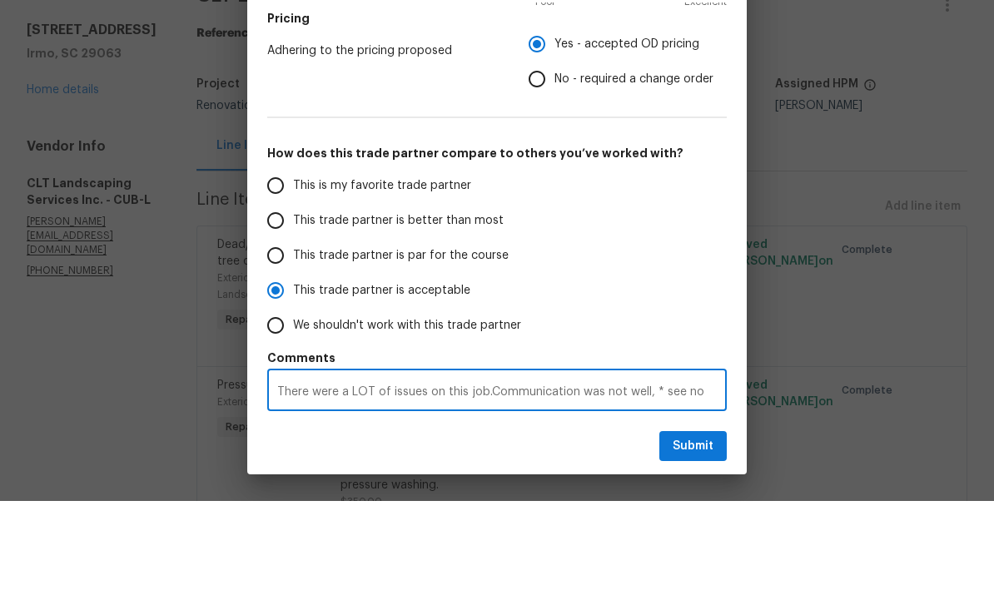
radio input "false"
type textarea "There were a LOT of issues on this job.Communication was not well, * see not"
radio input "false"
type textarea "There were a LOT of issues on this job.Communication was not well, * see note"
radio input "false"
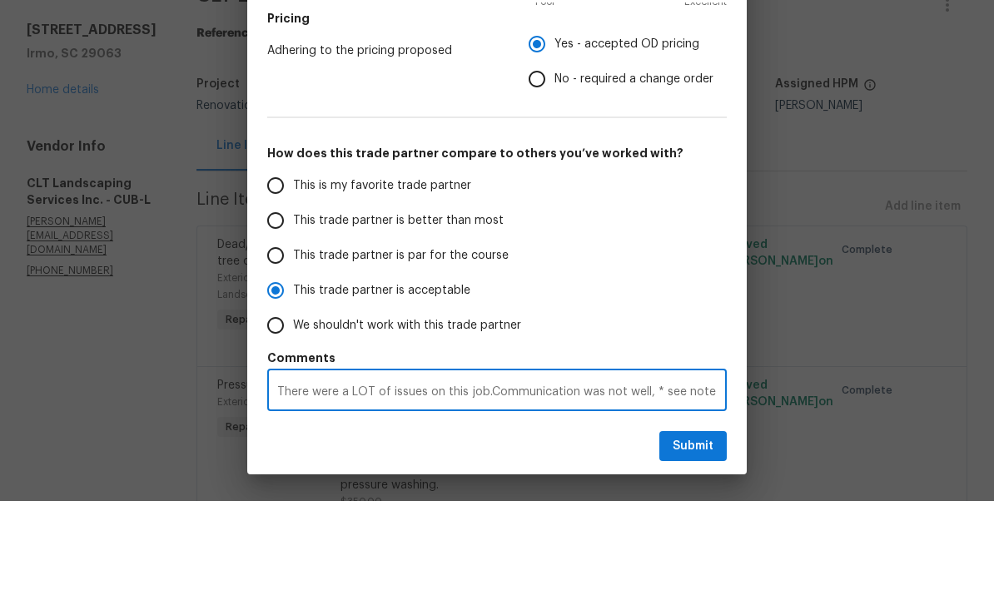
type textarea "There were a LOT of issues on this job.Communication was not well, * see notes"
radio input "false"
click at [704, 531] on span "Submit" at bounding box center [693, 541] width 41 height 21
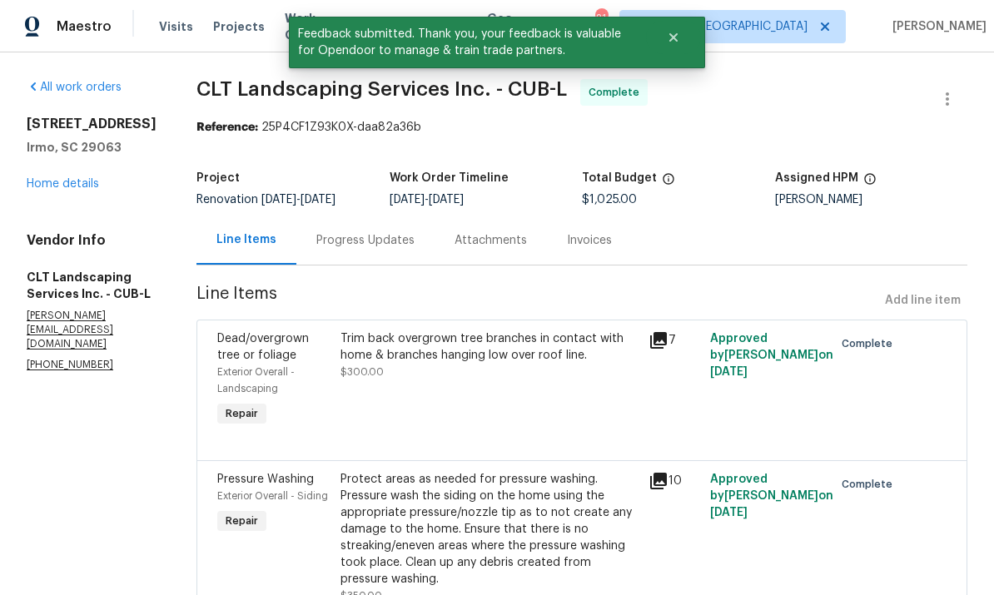
click at [59, 178] on link "Home details" at bounding box center [63, 184] width 72 height 12
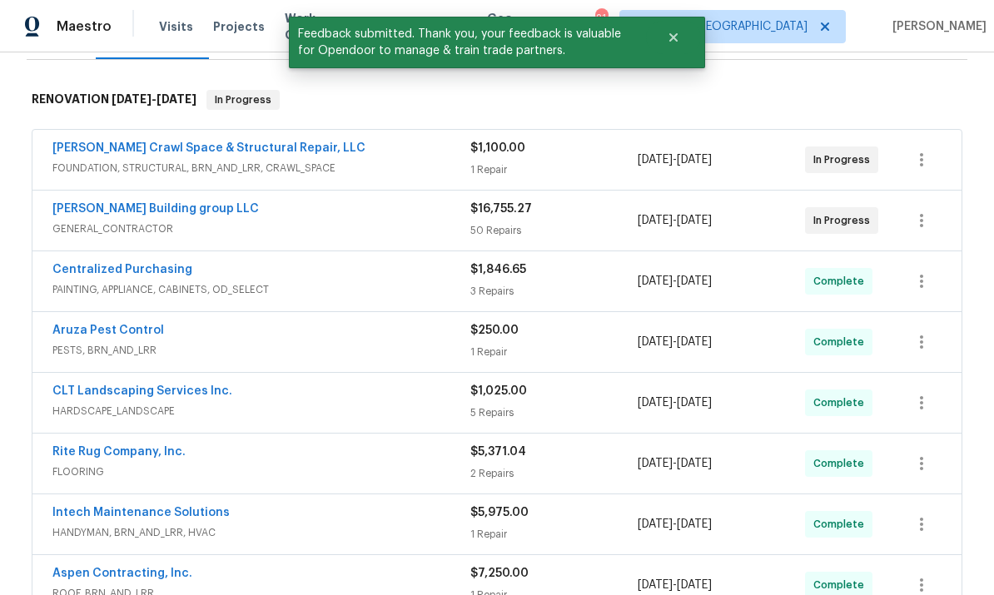
scroll to position [260, 0]
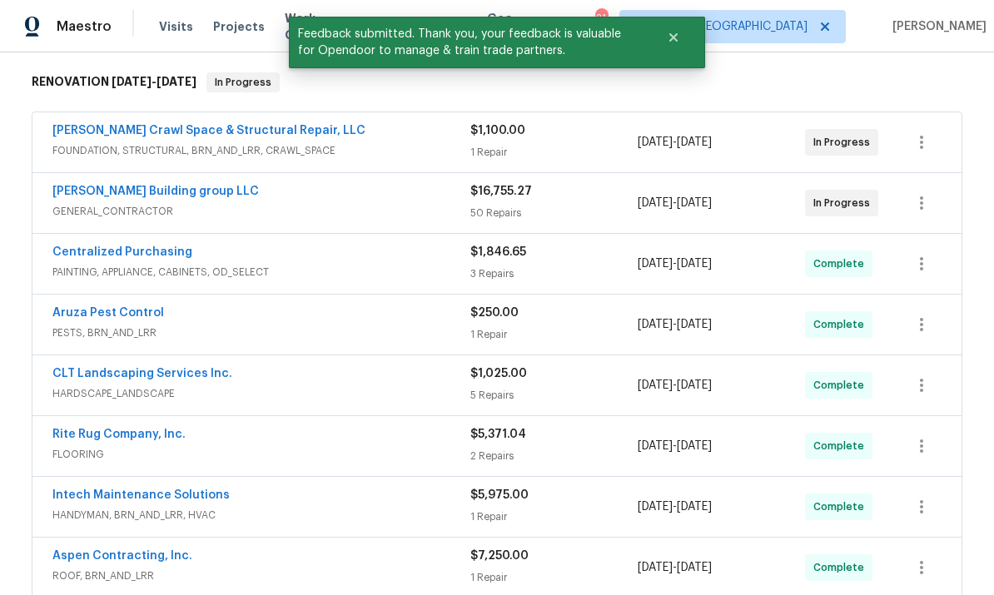
click at [152, 203] on span "GENERAL_CONTRACTOR" at bounding box center [261, 211] width 418 height 17
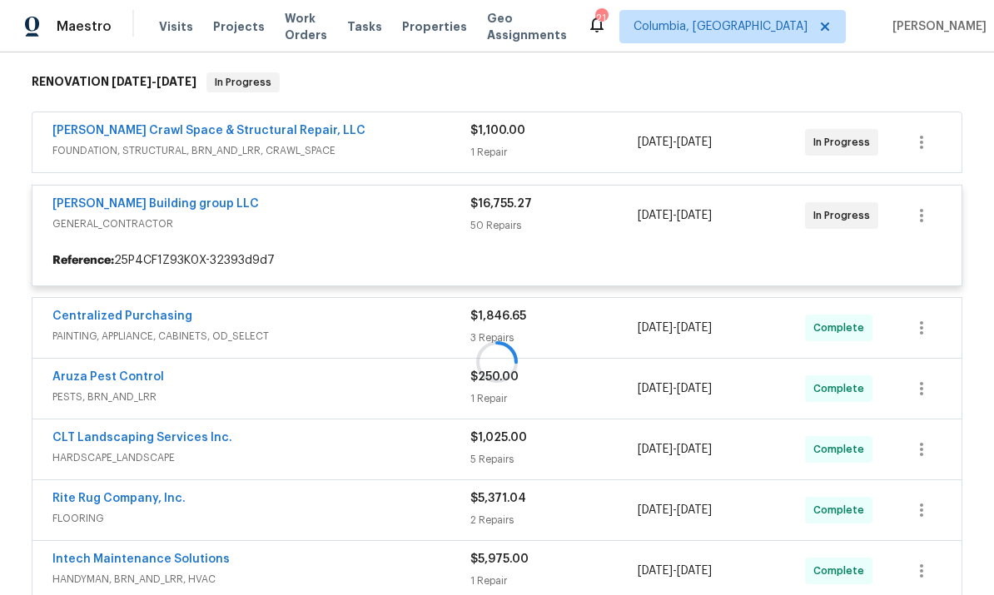
click at [155, 147] on div at bounding box center [497, 362] width 941 height 612
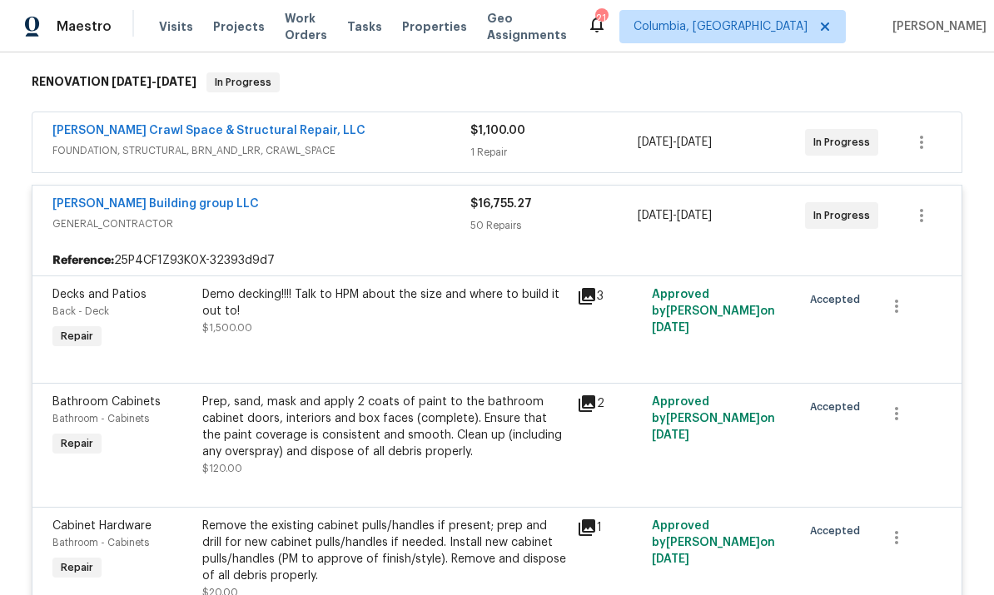
click at [165, 198] on link "[PERSON_NAME] Building group LLC" at bounding box center [155, 204] width 207 height 12
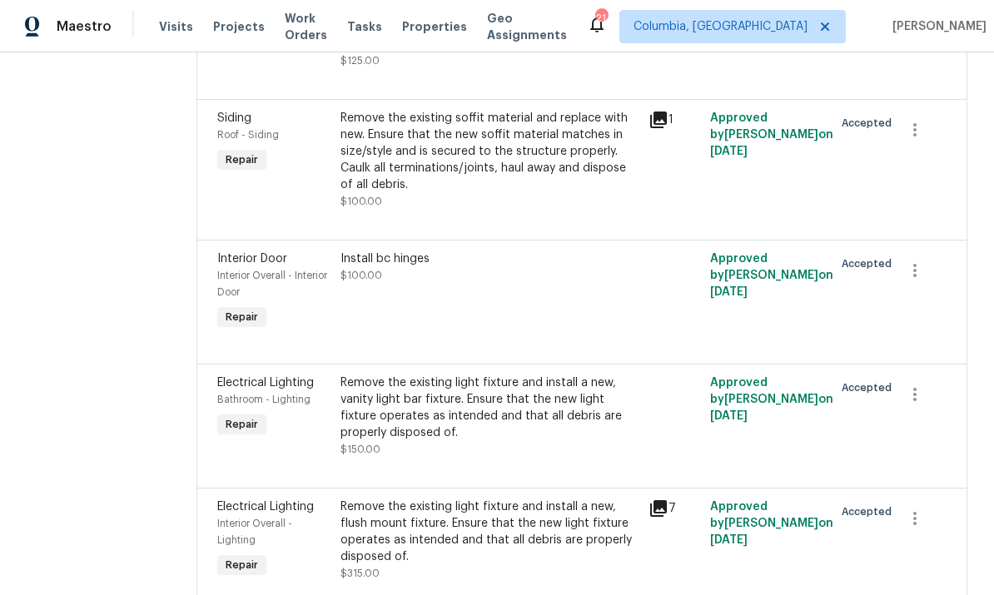
scroll to position [1827, 0]
click at [528, 302] on div "Install bc hinges $100.00" at bounding box center [490, 291] width 308 height 93
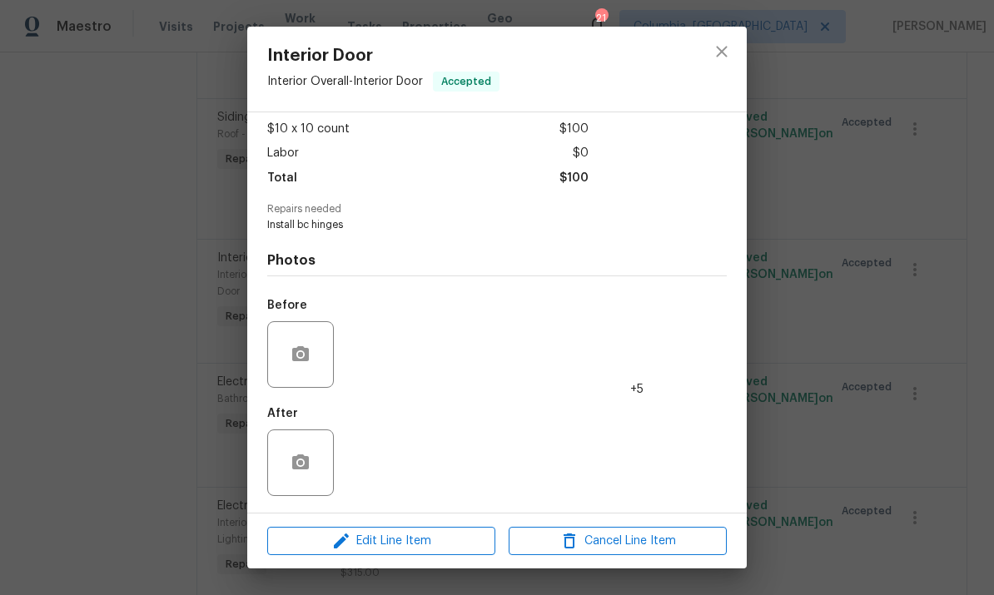
scroll to position [92, 0]
click at [724, 52] on icon "close" at bounding box center [722, 52] width 20 height 20
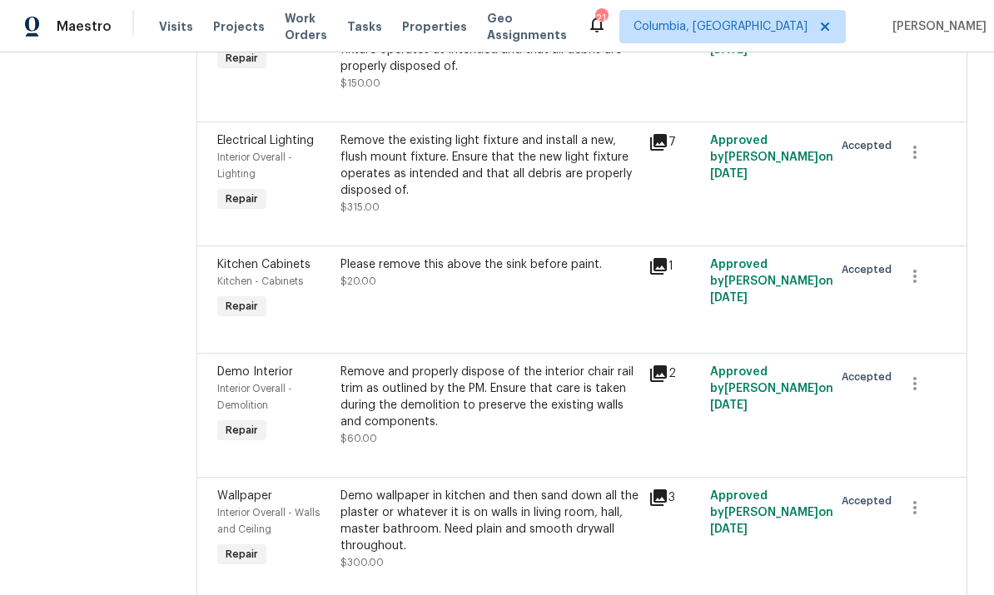
scroll to position [2197, 0]
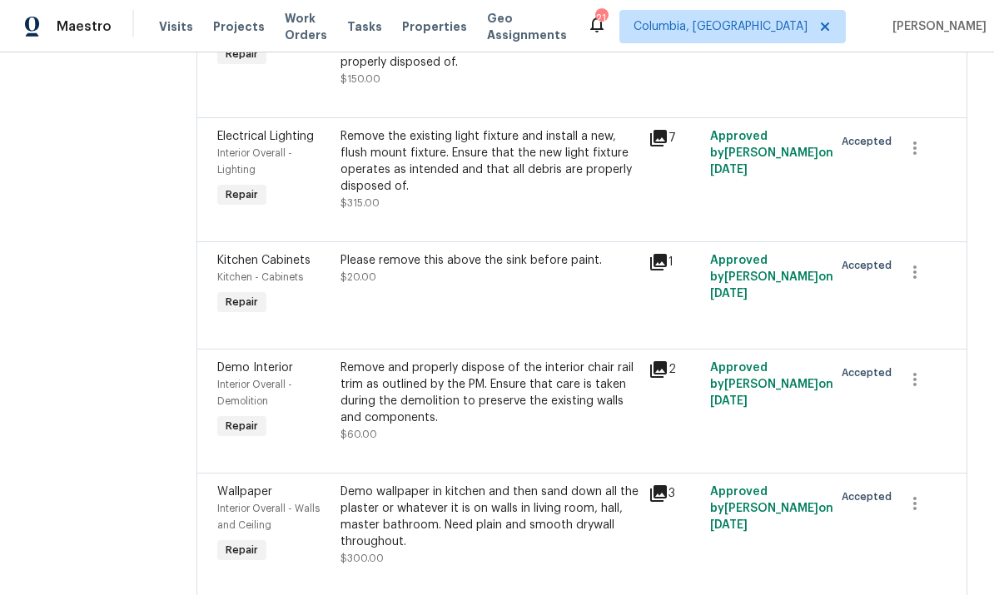
click at [416, 308] on div "Please remove this above the sink before paint. $20.00" at bounding box center [490, 285] width 308 height 77
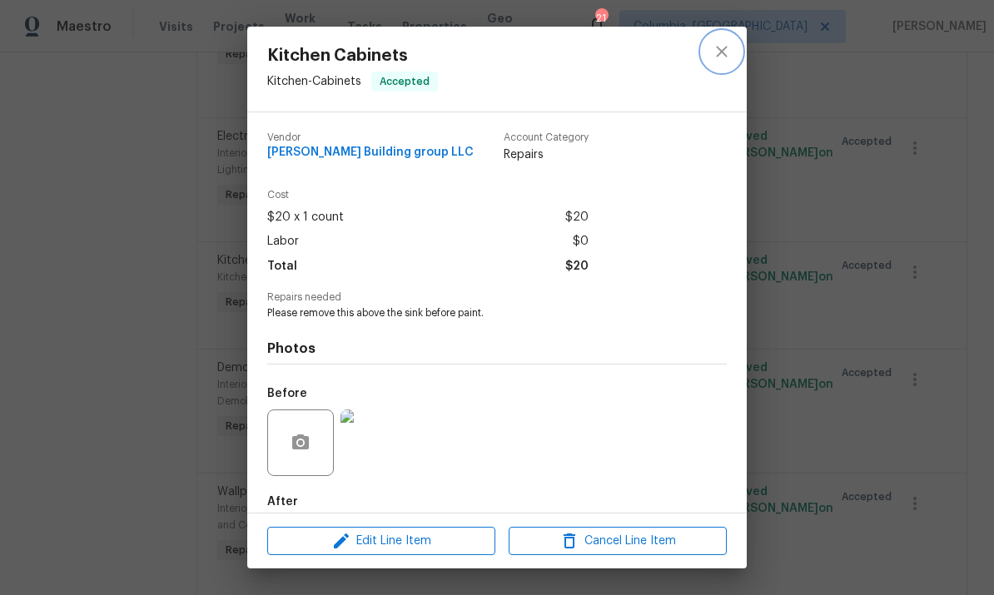
click at [735, 62] on button "close" at bounding box center [722, 52] width 40 height 40
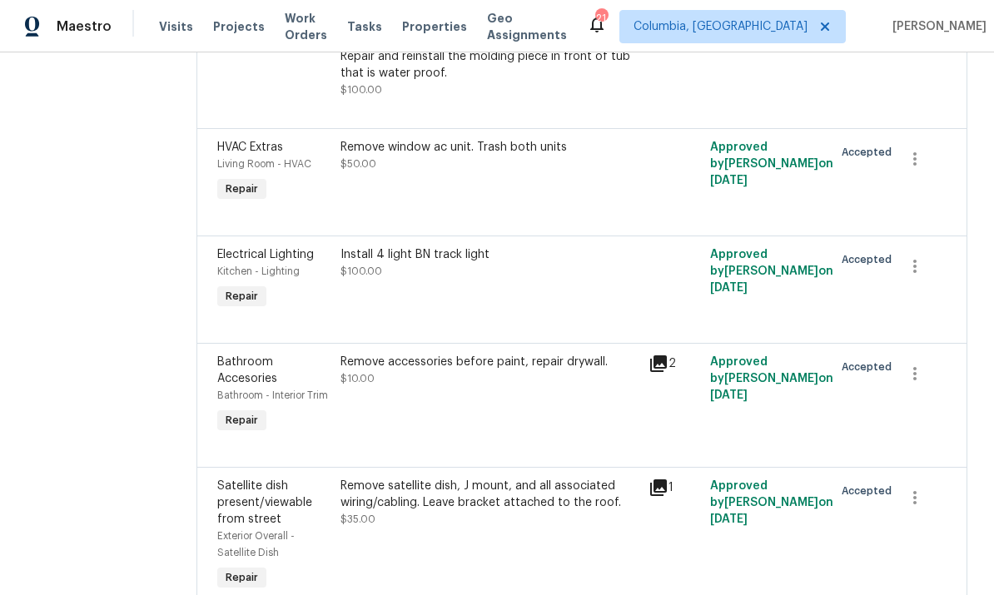
scroll to position [389, 0]
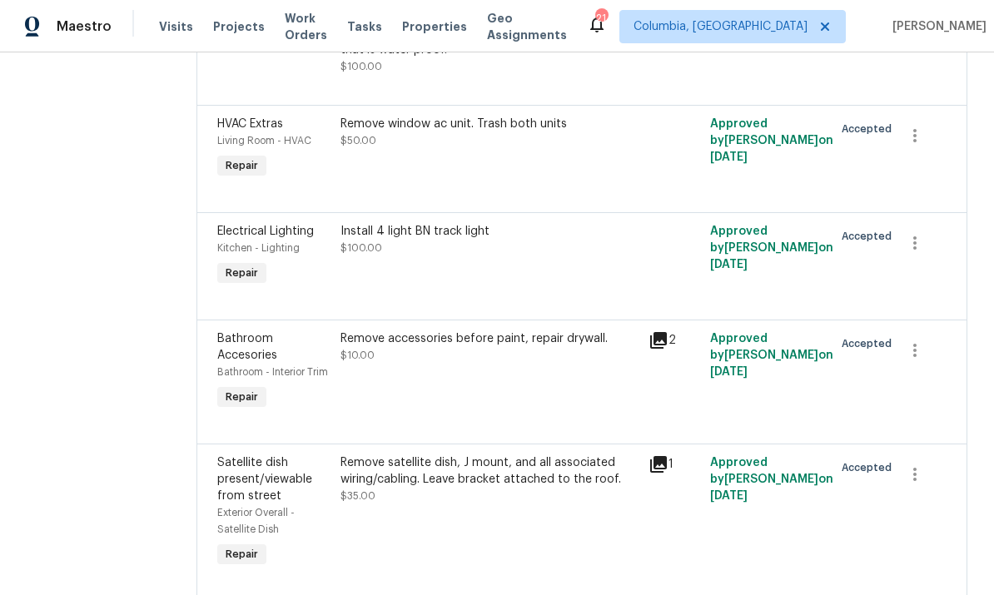
click at [456, 251] on div "Install 4 light BN track light $100.00" at bounding box center [490, 239] width 298 height 33
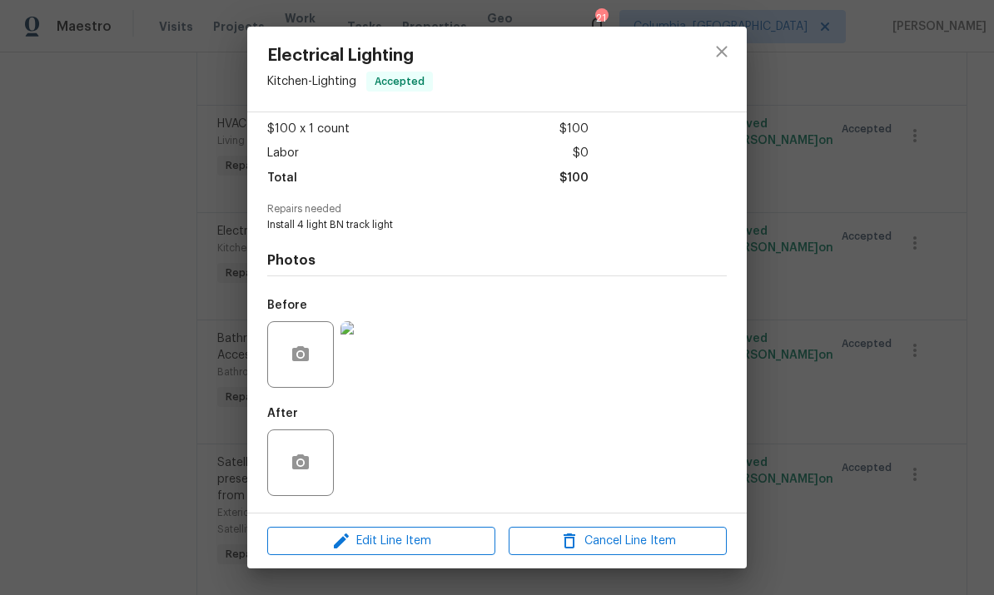
scroll to position [92, 0]
click at [716, 59] on icon "close" at bounding box center [722, 52] width 20 height 20
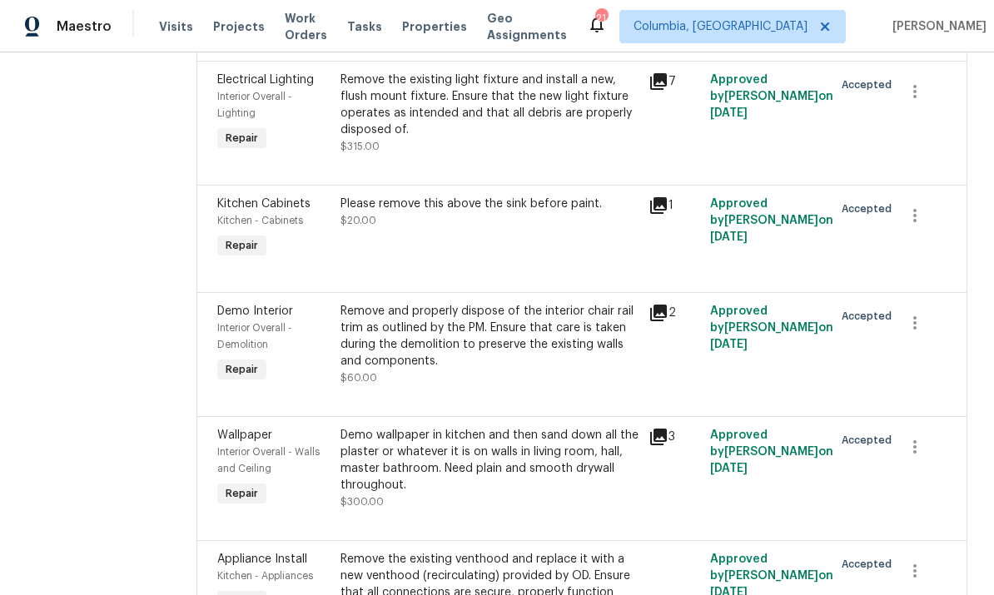
scroll to position [2252, 0]
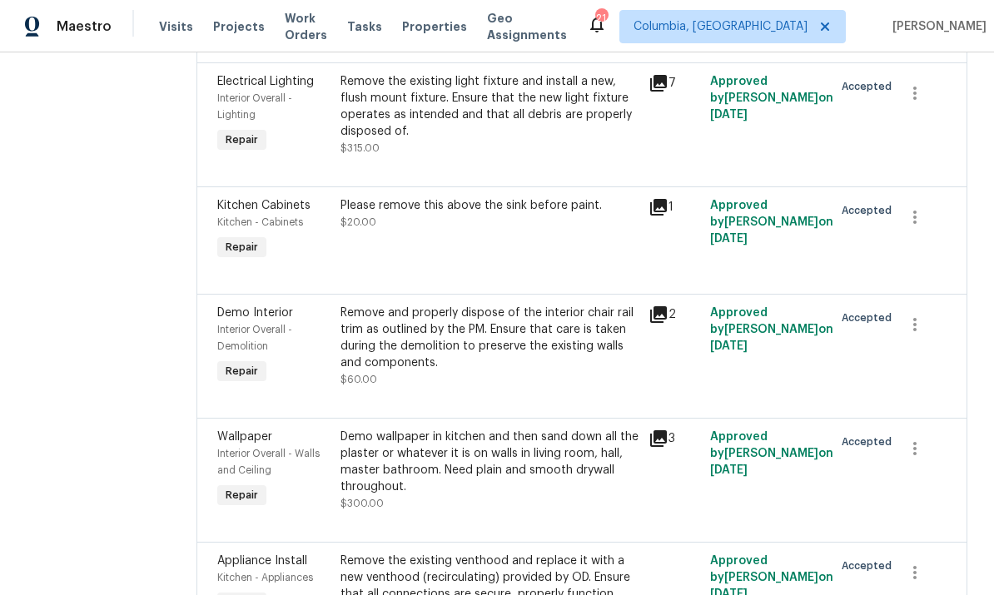
click at [501, 250] on div "Please remove this above the sink before paint. $20.00" at bounding box center [490, 230] width 308 height 77
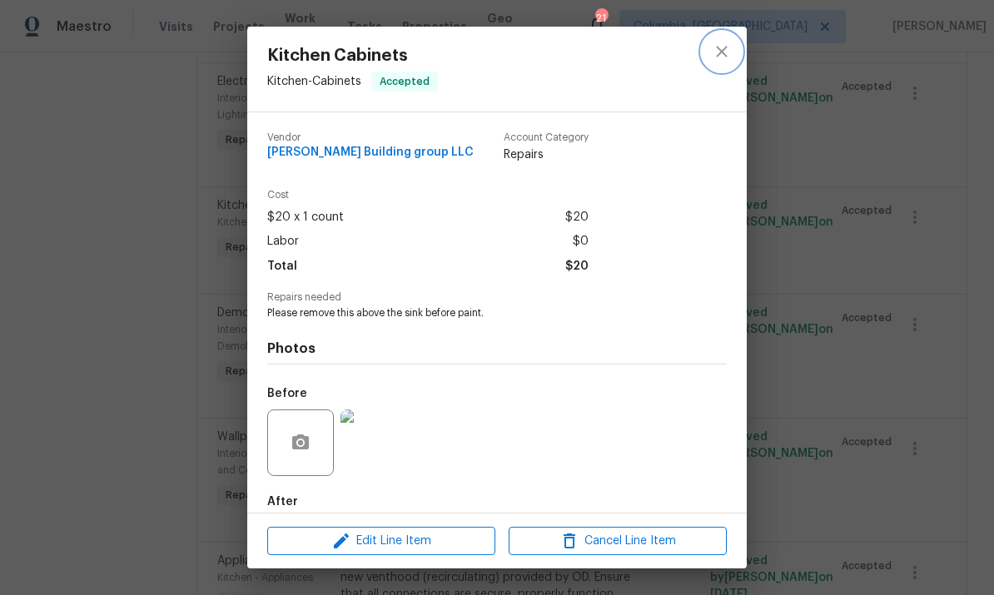
click at [720, 50] on icon "close" at bounding box center [721, 51] width 11 height 11
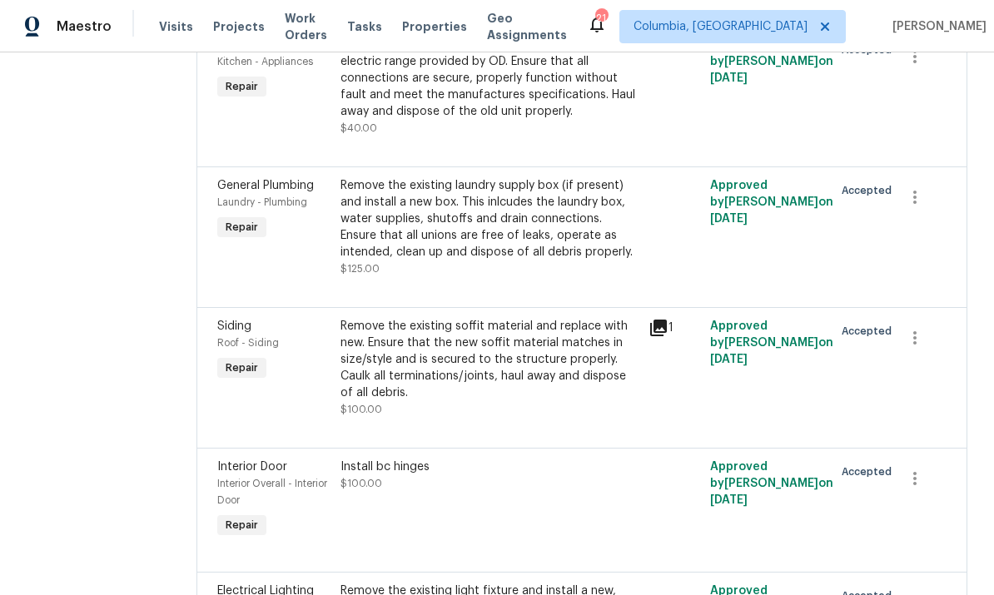
scroll to position [1622, 0]
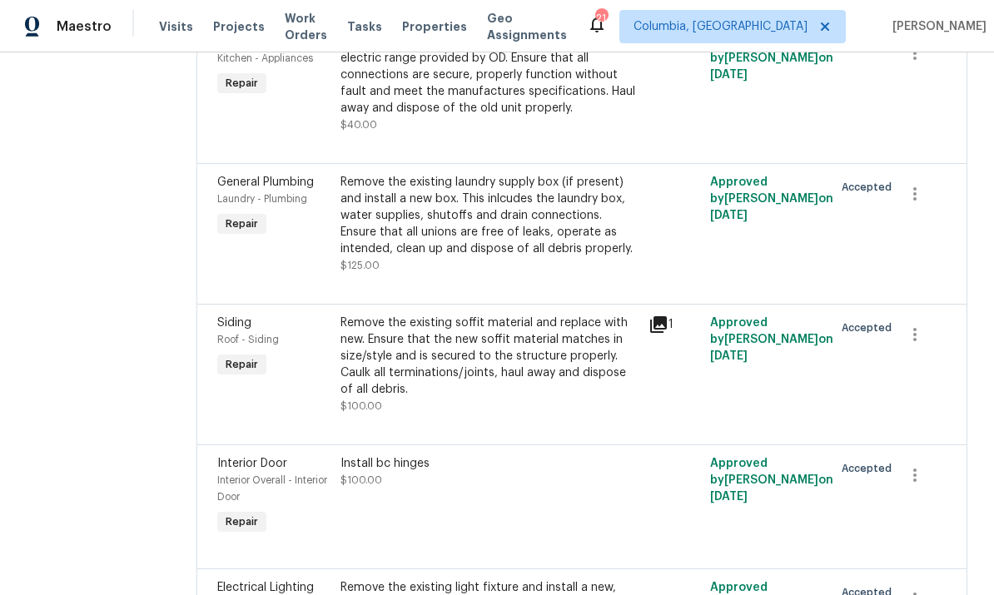
click at [611, 115] on div "Remove the existing range and replace it with a new electric range provided by …" at bounding box center [490, 74] width 298 height 83
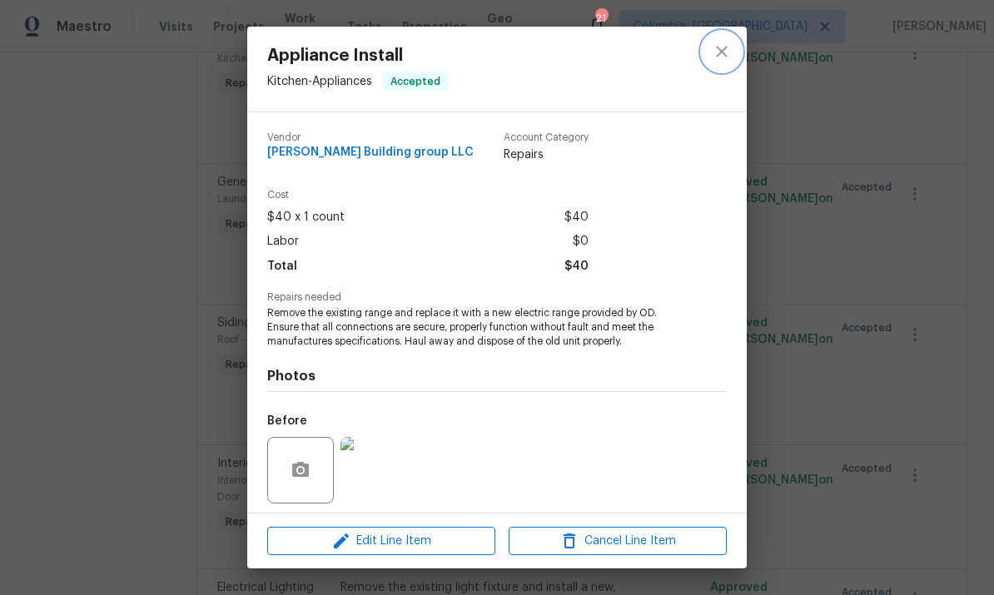
click at [734, 56] on button "close" at bounding box center [722, 52] width 40 height 40
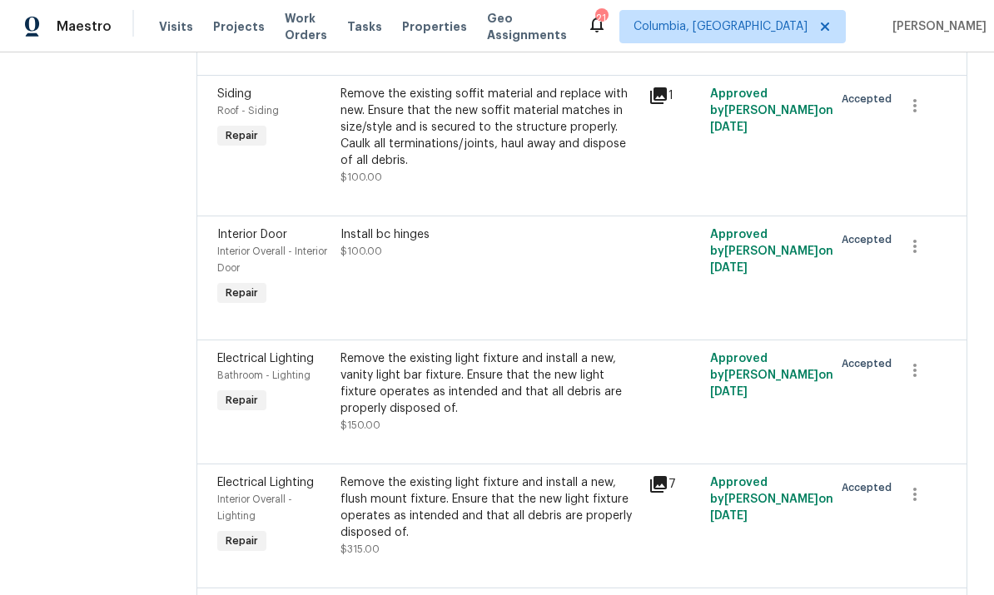
scroll to position [1852, 0]
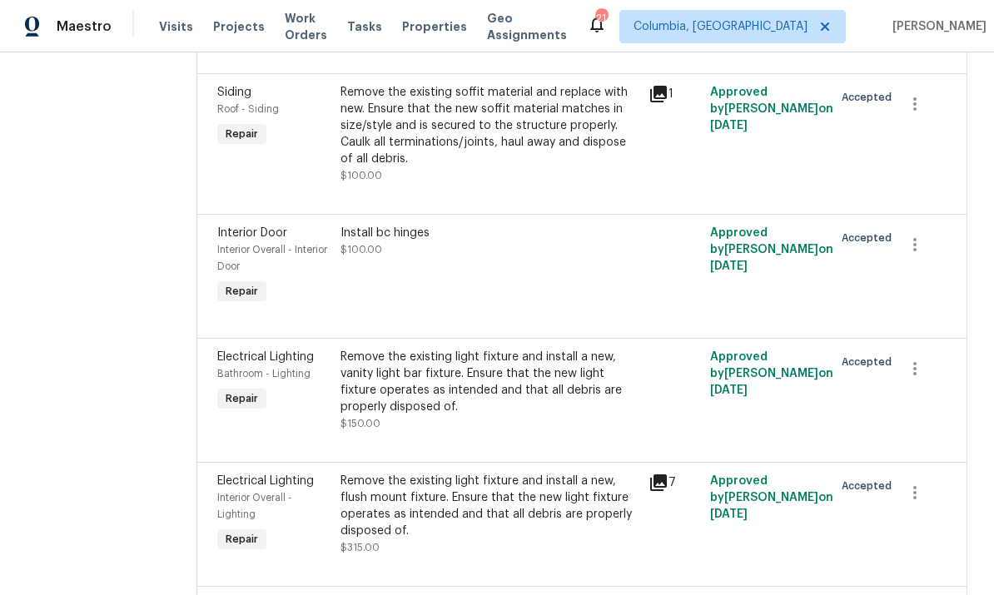
click at [396, 291] on div "Install bc hinges $100.00" at bounding box center [490, 266] width 308 height 93
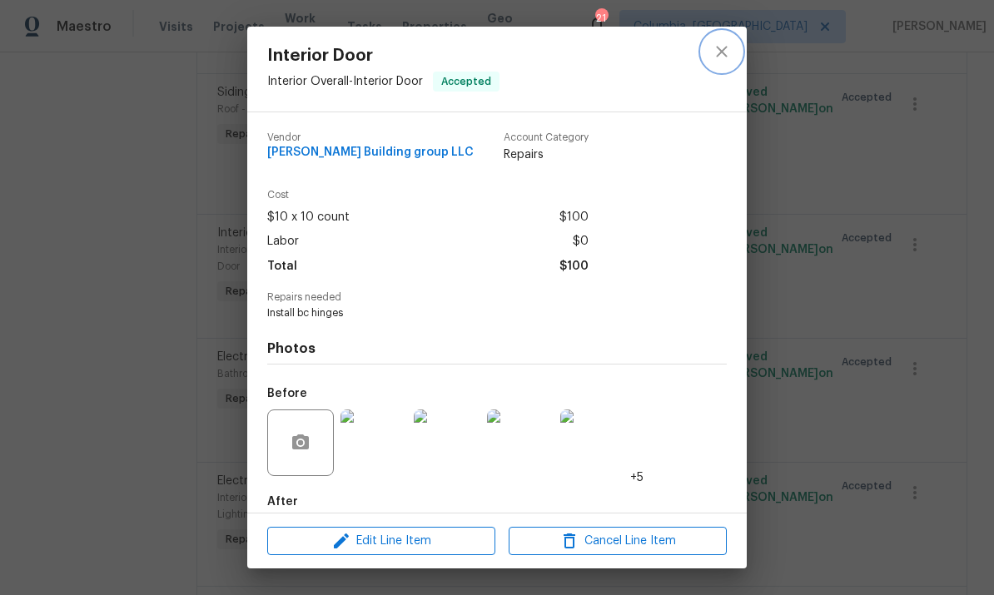
click at [730, 51] on icon "close" at bounding box center [722, 52] width 20 height 20
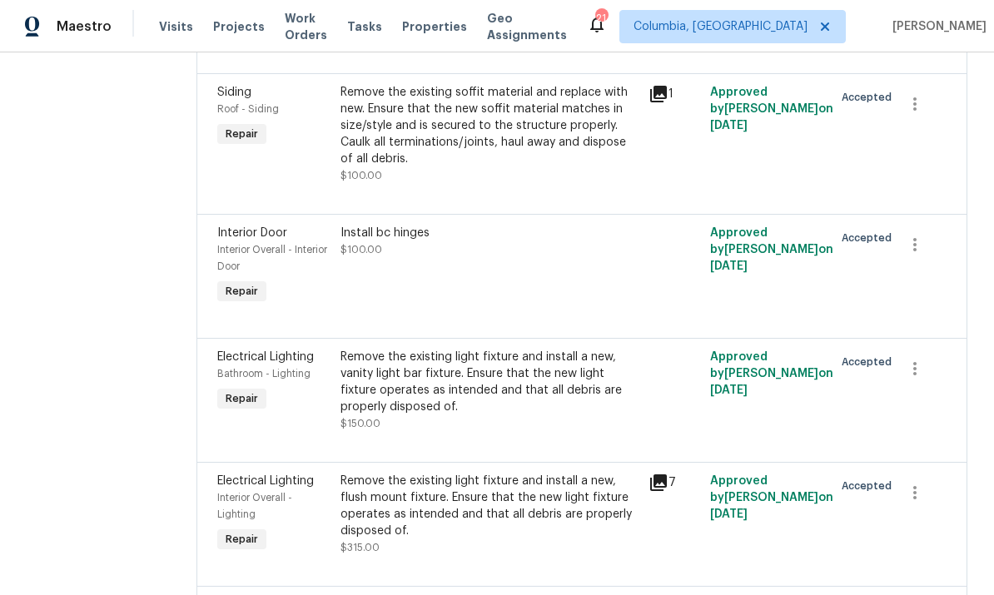
click at [429, 276] on div "Install bc hinges $100.00" at bounding box center [490, 266] width 308 height 93
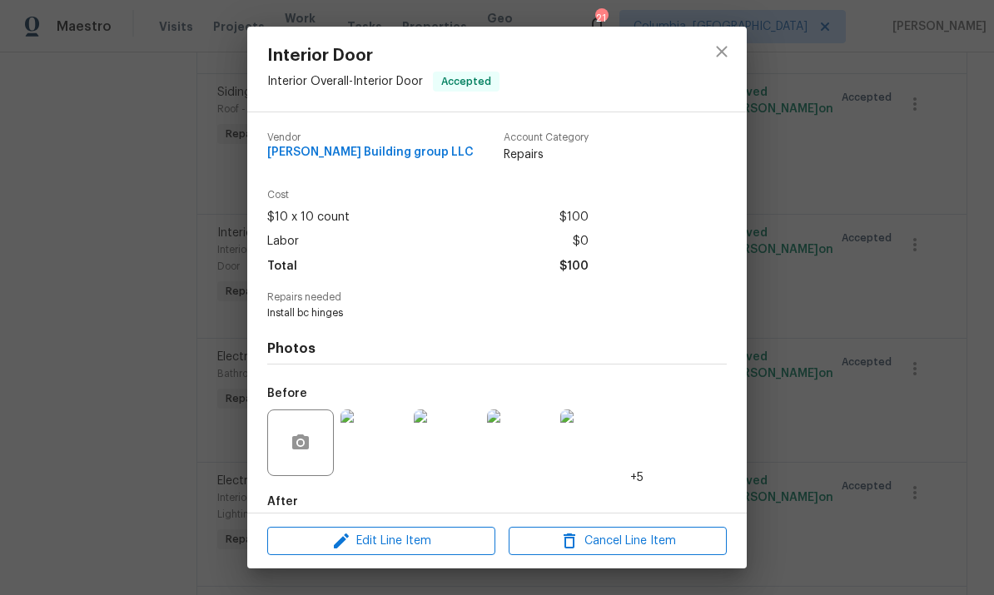
click at [605, 454] on img at bounding box center [593, 443] width 67 height 67
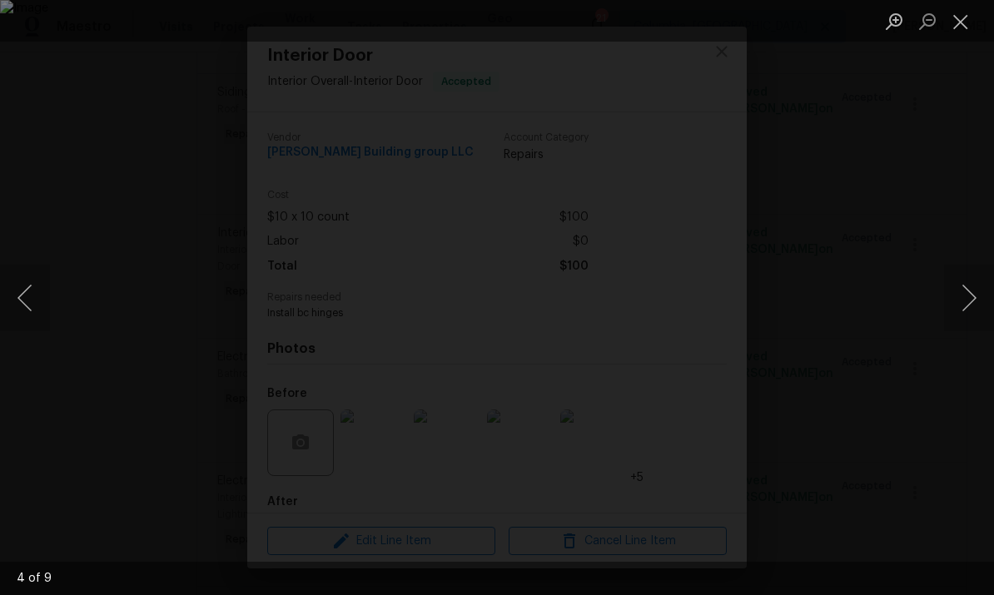
click at [20, 311] on button "Previous image" at bounding box center [25, 298] width 50 height 67
click at [33, 287] on button "Previous image" at bounding box center [25, 298] width 50 height 67
click at [25, 307] on button "Previous image" at bounding box center [25, 298] width 50 height 67
click at [964, 332] on img "Lightbox" at bounding box center [451, 345] width 2070 height 1239
click at [974, 305] on button "Next image" at bounding box center [969, 298] width 50 height 67
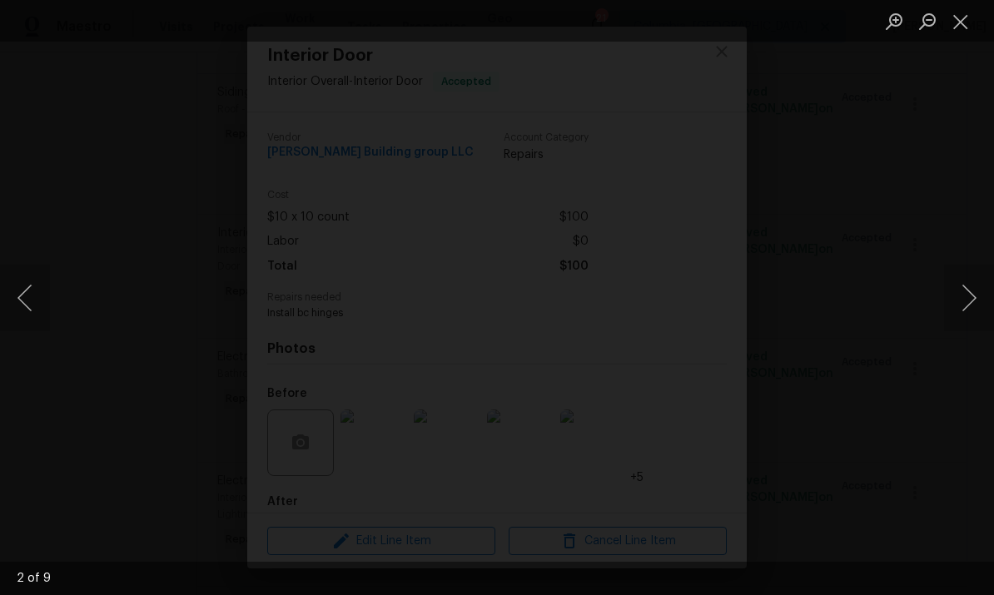
click at [959, 22] on button "Close lightbox" at bounding box center [960, 21] width 33 height 29
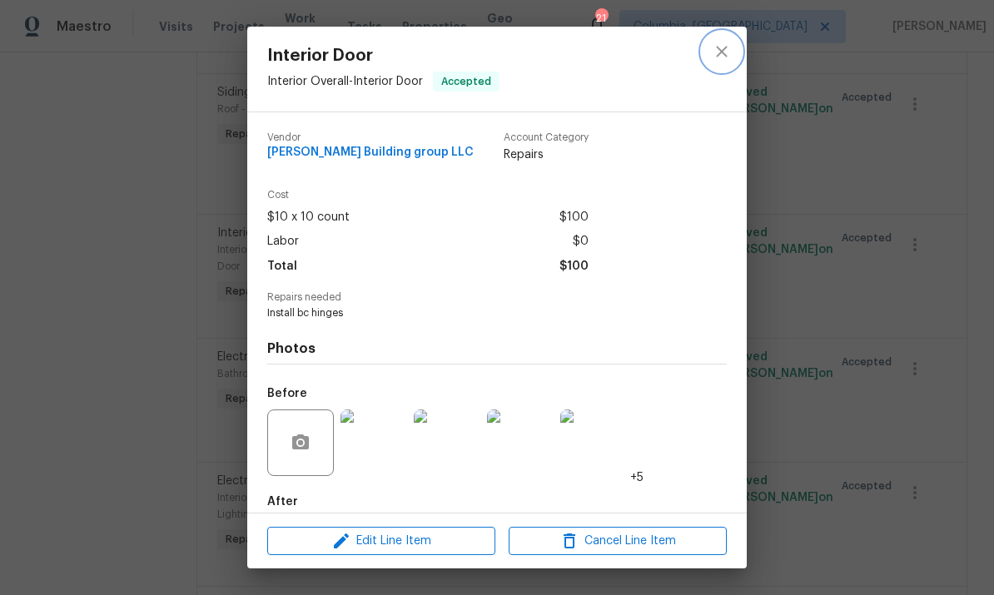
click at [730, 57] on icon "close" at bounding box center [722, 52] width 20 height 20
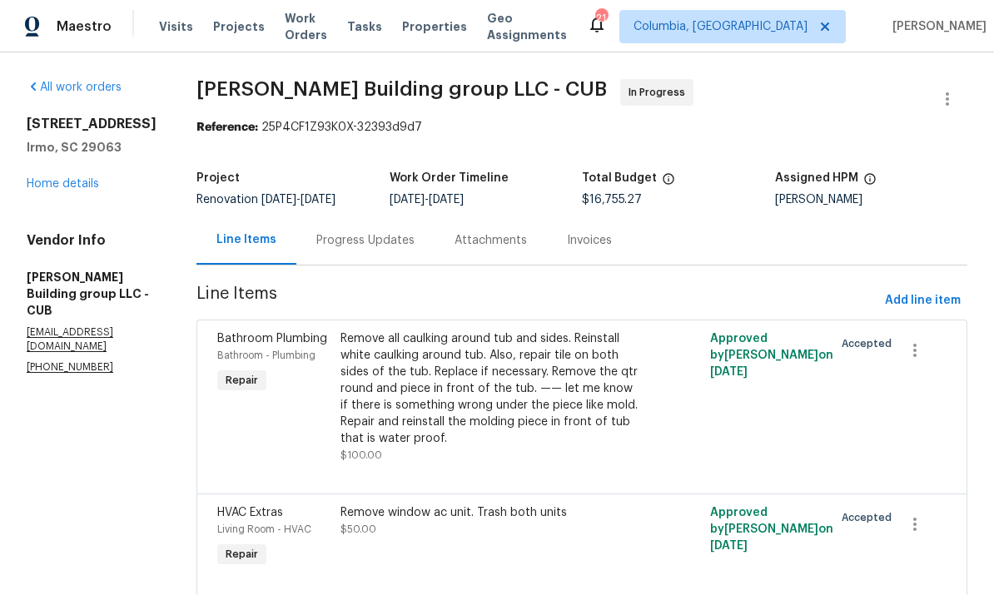
scroll to position [0, 0]
click at [78, 180] on link "Home details" at bounding box center [63, 184] width 72 height 12
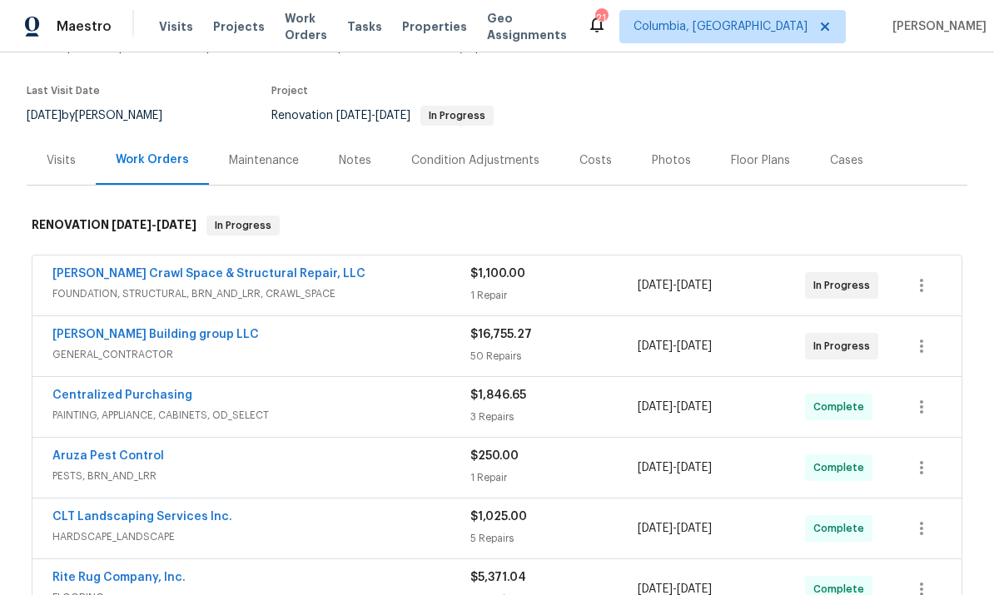
scroll to position [172, 0]
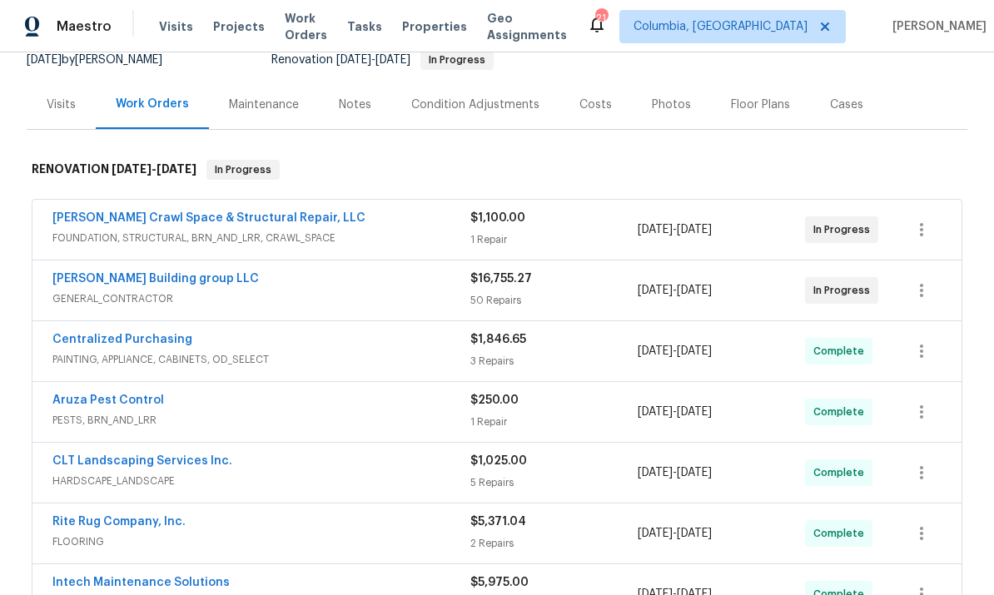
click at [158, 279] on link "[PERSON_NAME] Building group LLC" at bounding box center [155, 279] width 207 height 12
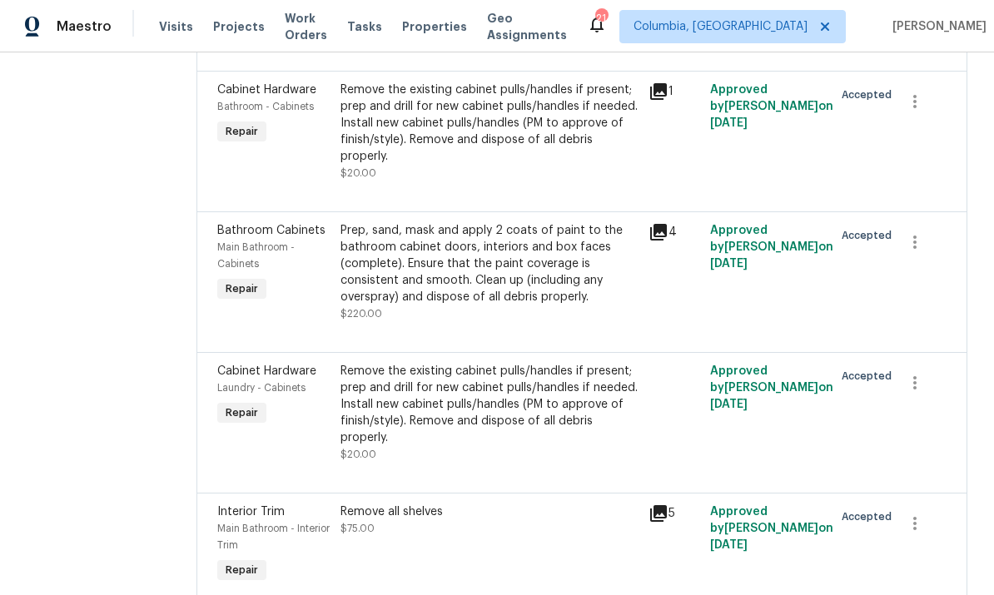
scroll to position [5481, 0]
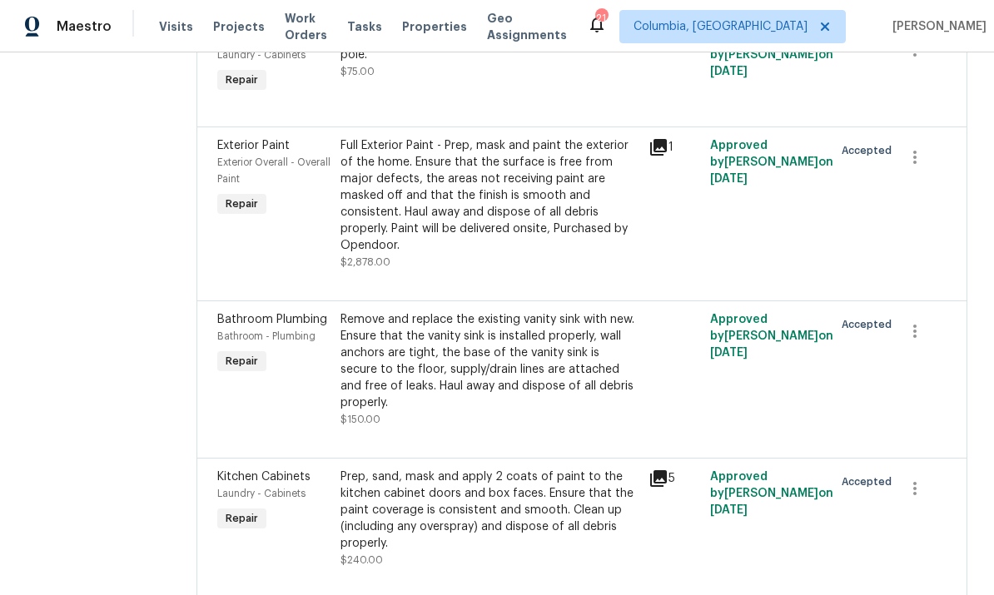
scroll to position [6717, 0]
click at [483, 312] on div "Remove and replace the existing vanity sink with new. Ensure that the vanity si…" at bounding box center [490, 362] width 298 height 100
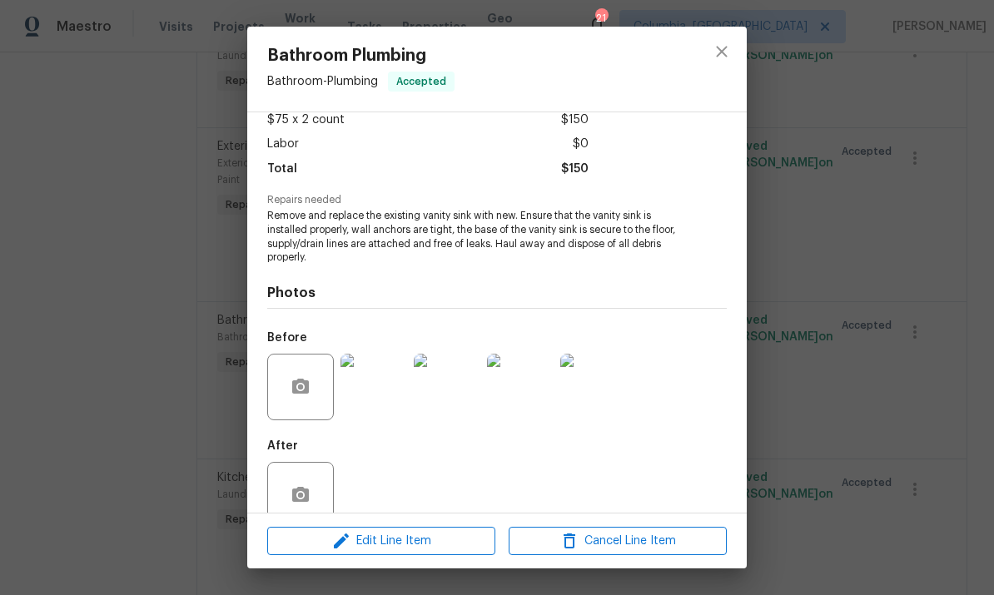
scroll to position [98, 0]
click at [732, 51] on button "close" at bounding box center [722, 52] width 40 height 40
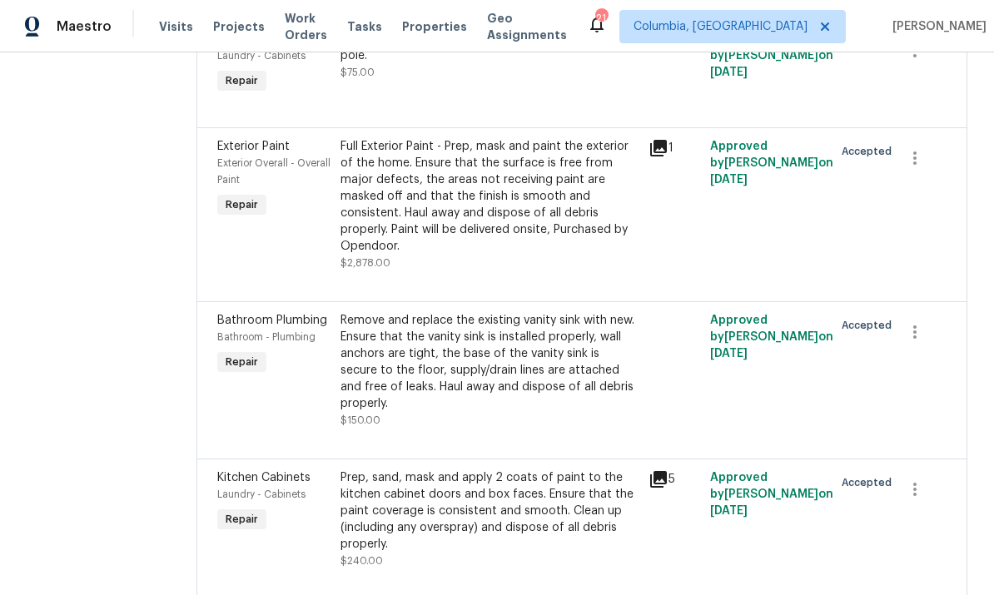
click at [555, 312] on div "Remove and replace the existing vanity sink with new. Ensure that the vanity si…" at bounding box center [490, 362] width 298 height 100
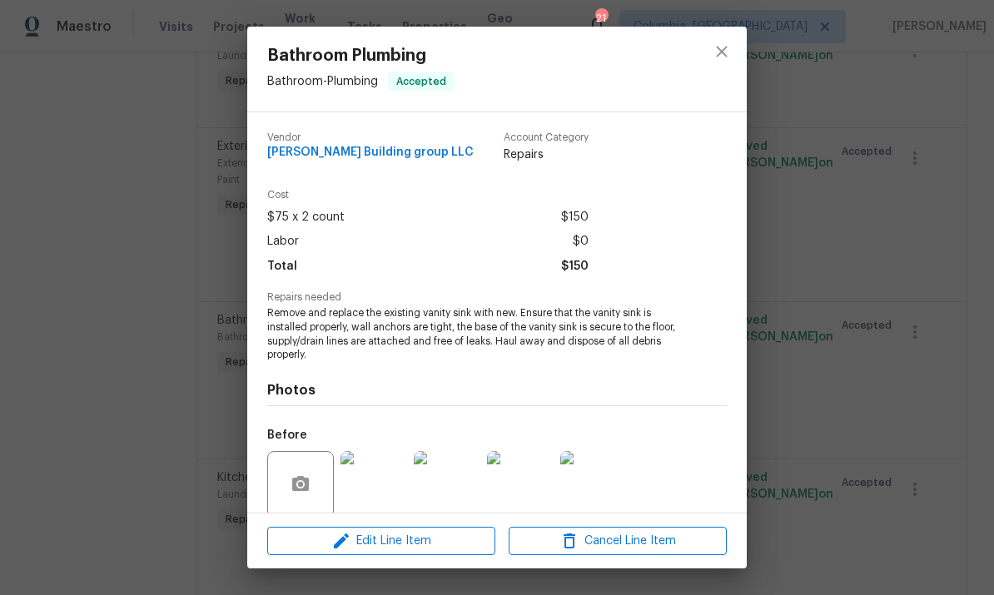
scroll to position [0, 0]
click at [728, 60] on icon "close" at bounding box center [722, 52] width 20 height 20
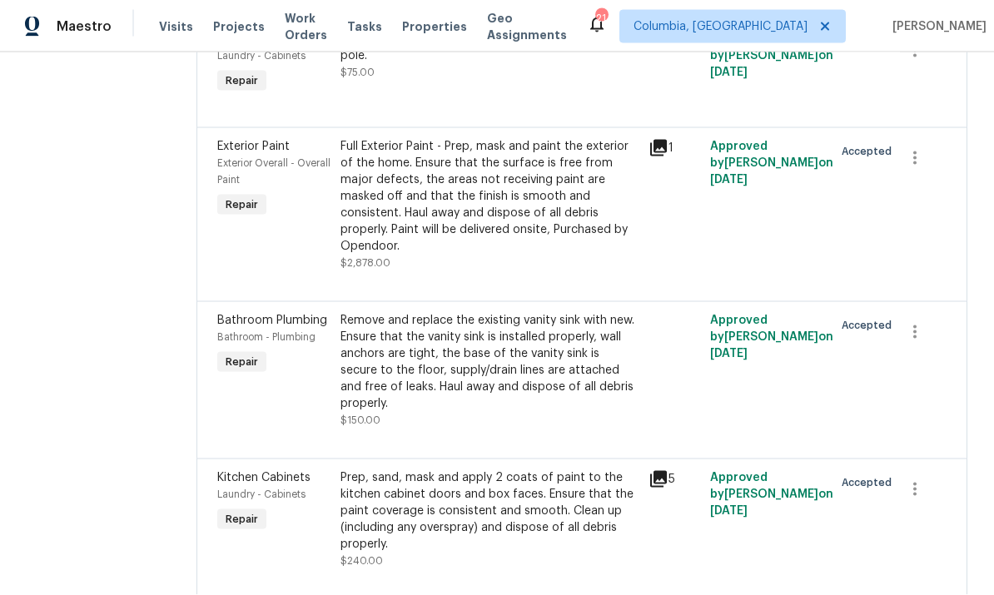
scroll to position [42, 0]
click at [548, 312] on div "Remove and replace the existing vanity sink with new. Ensure that the vanity si…" at bounding box center [490, 362] width 298 height 100
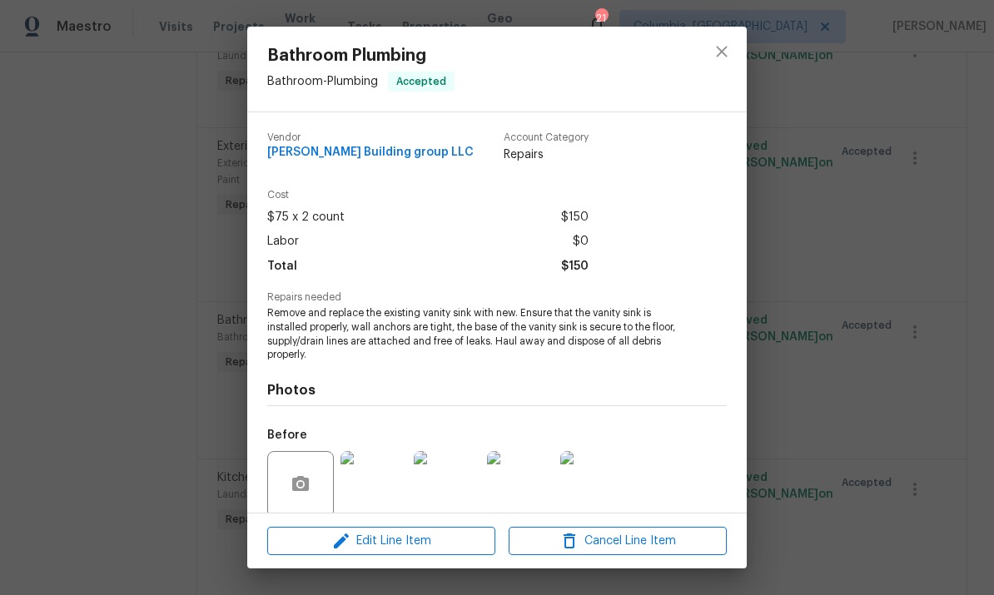
scroll to position [0, 0]
click at [711, 51] on button "close" at bounding box center [722, 52] width 40 height 40
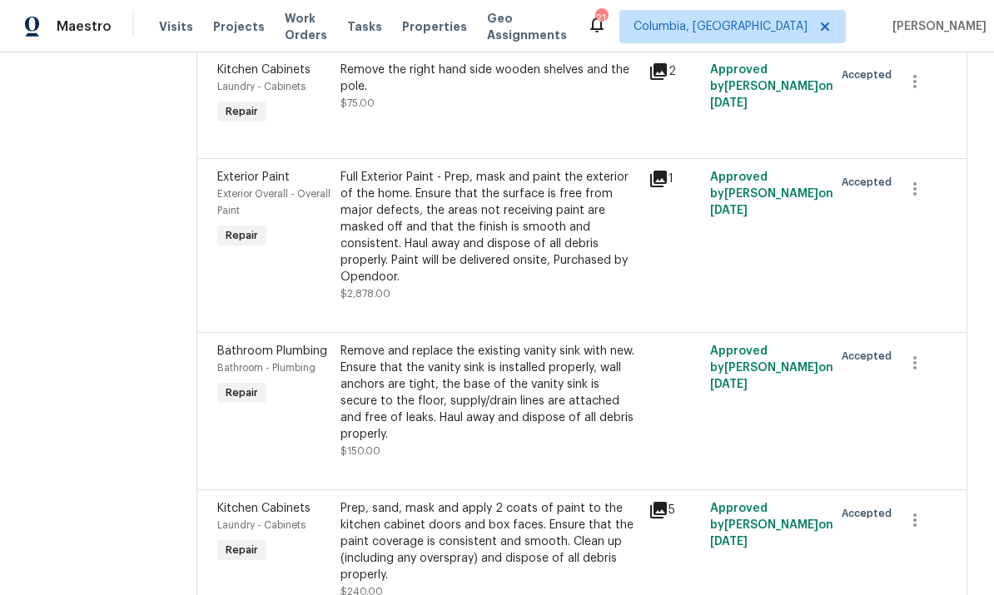
scroll to position [6709, 0]
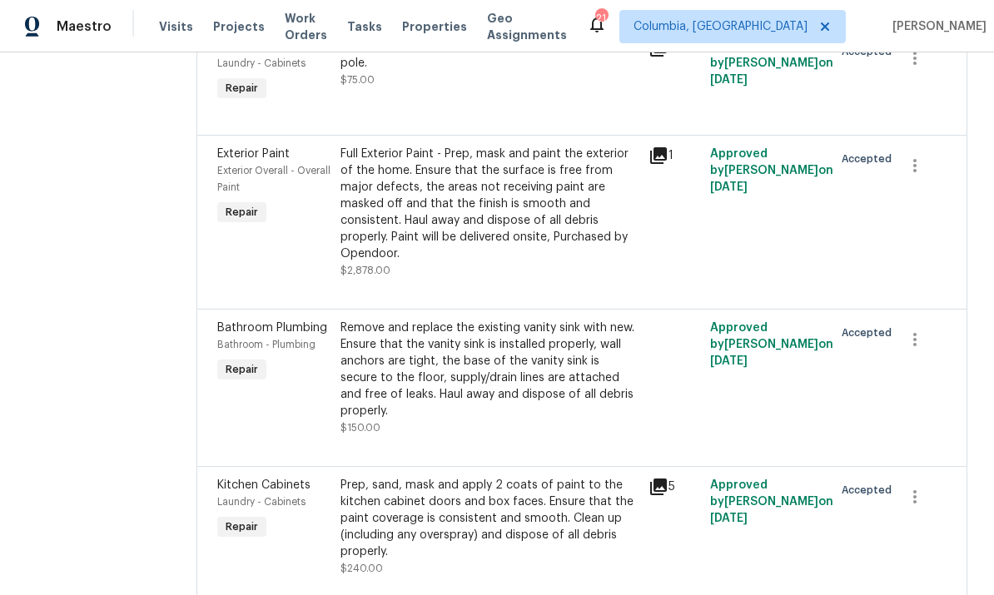
click at [493, 320] on div "Remove and replace the existing vanity sink with new. Ensure that the vanity si…" at bounding box center [490, 370] width 298 height 100
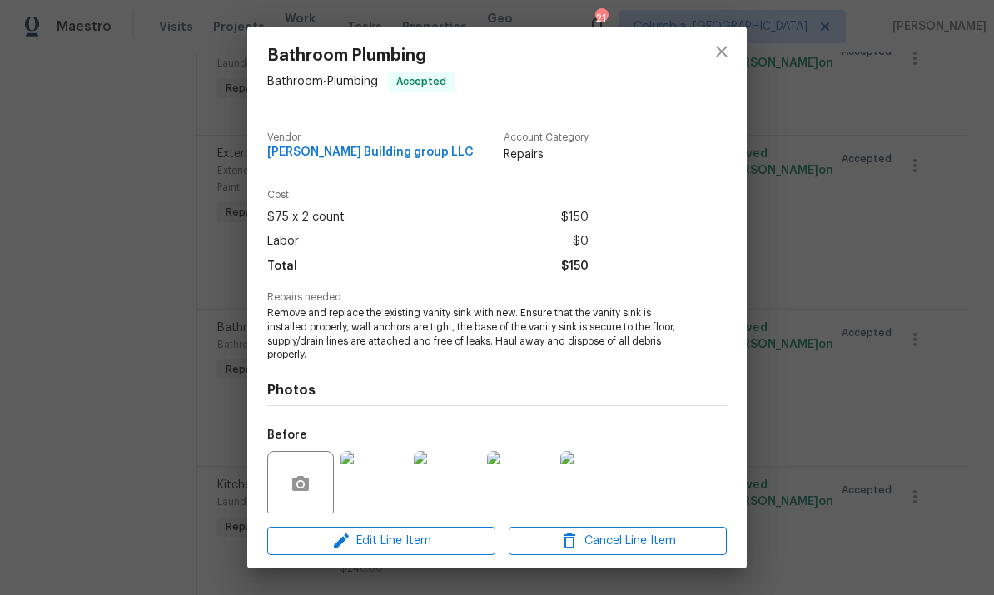
click at [530, 481] on img at bounding box center [520, 484] width 67 height 67
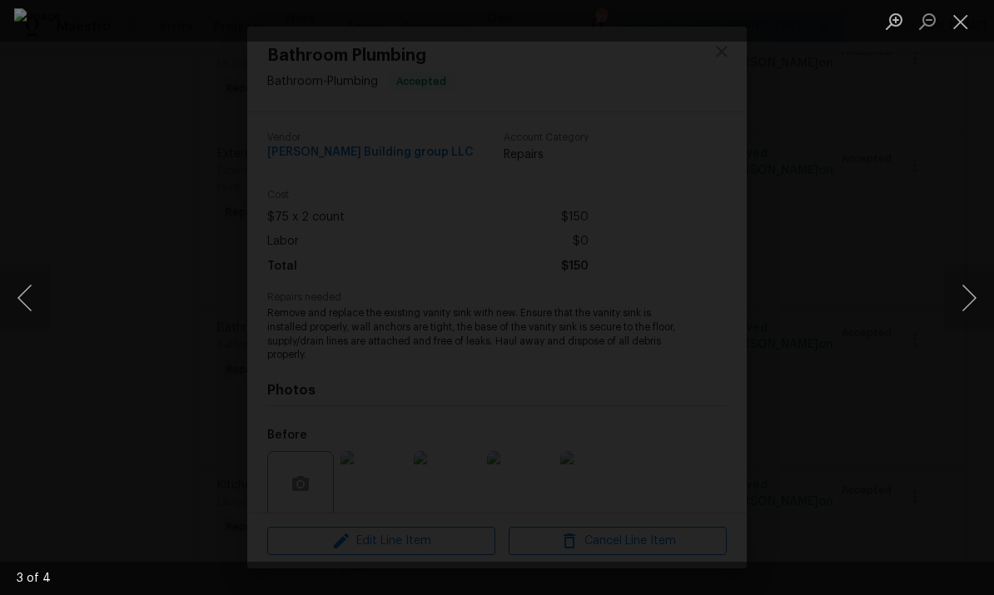
click at [571, 421] on img "Lightbox" at bounding box center [497, 297] width 967 height 579
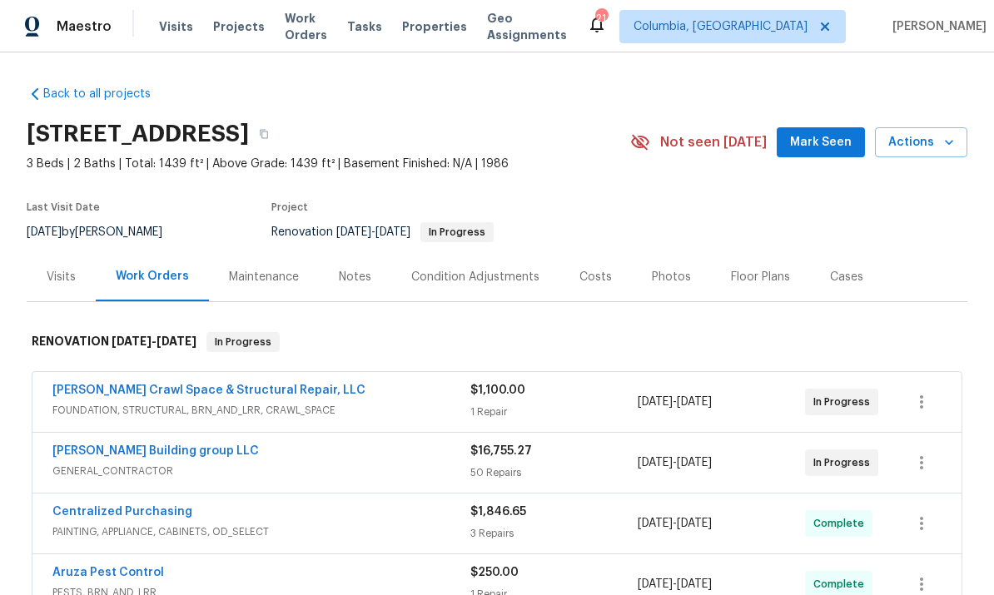
click at [175, 453] on link "[PERSON_NAME] Building group LLC" at bounding box center [155, 452] width 207 height 12
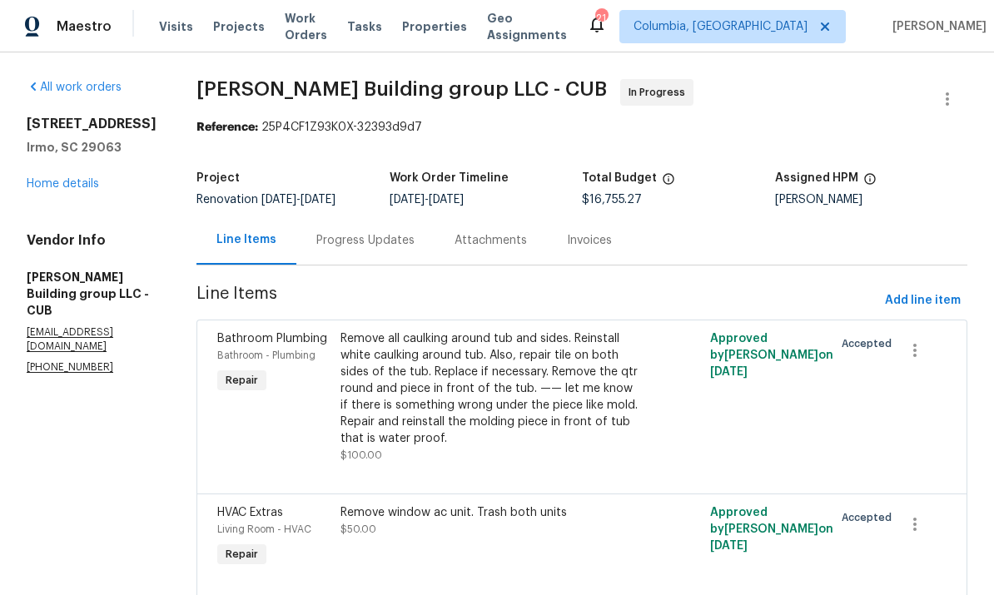
scroll to position [172, 0]
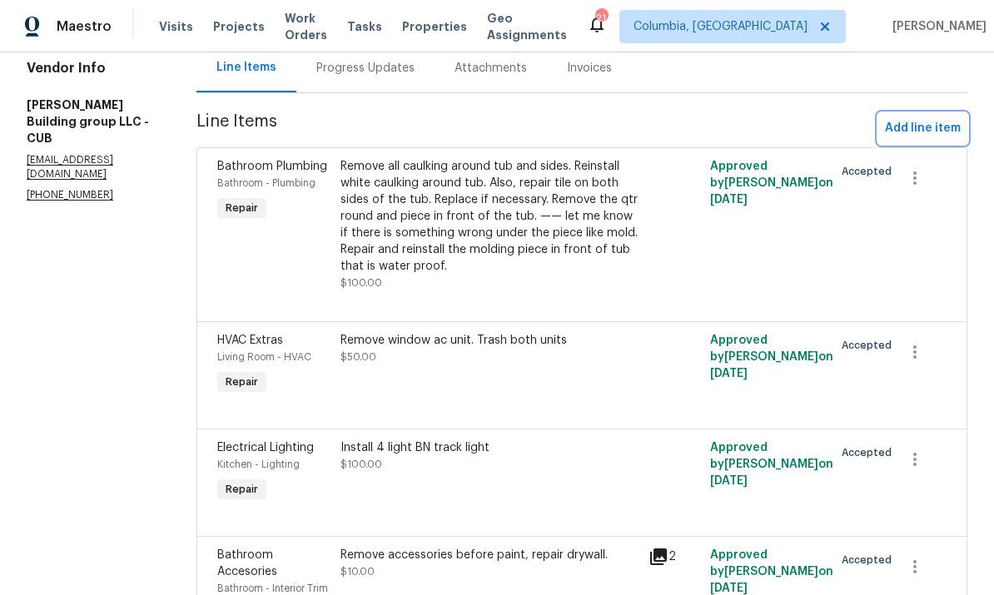
click at [922, 131] on span "Add line item" at bounding box center [923, 128] width 76 height 21
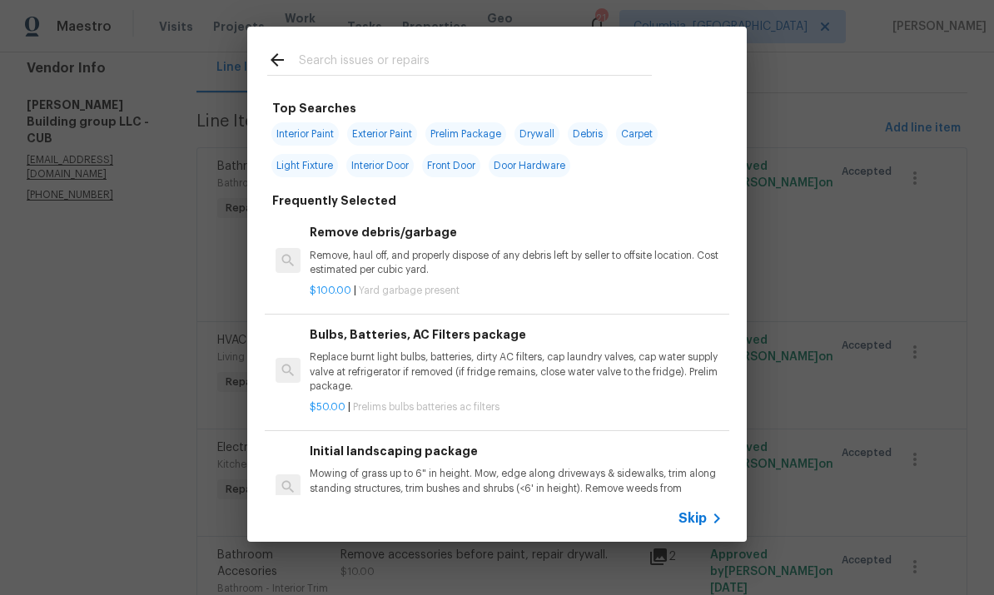
click at [367, 61] on input "text" at bounding box center [475, 62] width 353 height 25
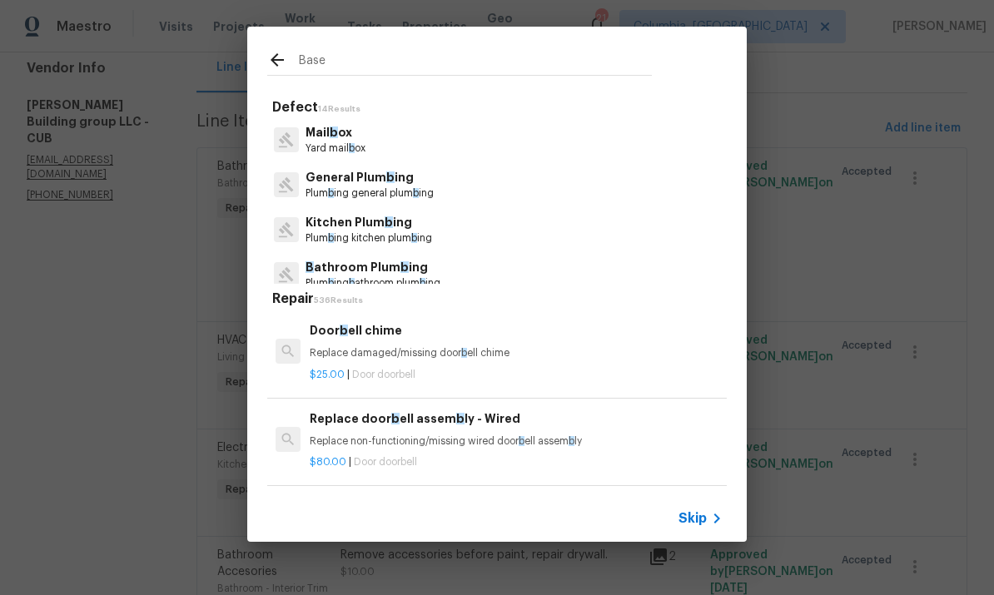
type input "Baseb"
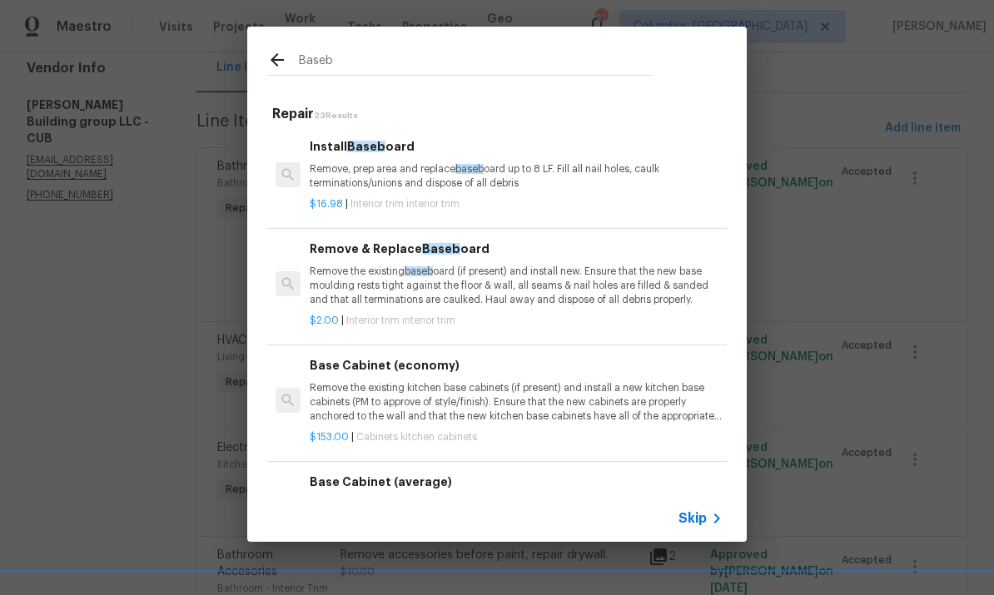
click at [431, 188] on p "Remove, prep area and replace baseb oard up to 8 LF. Fill all nail holes, caulk…" at bounding box center [516, 176] width 413 height 28
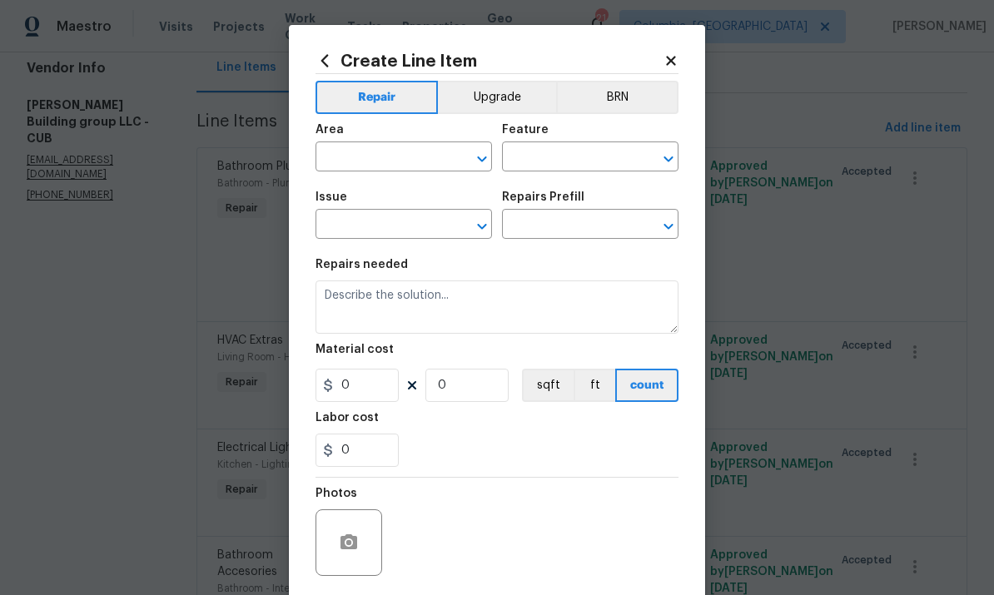
type input "Interior Trim"
type textarea "Remove, prep area and replace baseboard up to 8 LF. Fill all nail holes, caulk …"
type input "1"
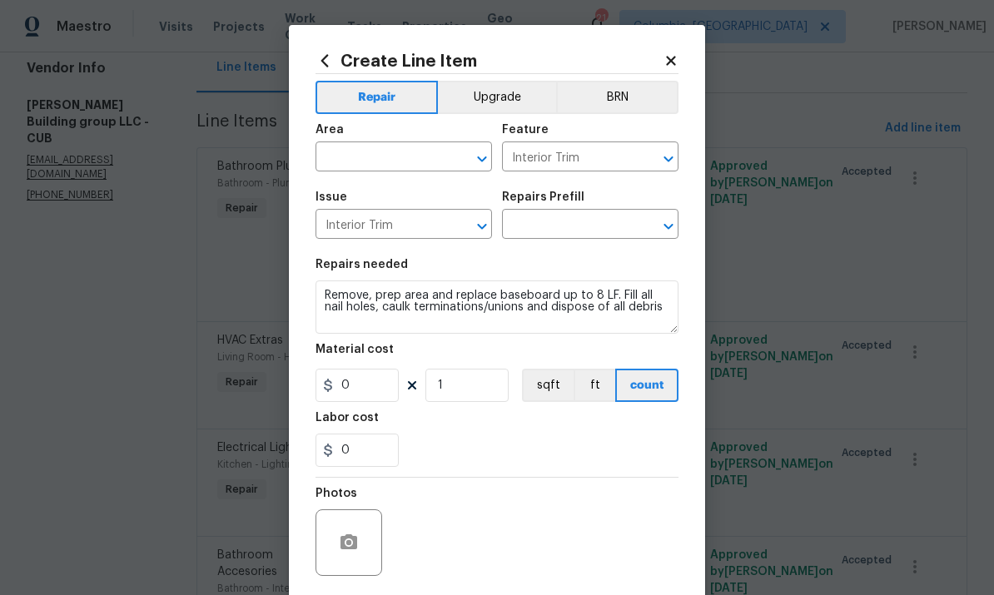
type input "Install Baseboard $16.98"
type input "16.98"
click at [402, 164] on input "text" at bounding box center [381, 159] width 130 height 26
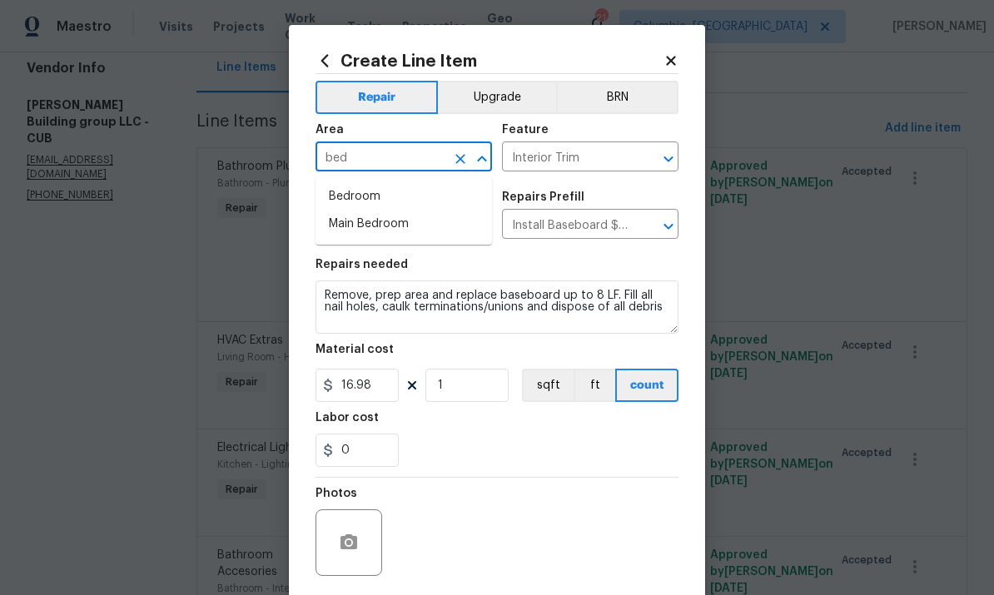
click at [395, 193] on li "Bedroom" at bounding box center [404, 196] width 177 height 27
type input "Bedroom"
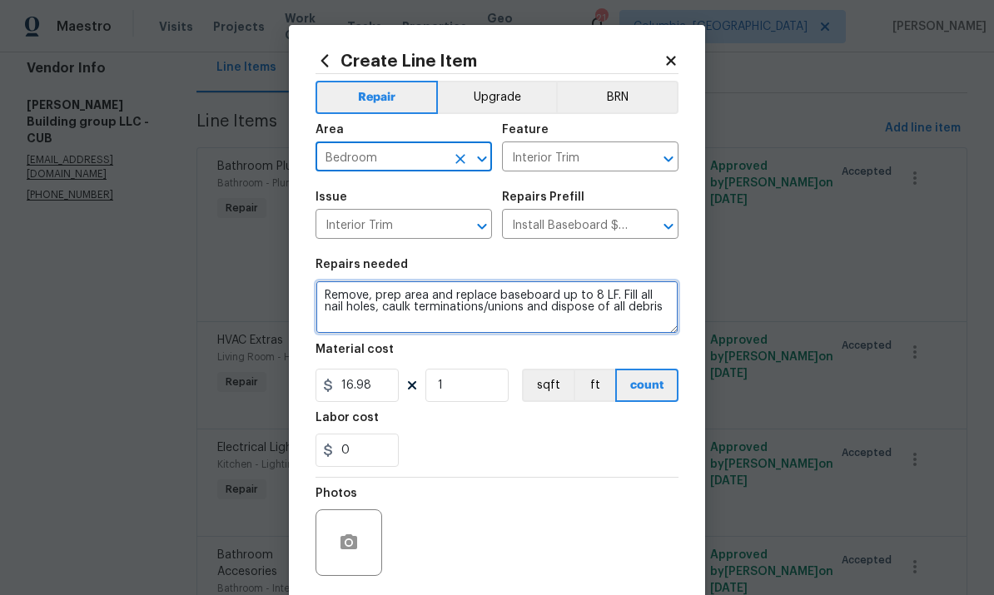
click at [384, 301] on textarea "Remove, prep area and replace baseboard up to 8 LF. Fill all nail holes, caulk …" at bounding box center [497, 307] width 363 height 53
click at [385, 293] on textarea "Remove, prep area and replace baseboard up to 8 LF. Fill all nail holes, caulk …" at bounding box center [497, 307] width 363 height 53
click at [391, 296] on textarea "Remove, prep area and replace baseboard up to 8 LF. Fill all nail holes, caulk …" at bounding box center [497, 307] width 363 height 53
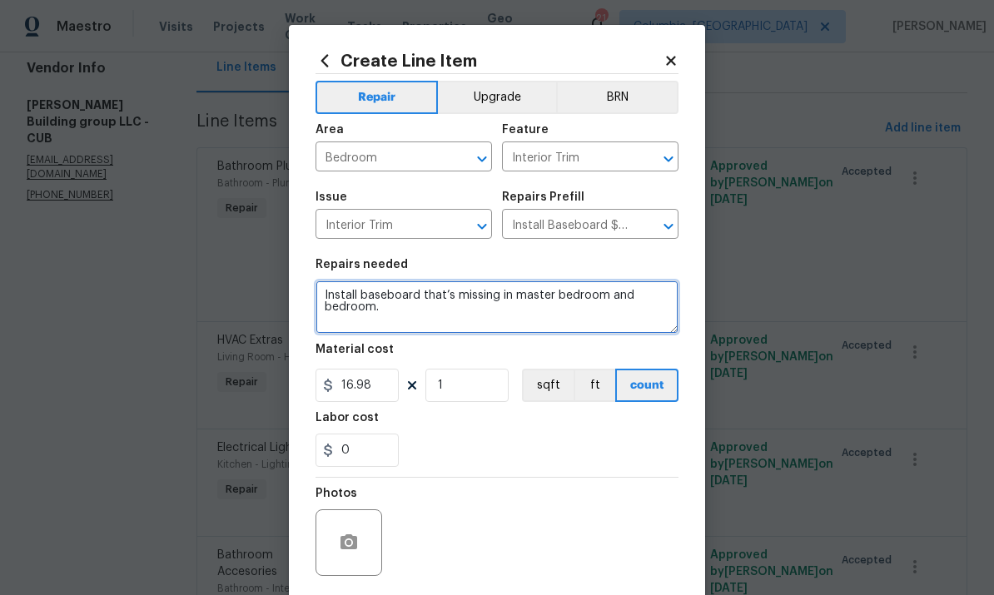
type textarea "Install baseboard that’s missing in master bedroom and bedroom."
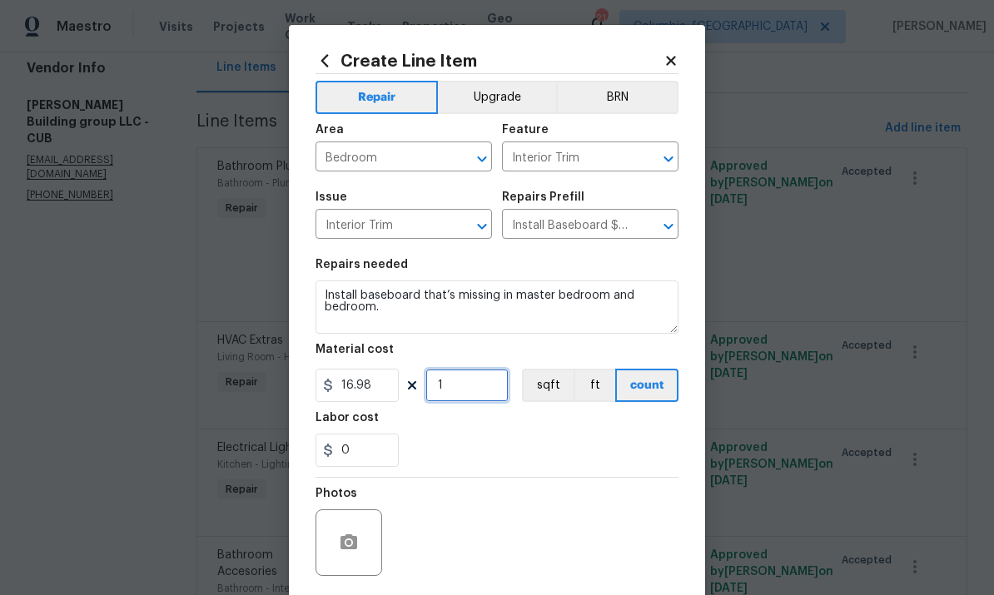
click at [473, 388] on input "1" at bounding box center [467, 385] width 83 height 33
type input "3"
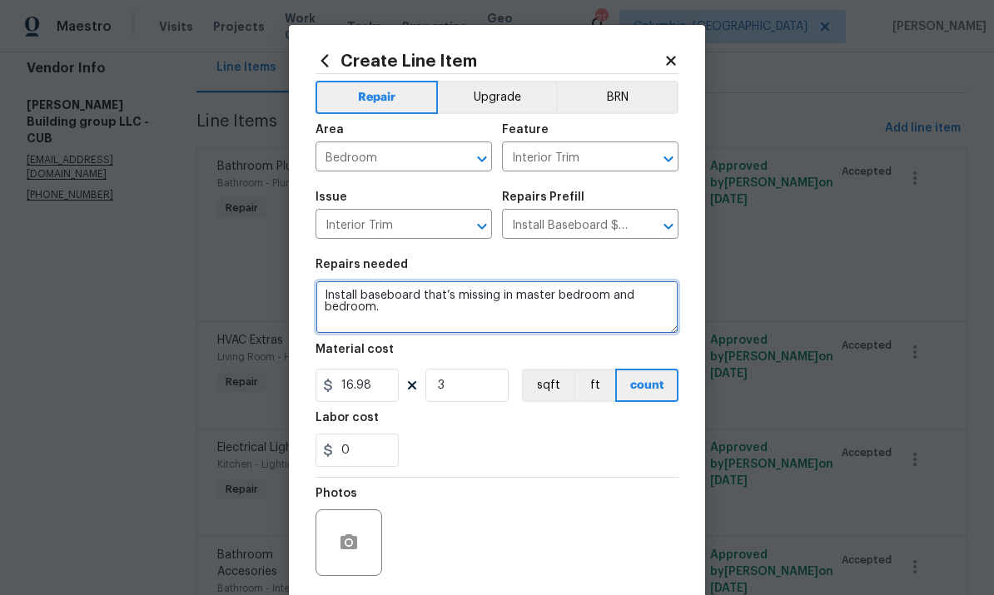
click at [419, 312] on textarea "Install baseboard that’s missing in master bedroom and bedroom." at bounding box center [497, 307] width 363 height 53
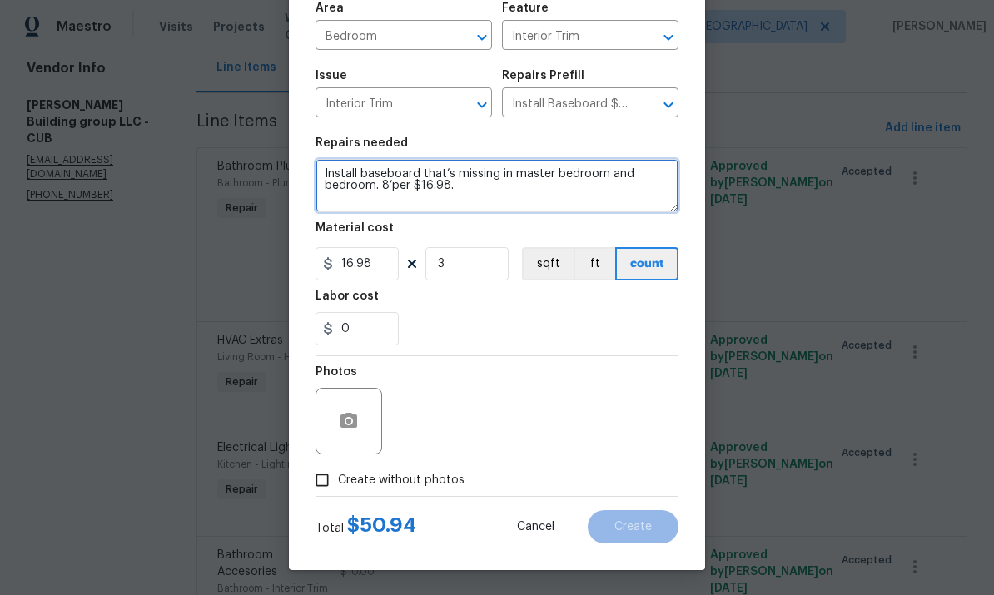
scroll to position [125, 0]
type textarea "Install baseboard that’s missing in master bedroom and bedroom. 8’per $16.98."
click at [321, 484] on input "Create without photos" at bounding box center [322, 481] width 32 height 32
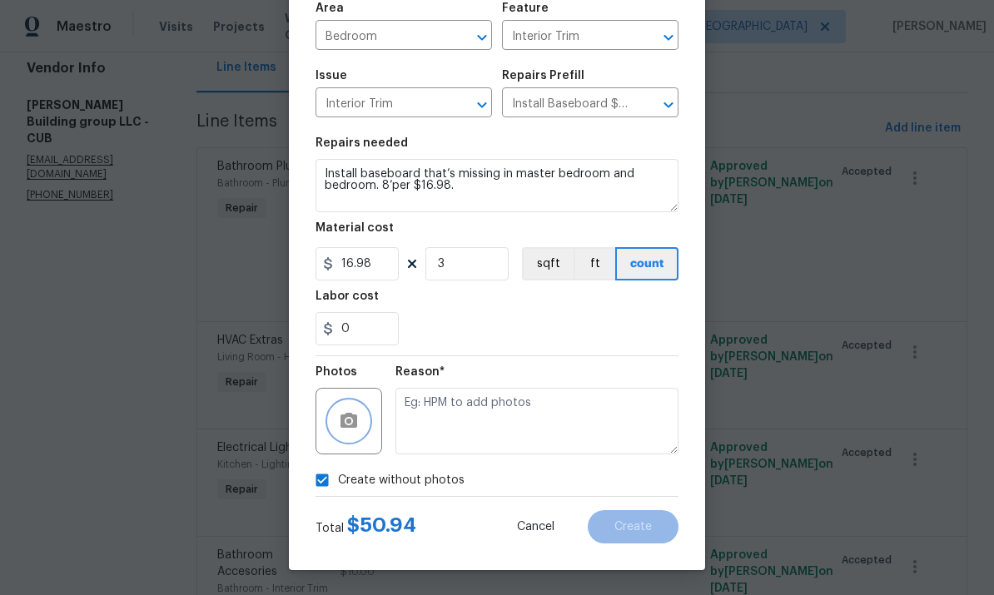
click at [343, 420] on icon "button" at bounding box center [349, 420] width 17 height 15
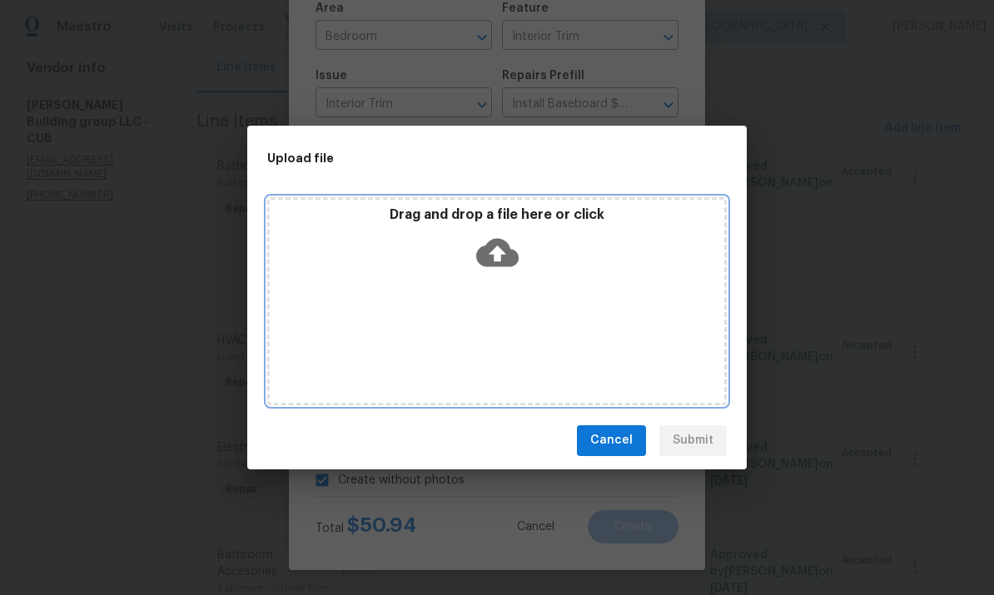
click at [497, 255] on icon at bounding box center [497, 253] width 42 height 42
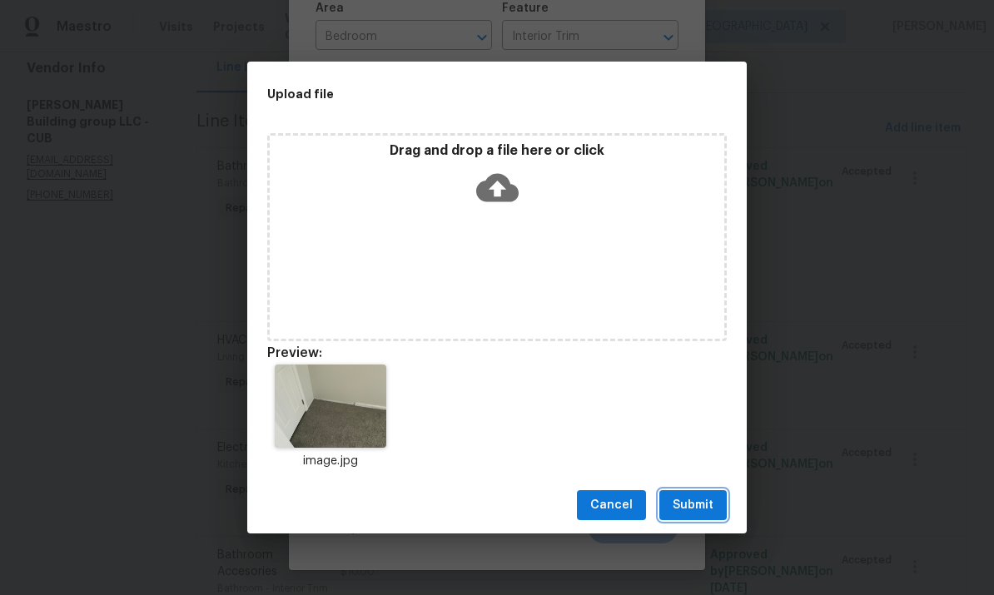
click at [705, 506] on span "Submit" at bounding box center [693, 506] width 41 height 21
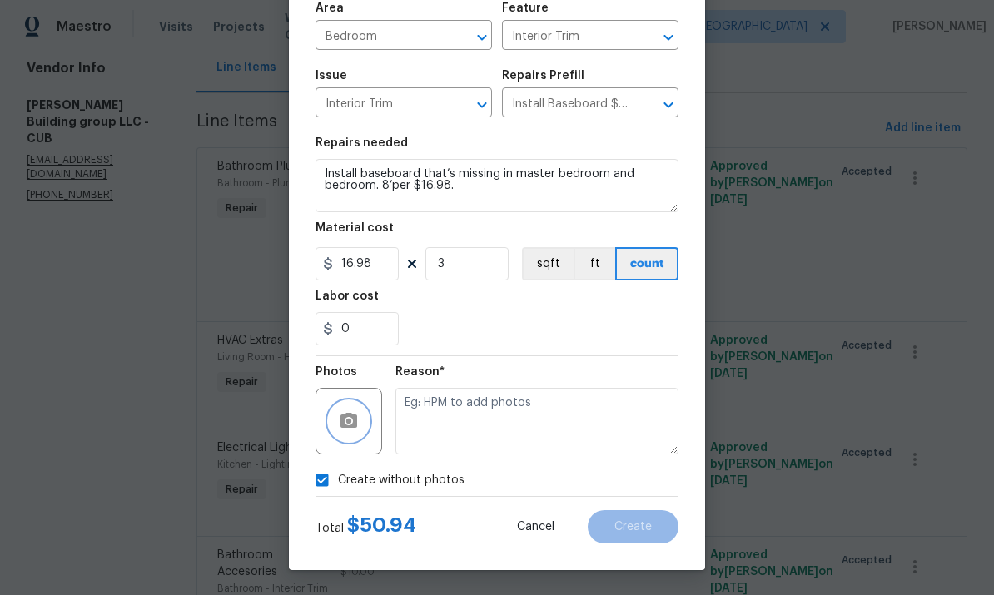
click at [351, 434] on button "button" at bounding box center [349, 421] width 40 height 40
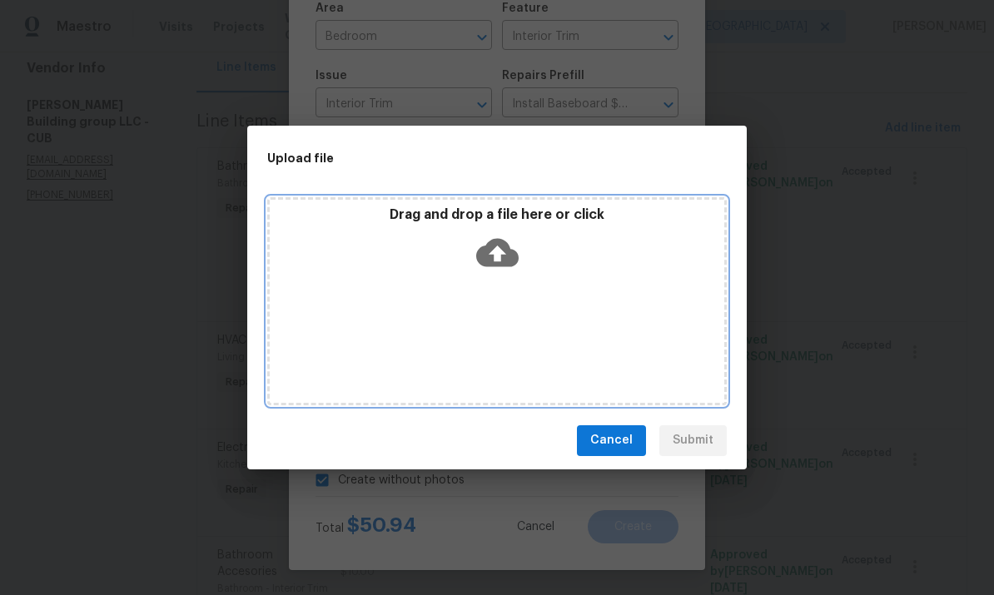
click at [493, 252] on icon at bounding box center [497, 253] width 42 height 42
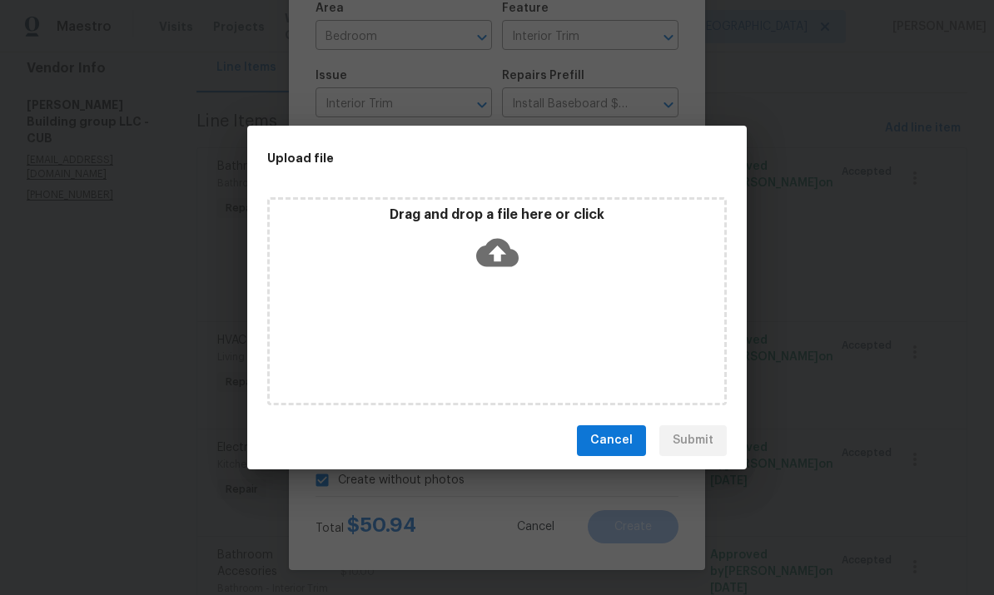
checkbox input "false"
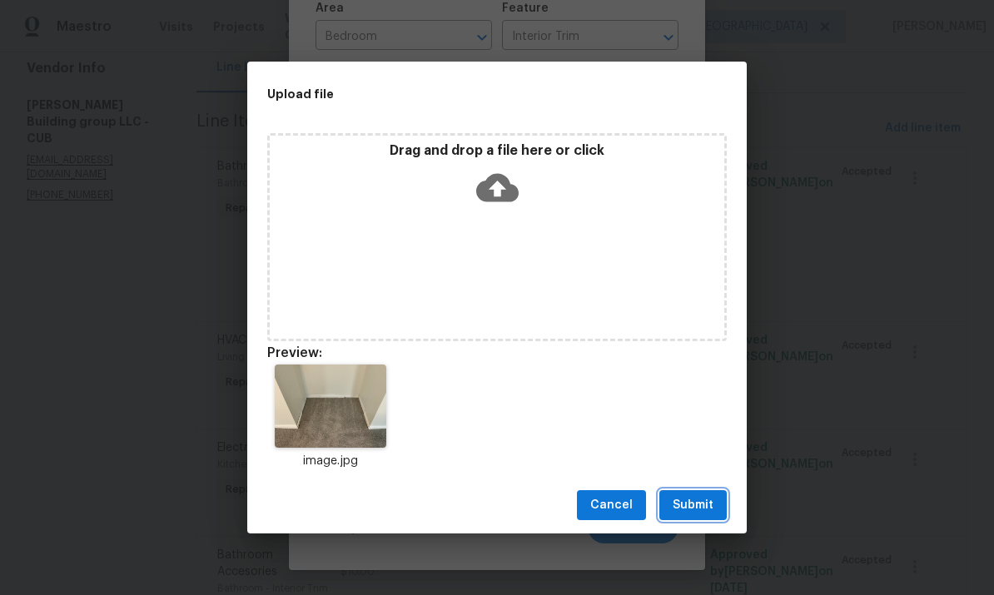
click at [690, 508] on span "Submit" at bounding box center [693, 506] width 41 height 21
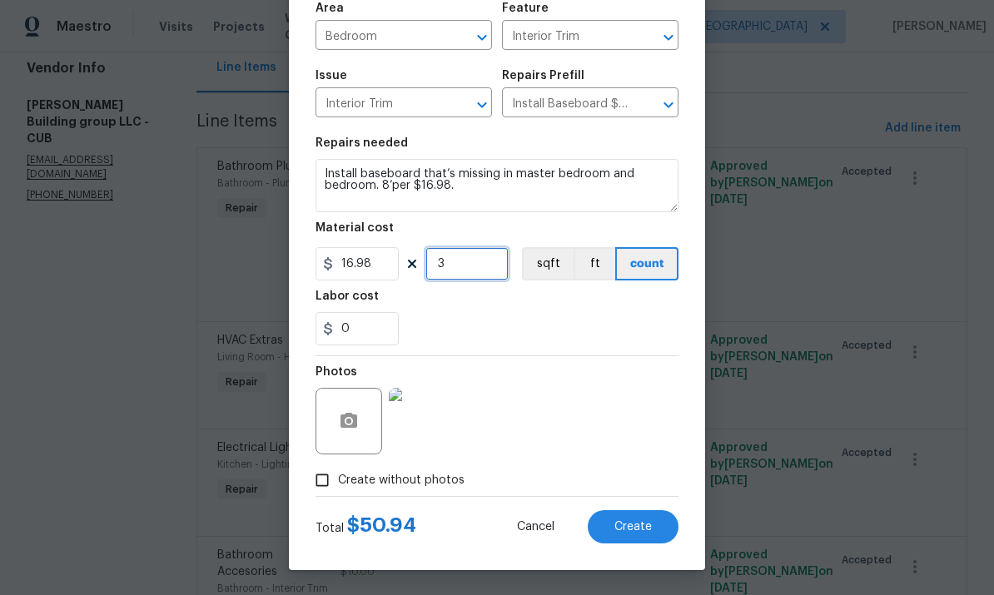
click at [478, 257] on input "3" at bounding box center [467, 263] width 83 height 33
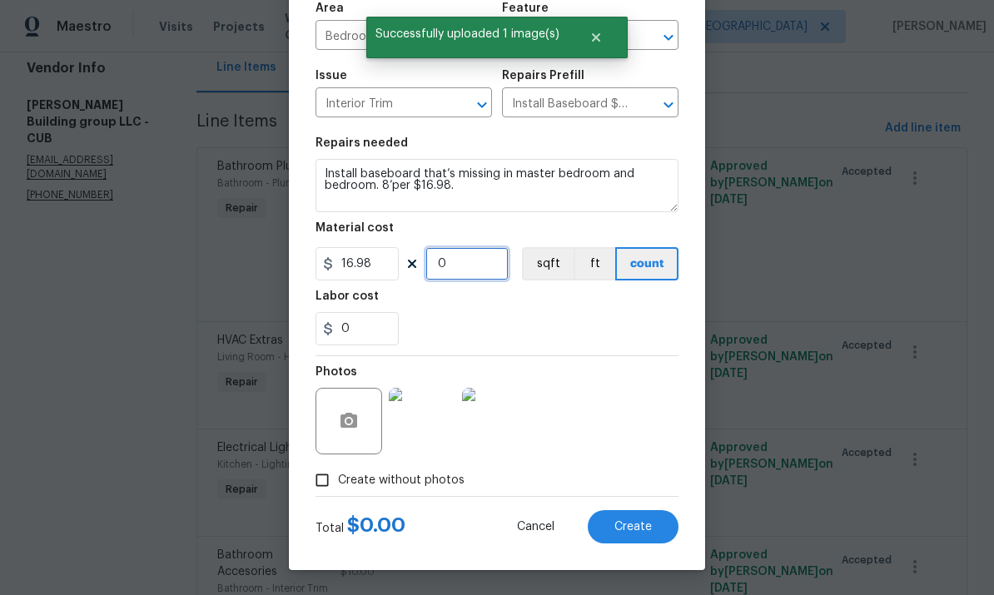
type input "2"
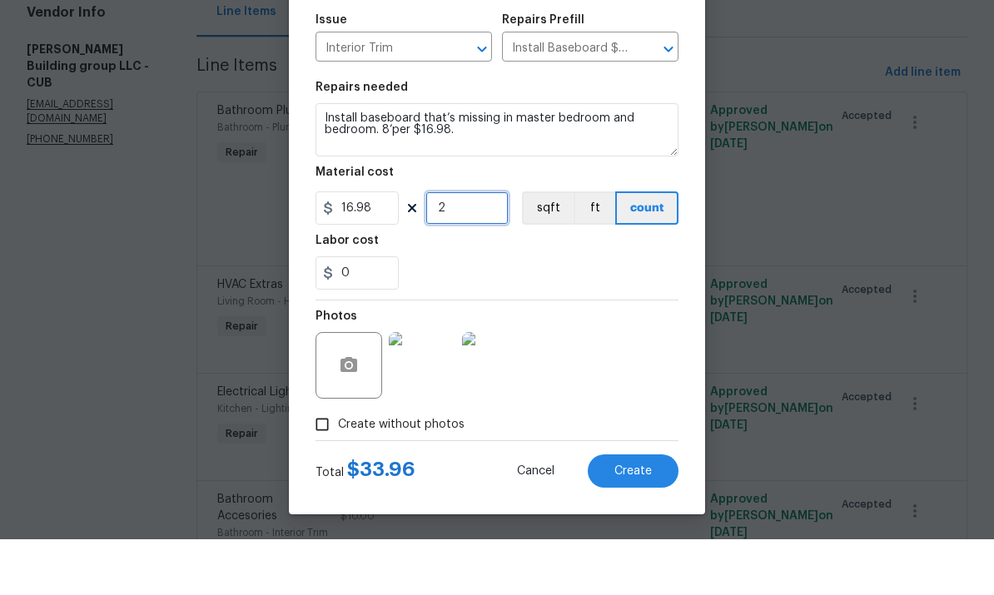
scroll to position [62, 0]
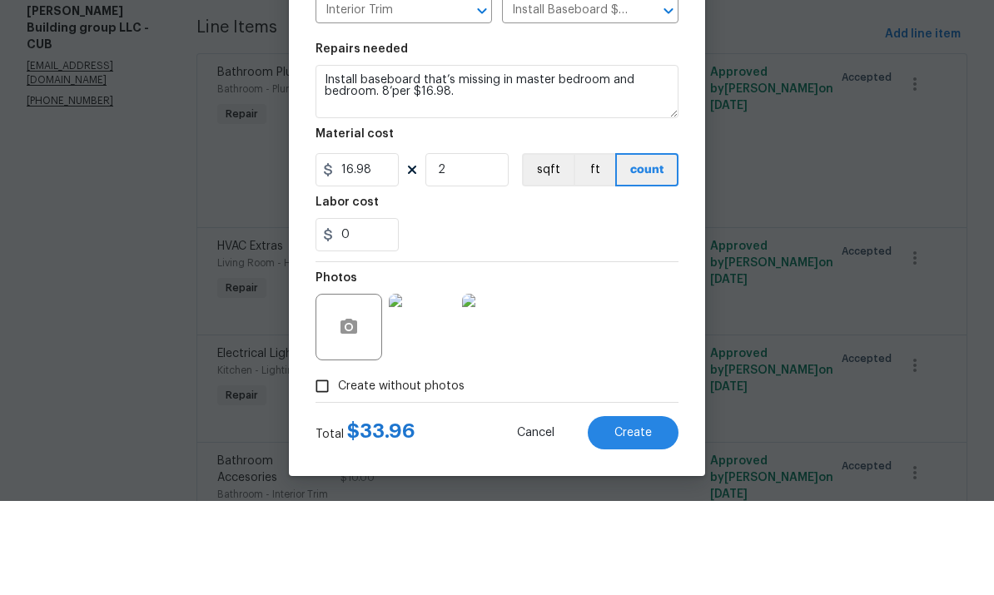
click at [642, 521] on span "Create" at bounding box center [633, 527] width 37 height 12
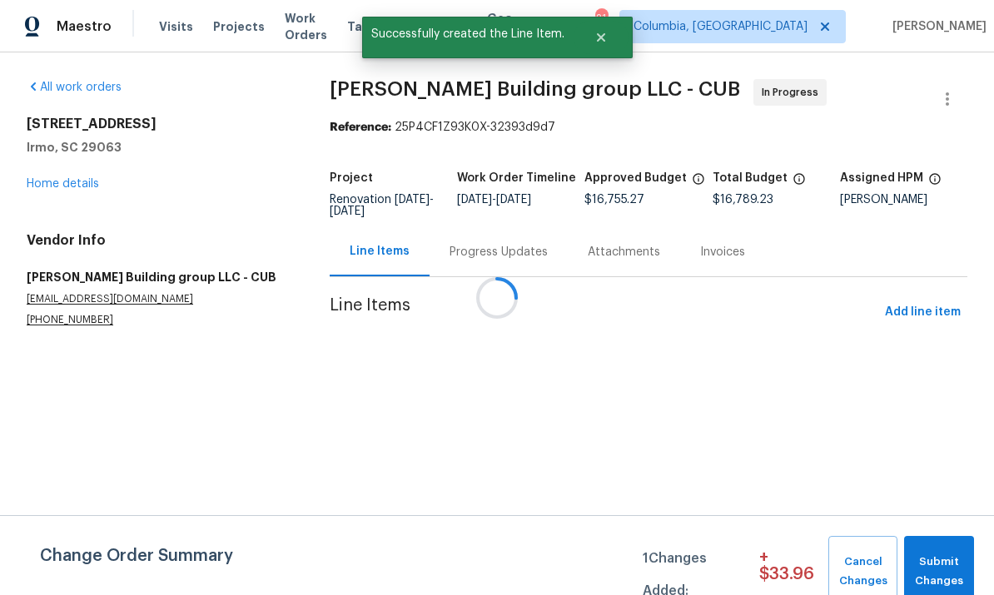
scroll to position [0, 0]
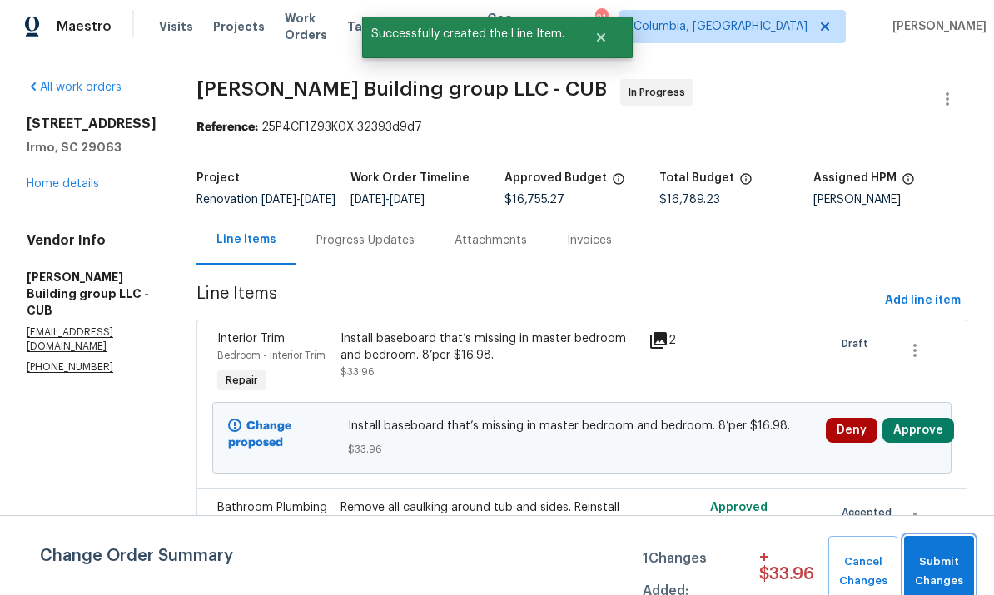
click at [944, 571] on span "Submit Changes" at bounding box center [939, 572] width 53 height 38
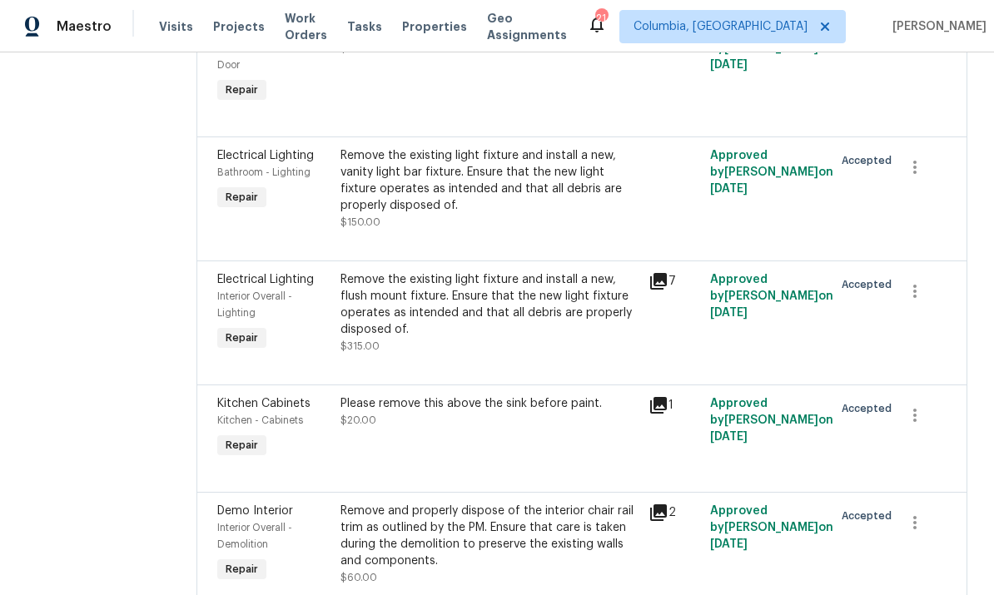
scroll to position [2164, 0]
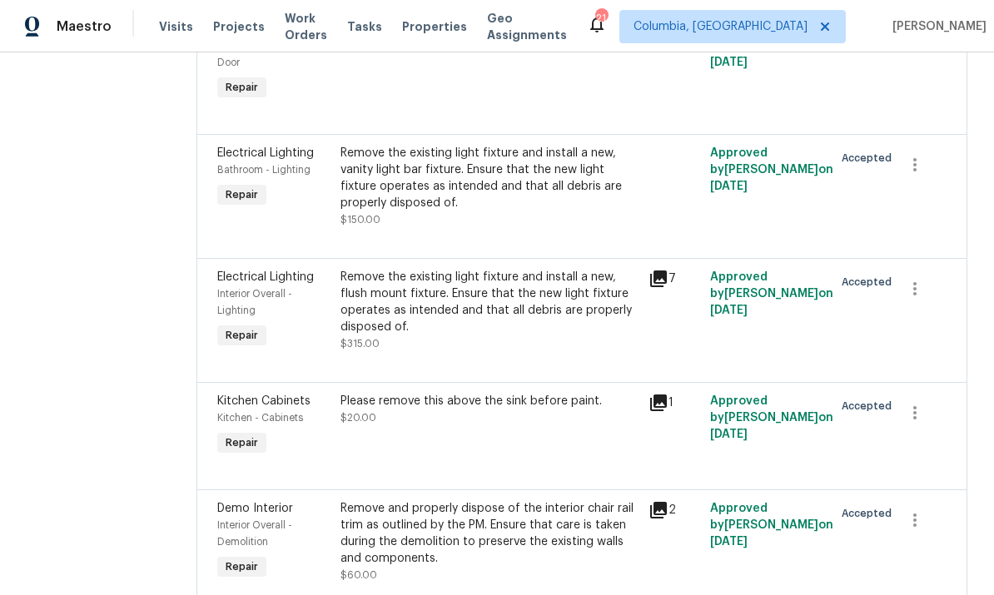
click at [511, 329] on div "Remove the existing light fixture and install a new, flush mount fixture. Ensur…" at bounding box center [490, 302] width 298 height 67
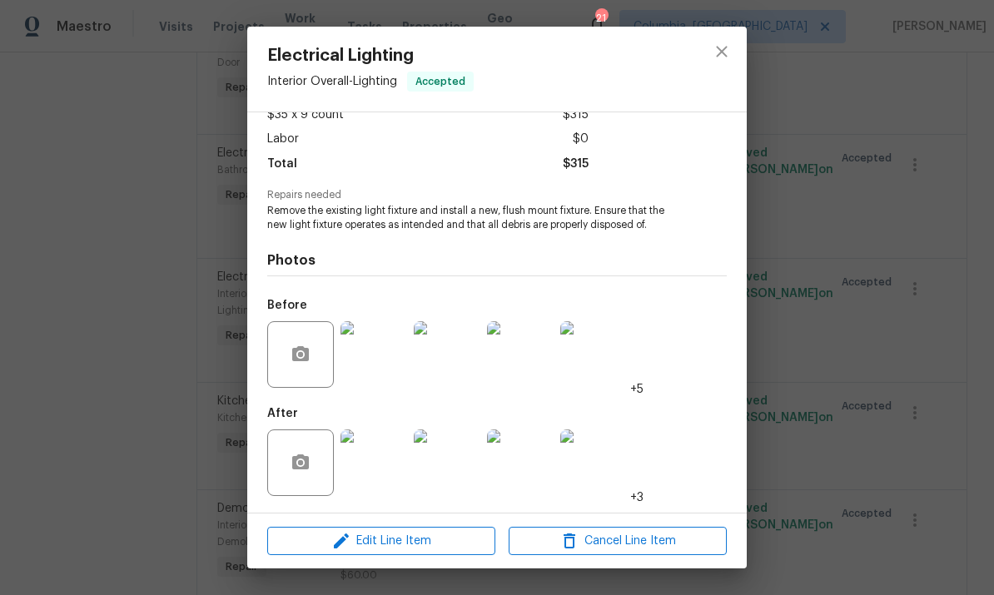
scroll to position [106, 0]
click at [385, 366] on img at bounding box center [374, 354] width 67 height 67
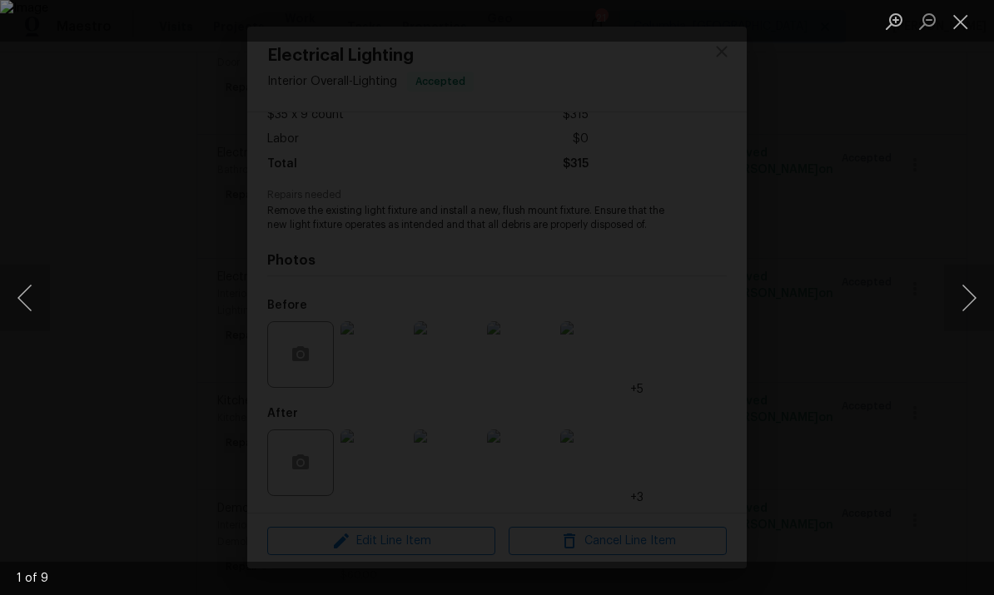
click at [967, 304] on button "Next image" at bounding box center [969, 298] width 50 height 67
click at [972, 299] on button "Next image" at bounding box center [969, 298] width 50 height 67
click at [969, 298] on button "Next image" at bounding box center [969, 298] width 50 height 67
click at [977, 287] on button "Next image" at bounding box center [969, 298] width 50 height 67
click at [985, 285] on button "Next image" at bounding box center [969, 298] width 50 height 67
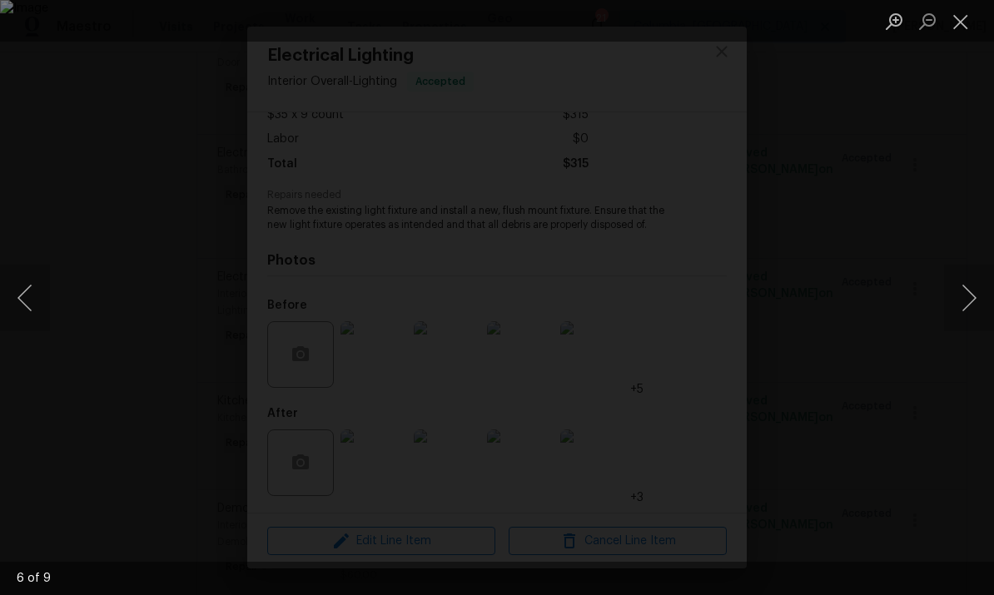
click at [974, 284] on button "Next image" at bounding box center [969, 298] width 50 height 67
click at [969, 294] on button "Next image" at bounding box center [969, 298] width 50 height 67
click at [965, 295] on button "Next image" at bounding box center [969, 298] width 50 height 67
click at [967, 291] on button "Next image" at bounding box center [969, 298] width 50 height 67
click at [964, 293] on button "Next image" at bounding box center [969, 298] width 50 height 67
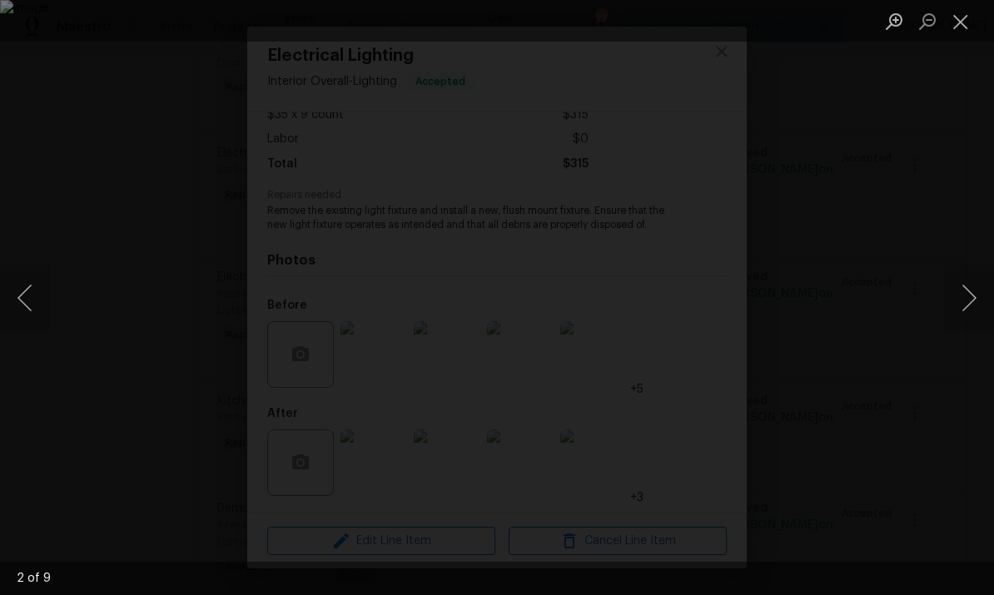
click at [962, 320] on button "Next image" at bounding box center [969, 298] width 50 height 67
